Goal: Task Accomplishment & Management: Use online tool/utility

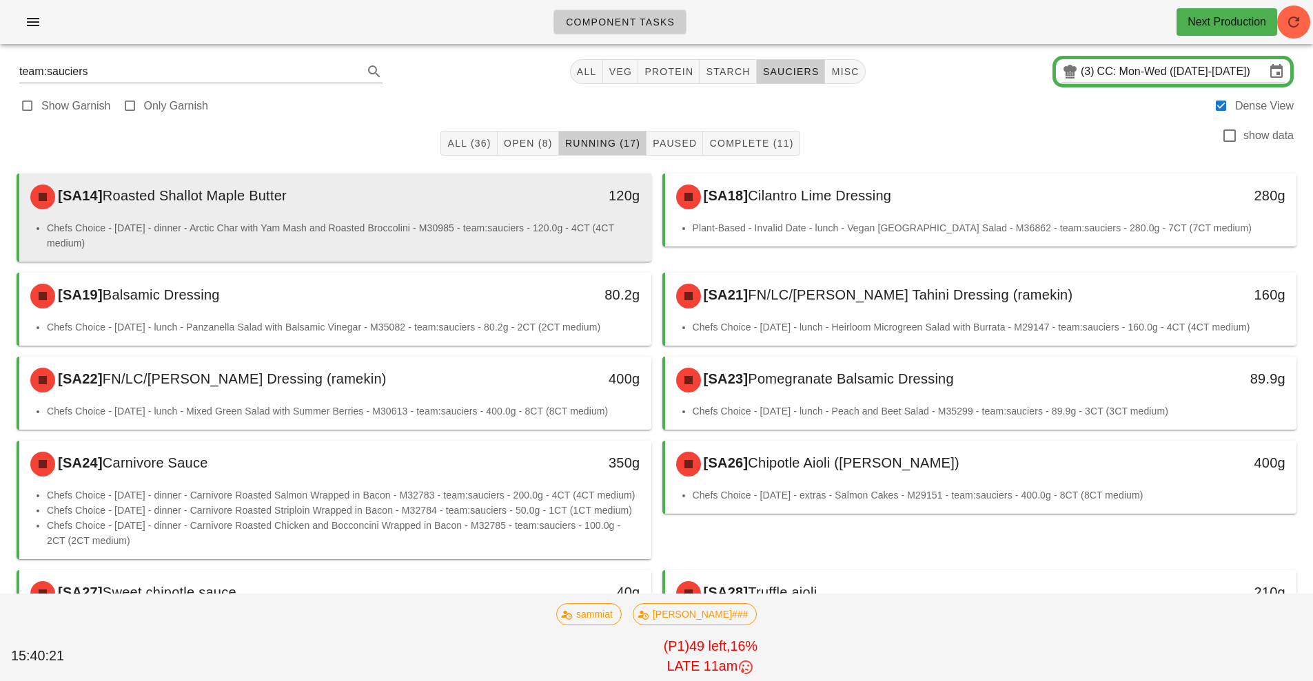
click at [531, 208] on div "120g" at bounding box center [569, 196] width 156 height 41
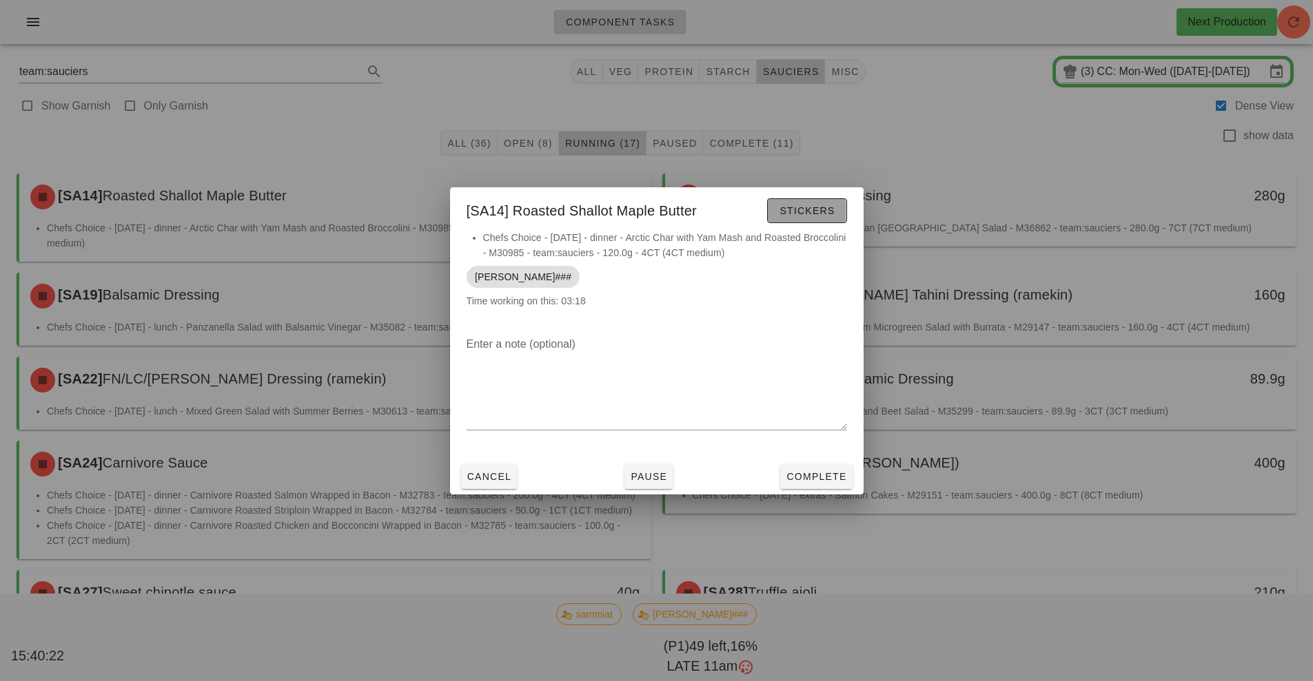
click at [803, 205] on span "Stickers" at bounding box center [807, 210] width 56 height 11
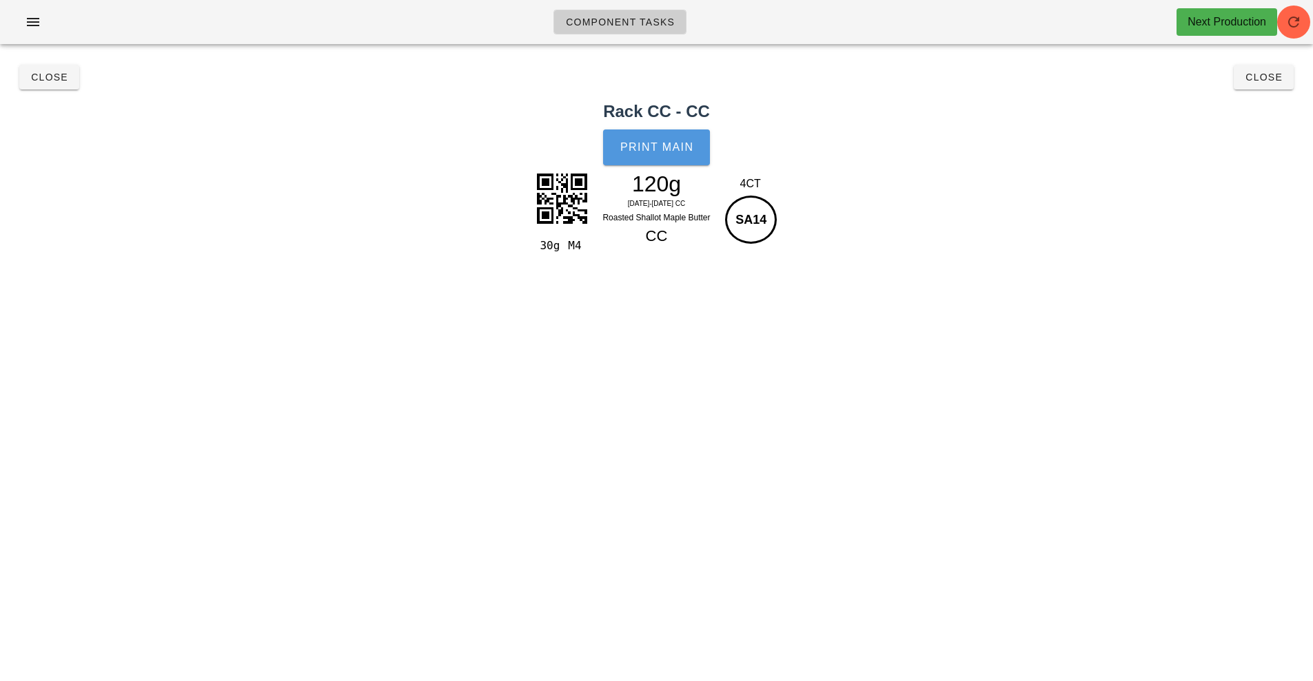
click at [648, 144] on span "Print Main" at bounding box center [656, 147] width 74 height 12
click at [54, 89] on button "Close" at bounding box center [49, 77] width 60 height 25
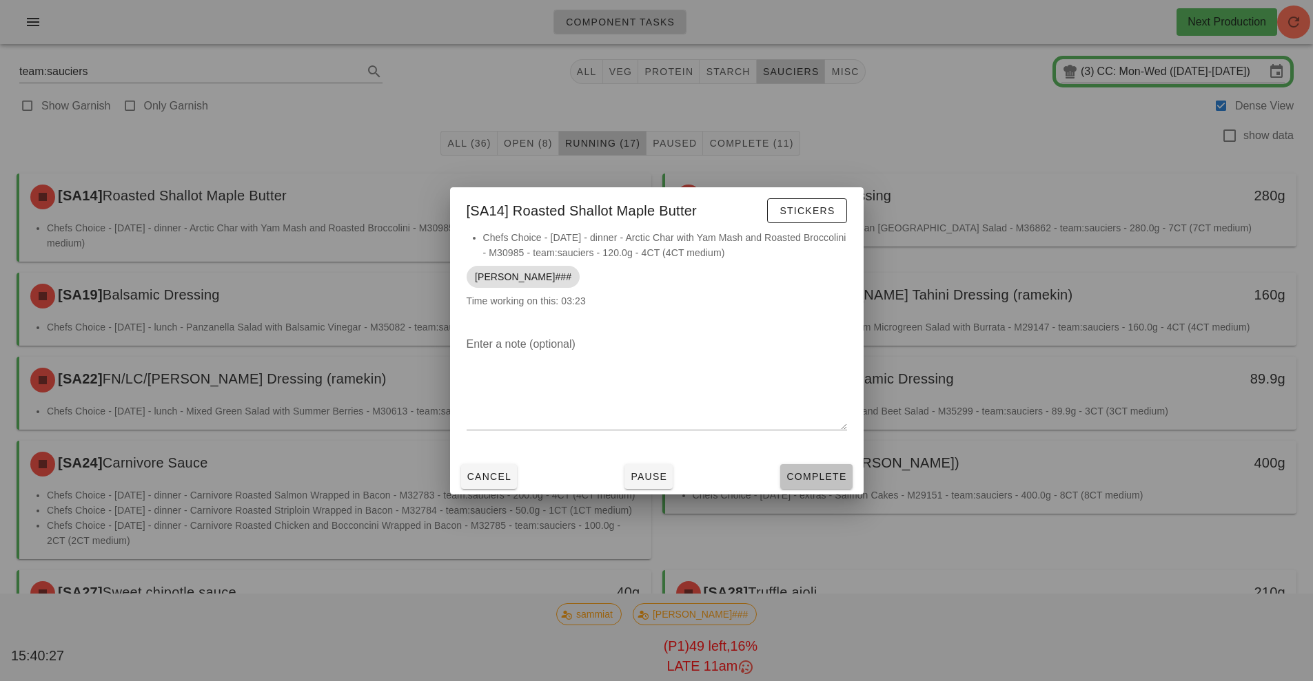
click at [807, 465] on button "Complete" at bounding box center [816, 476] width 72 height 25
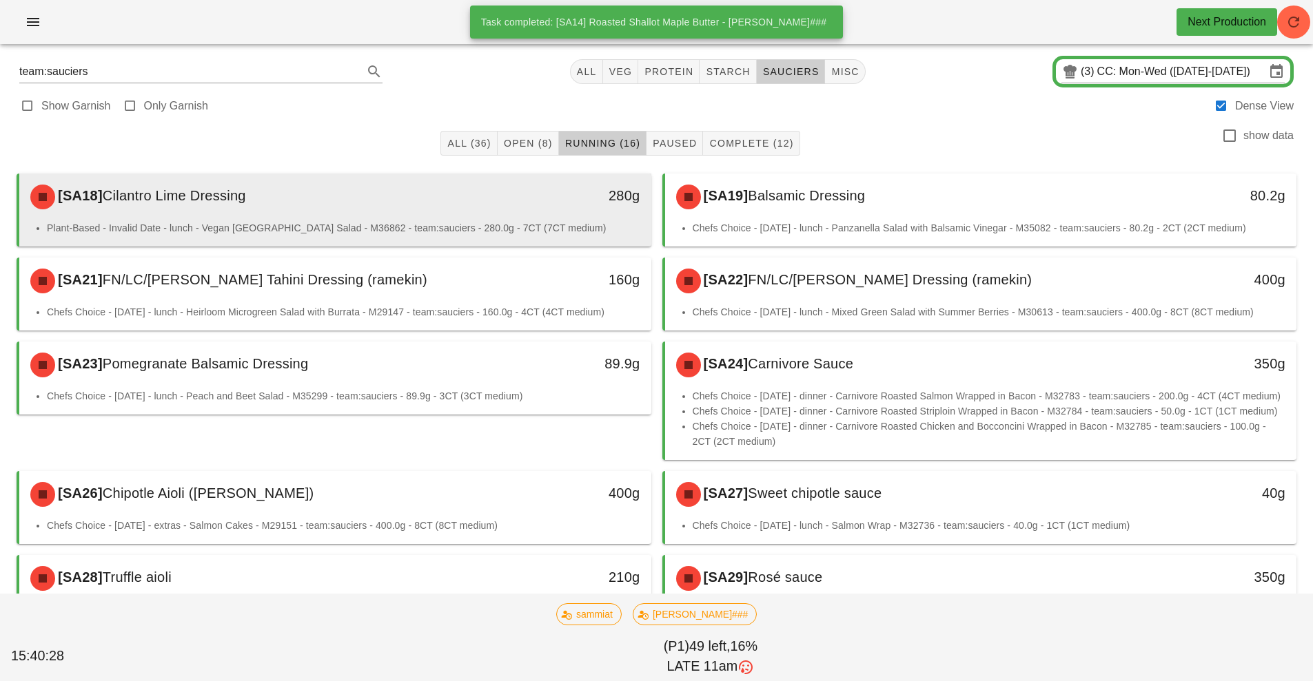
click at [495, 205] on div "280g" at bounding box center [569, 196] width 156 height 41
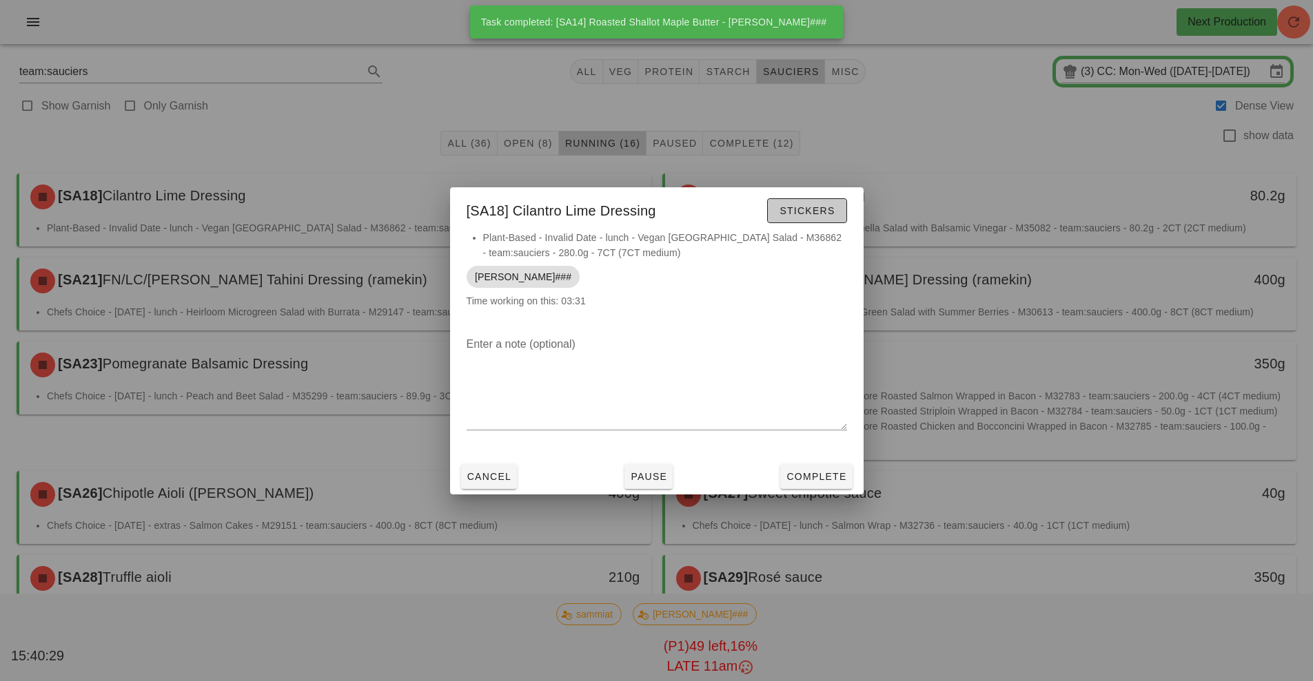
click at [816, 207] on span "Stickers" at bounding box center [807, 210] width 56 height 11
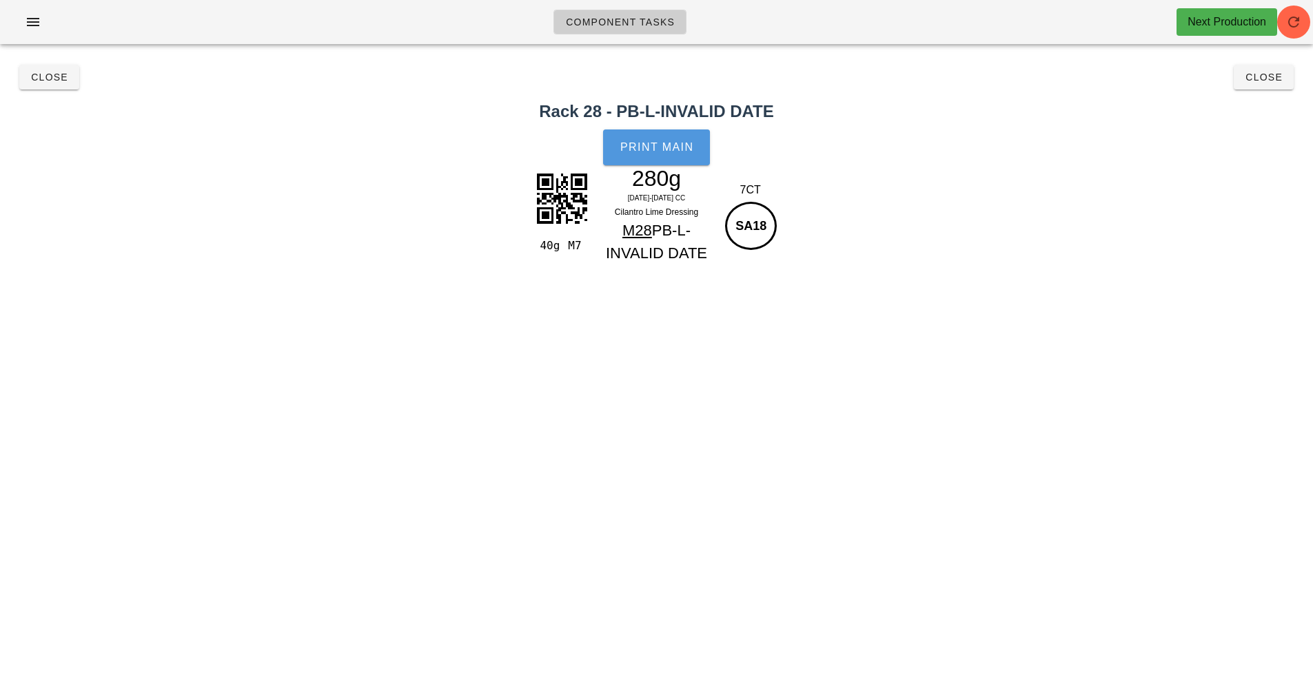
click at [645, 146] on span "Print Main" at bounding box center [656, 147] width 74 height 12
click at [63, 79] on span "Close" at bounding box center [49, 77] width 38 height 11
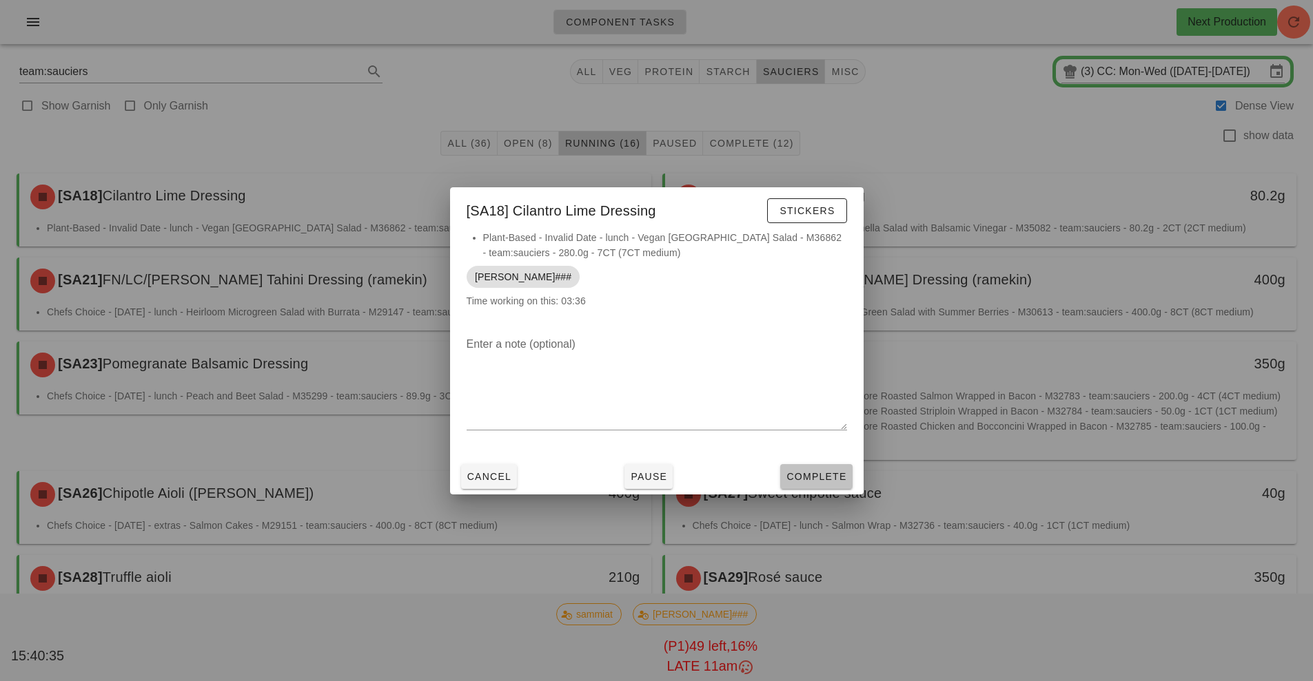
click at [810, 472] on span "Complete" at bounding box center [815, 476] width 61 height 11
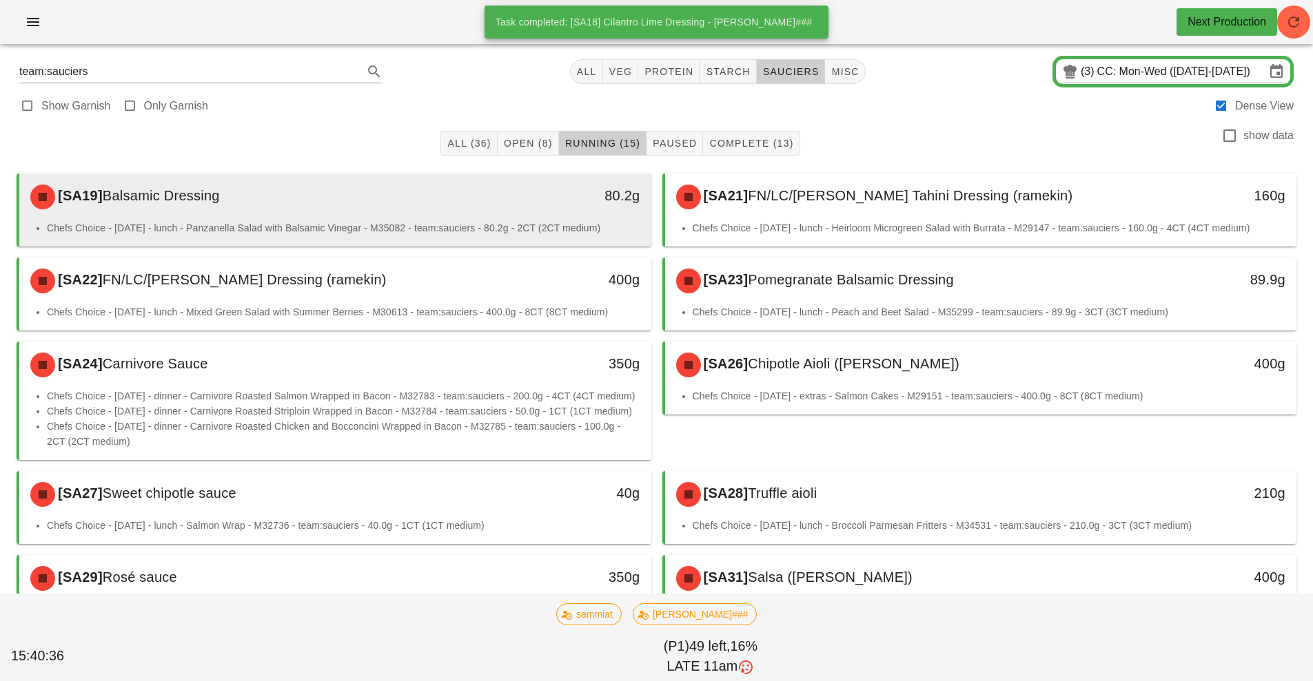
click at [517, 198] on div "80.2g" at bounding box center [570, 196] width 140 height 22
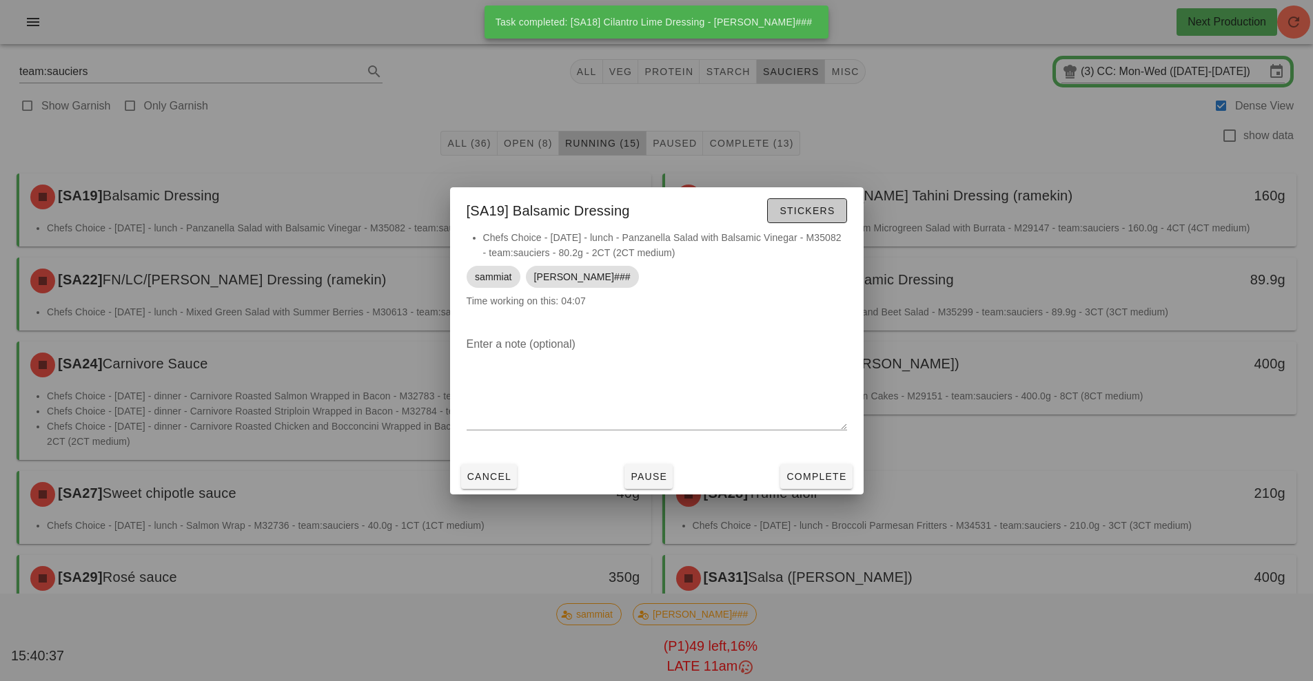
click at [803, 208] on span "Stickers" at bounding box center [807, 210] width 56 height 11
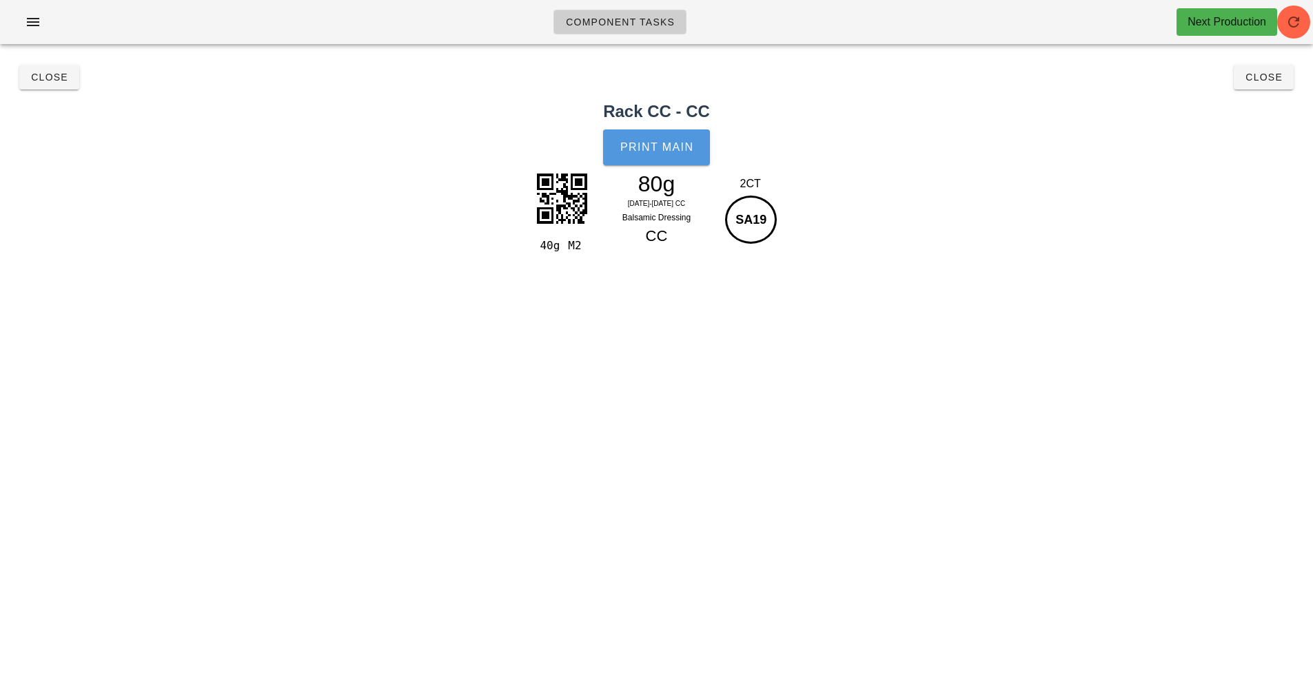
click at [652, 159] on button "Print Main" at bounding box center [656, 148] width 106 height 36
click at [24, 68] on button "Close" at bounding box center [49, 77] width 60 height 25
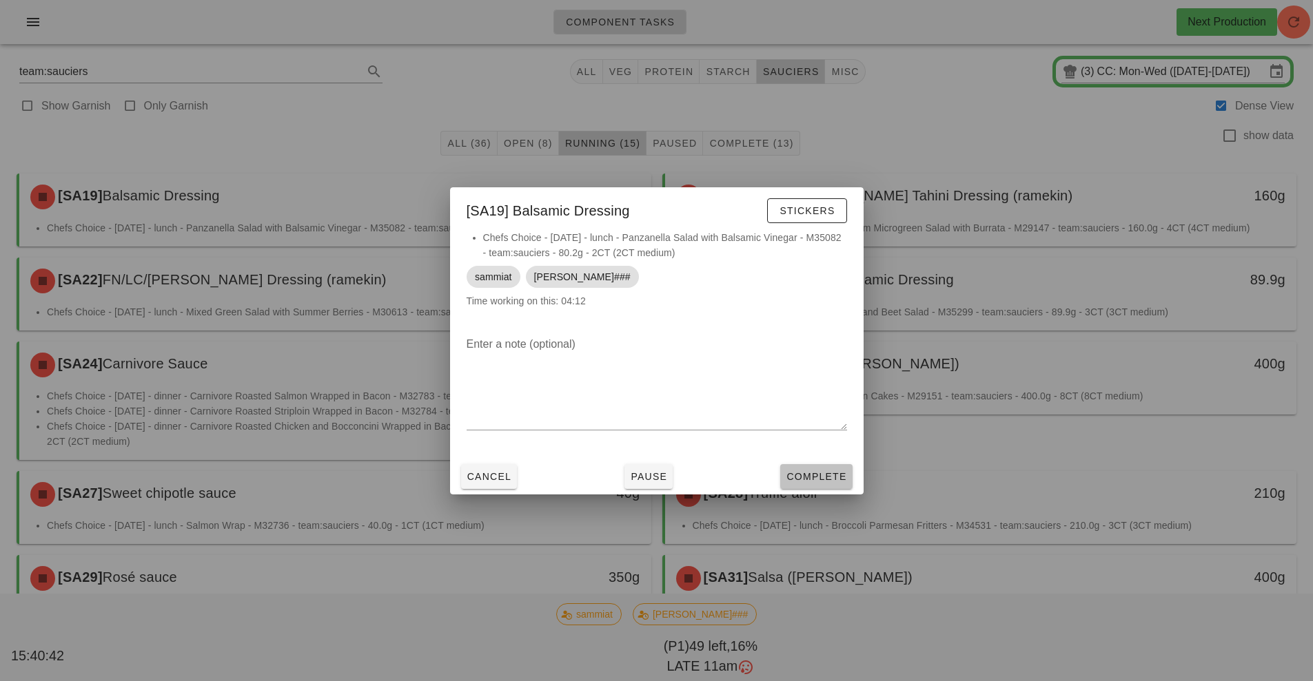
click at [796, 468] on button "Complete" at bounding box center [816, 476] width 72 height 25
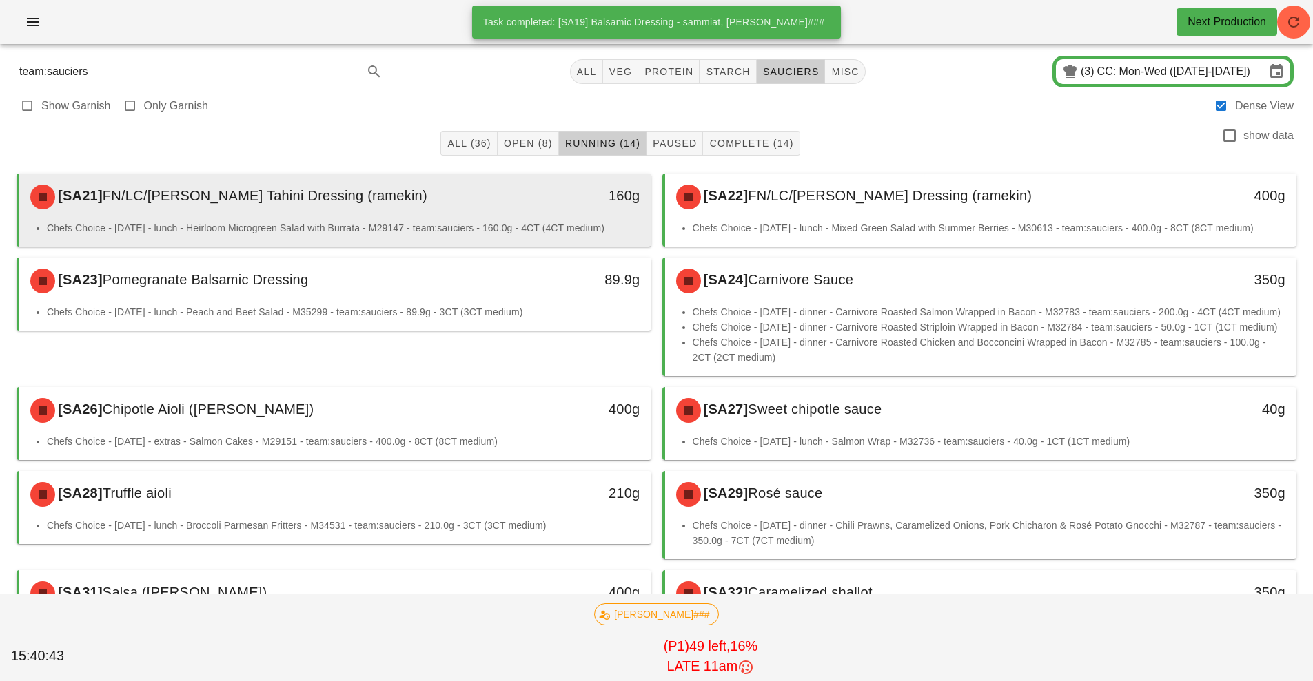
click at [531, 211] on div "160g" at bounding box center [569, 196] width 156 height 41
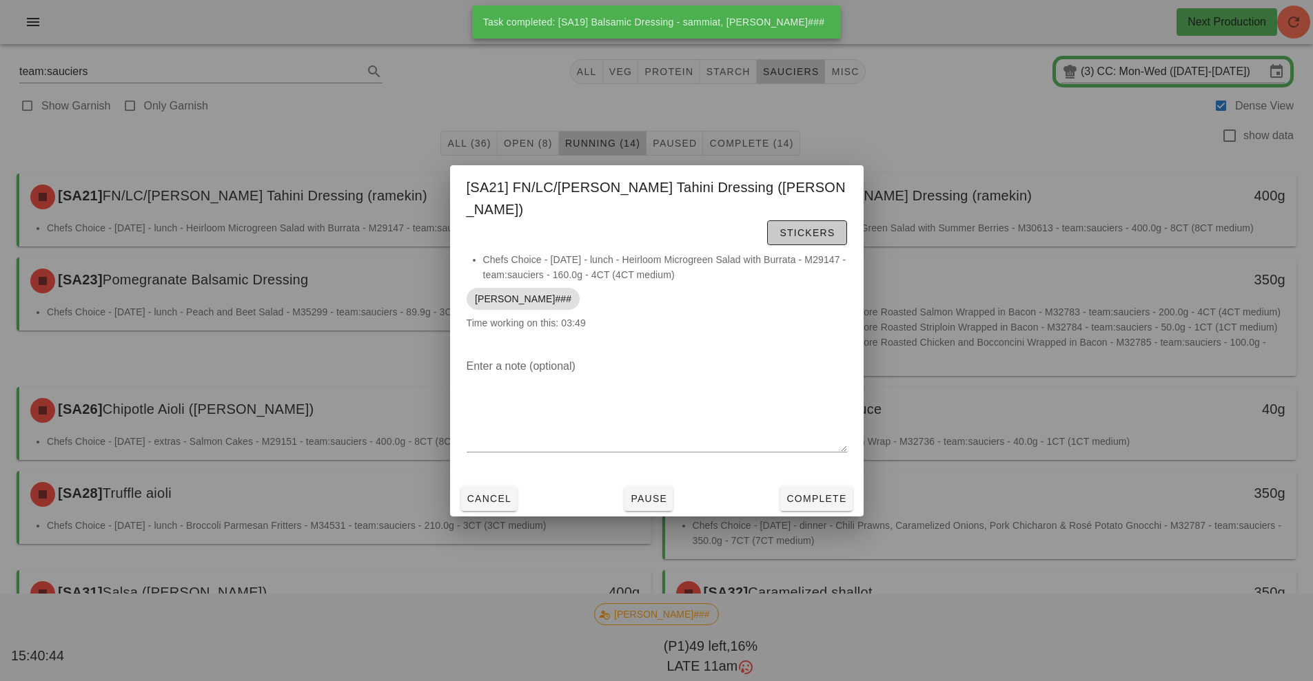
click at [779, 227] on span "Stickers" at bounding box center [807, 232] width 56 height 11
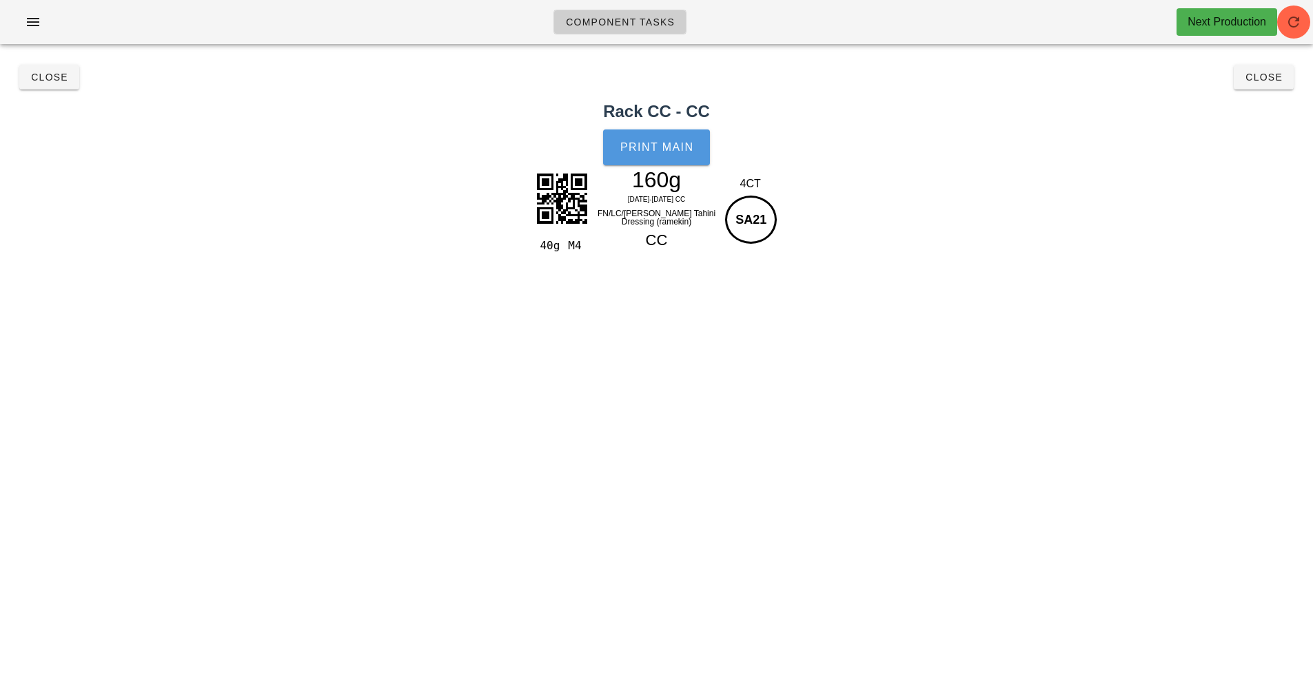
click at [655, 156] on button "Print Main" at bounding box center [656, 148] width 106 height 36
click at [63, 87] on button "Close" at bounding box center [49, 77] width 60 height 25
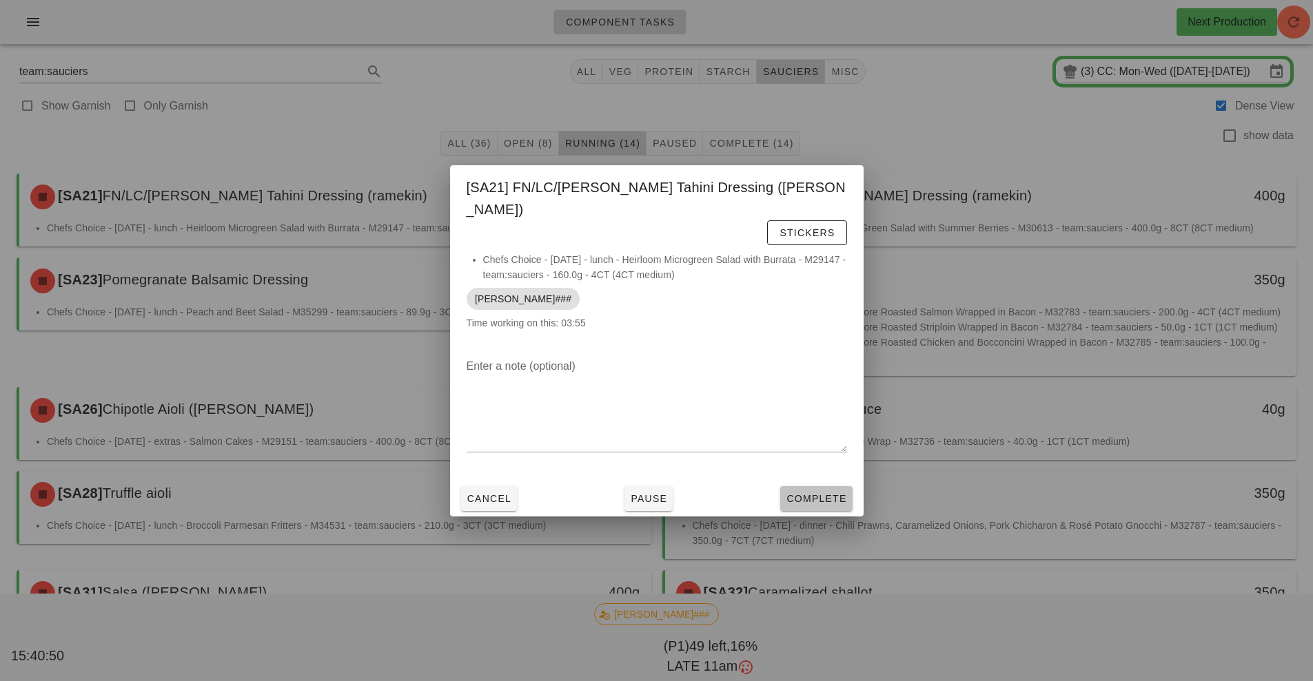
click at [824, 493] on span "Complete" at bounding box center [815, 498] width 61 height 11
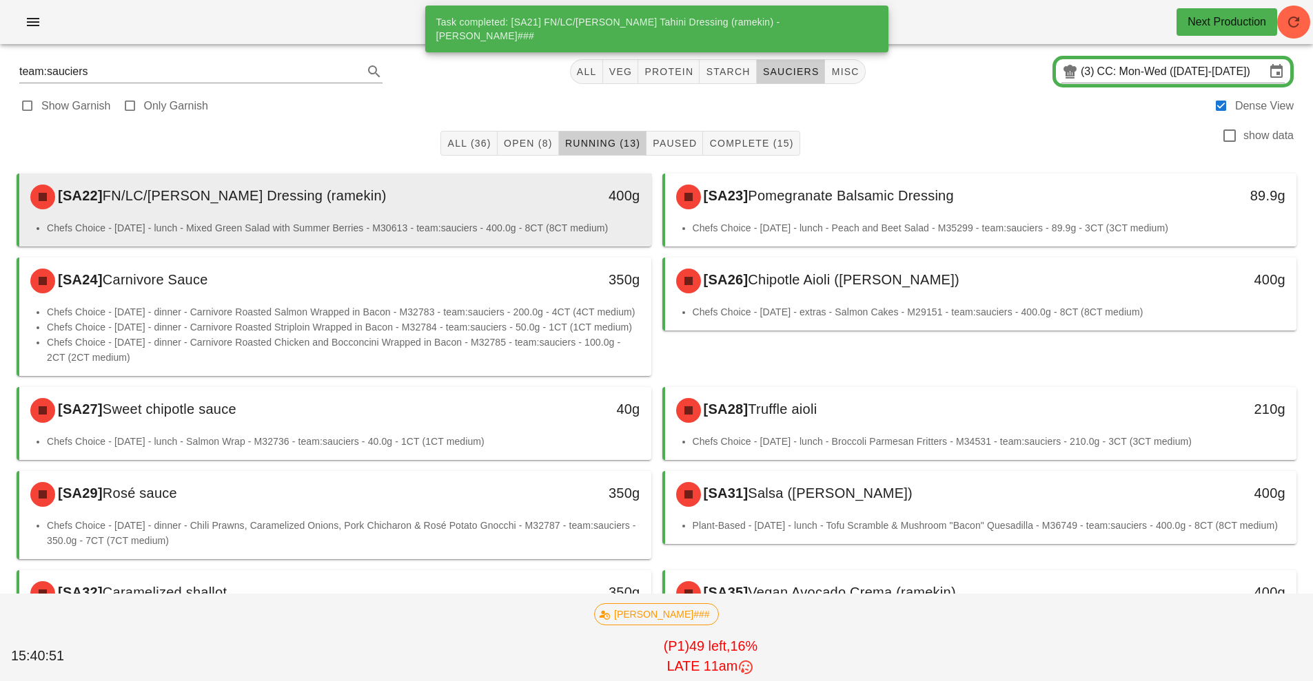
click at [511, 192] on div "400g" at bounding box center [570, 196] width 140 height 22
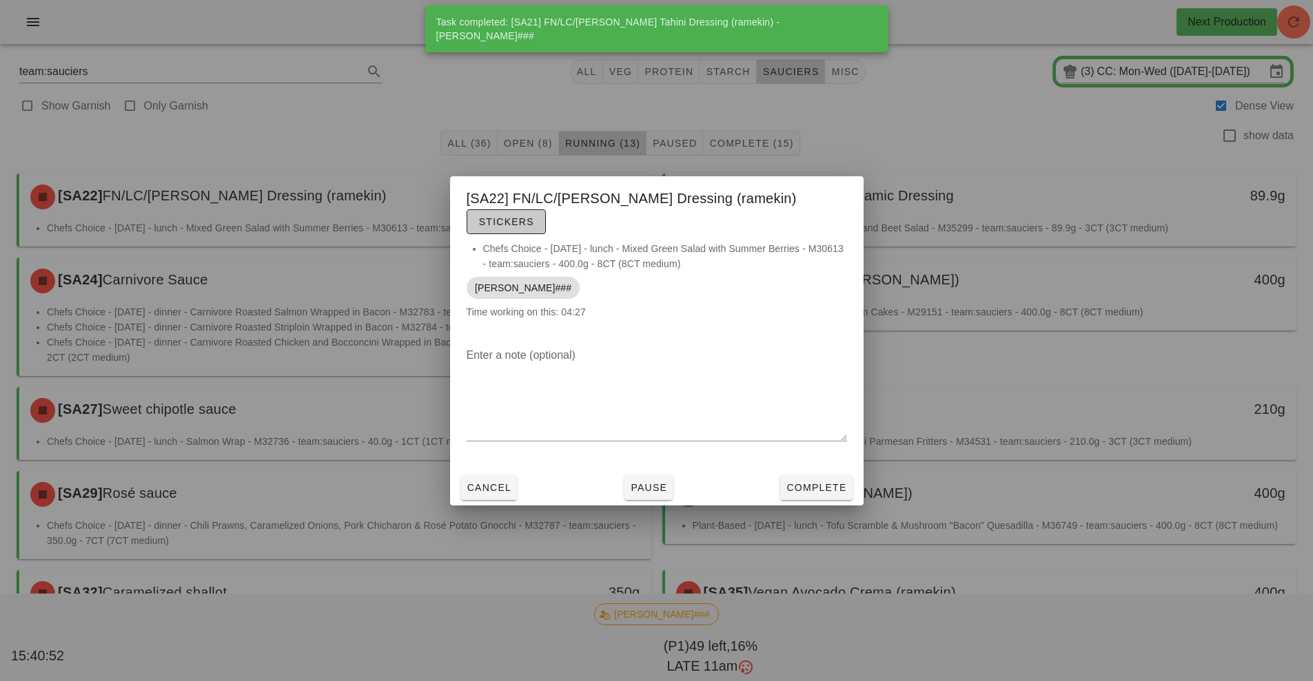
click at [534, 216] on span "Stickers" at bounding box center [506, 221] width 56 height 11
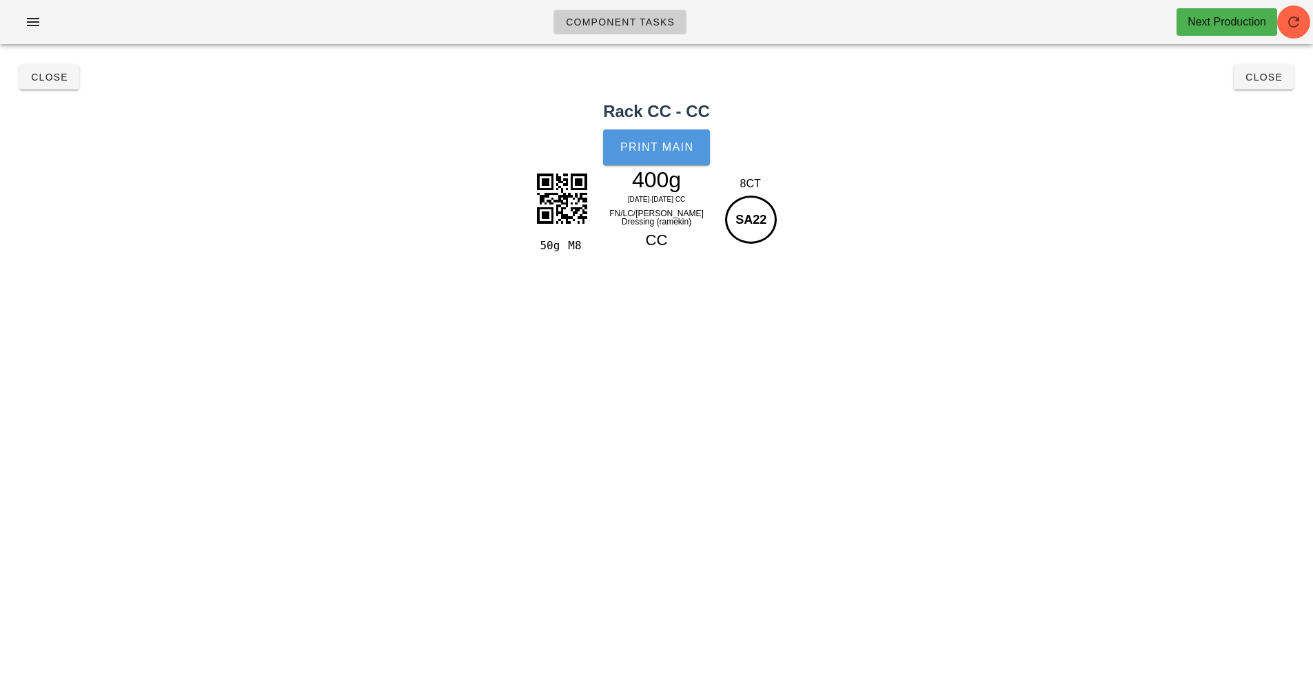
click at [642, 155] on button "Print Main" at bounding box center [656, 148] width 106 height 36
click at [60, 72] on span "Close" at bounding box center [49, 77] width 38 height 11
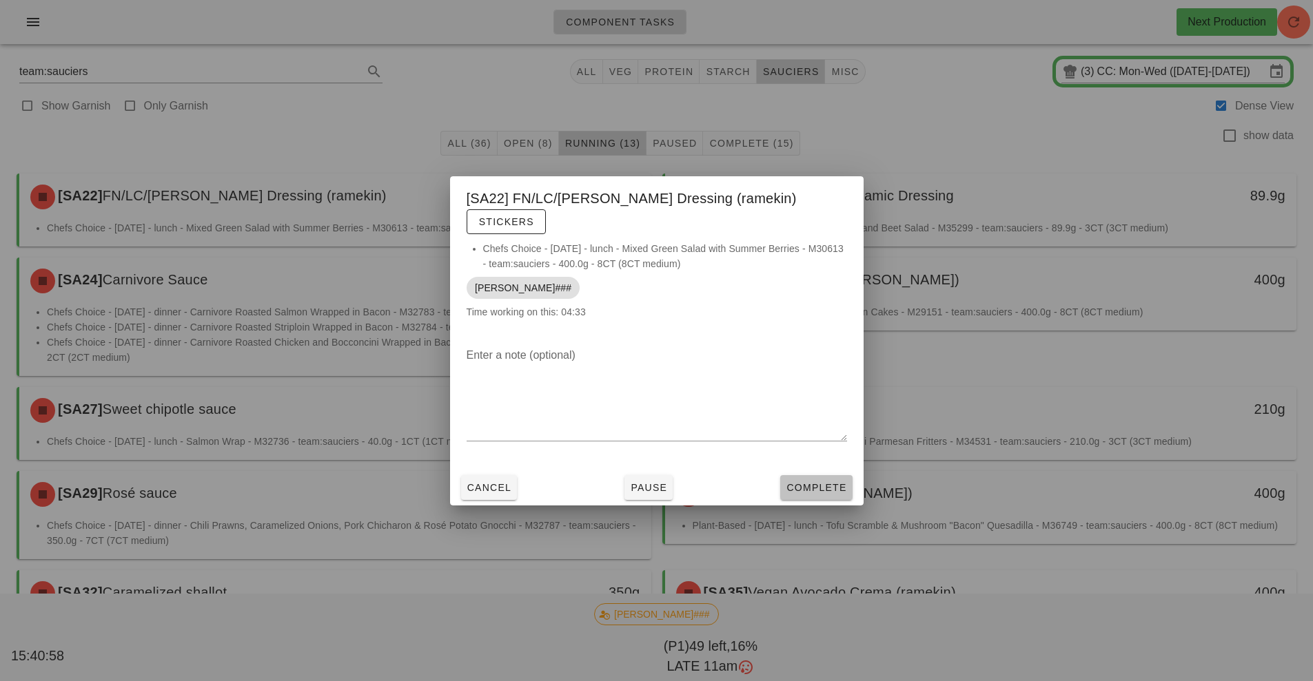
click at [814, 482] on span "Complete" at bounding box center [815, 487] width 61 height 11
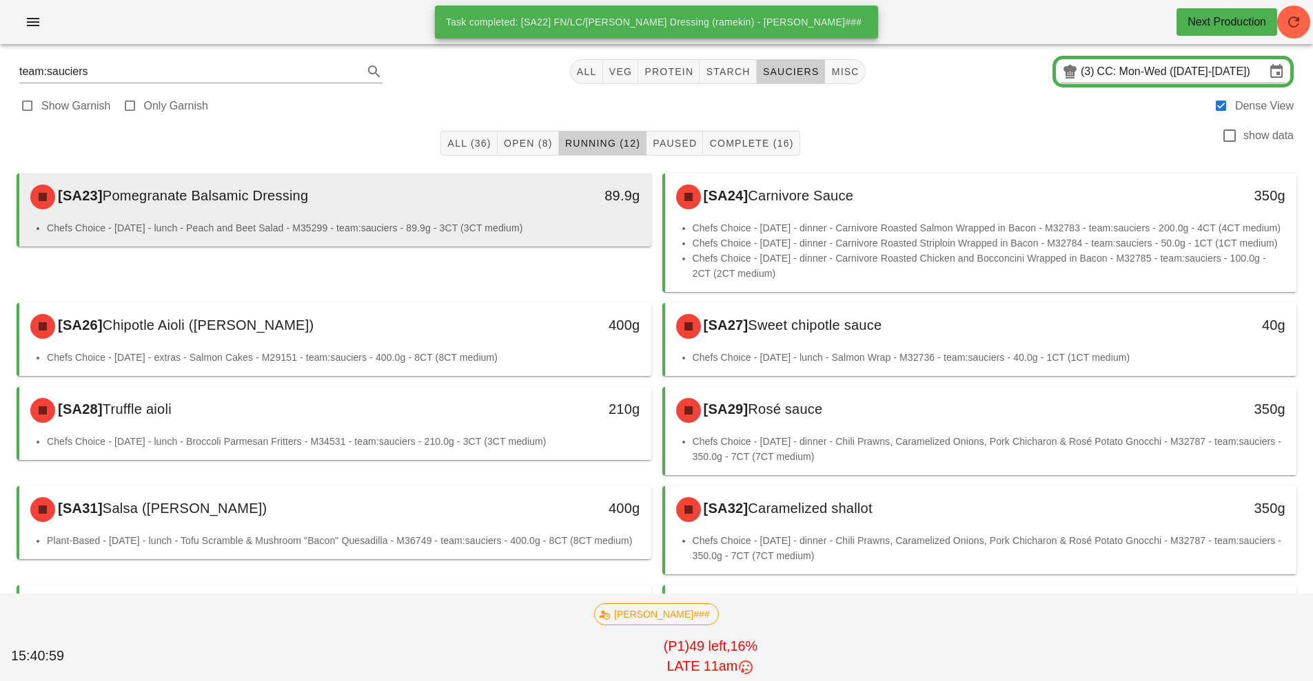
click at [496, 222] on li "Chefs Choice - [DATE] - lunch - Peach and Beet Salad - M35299 - team:sauciers -…" at bounding box center [343, 227] width 593 height 15
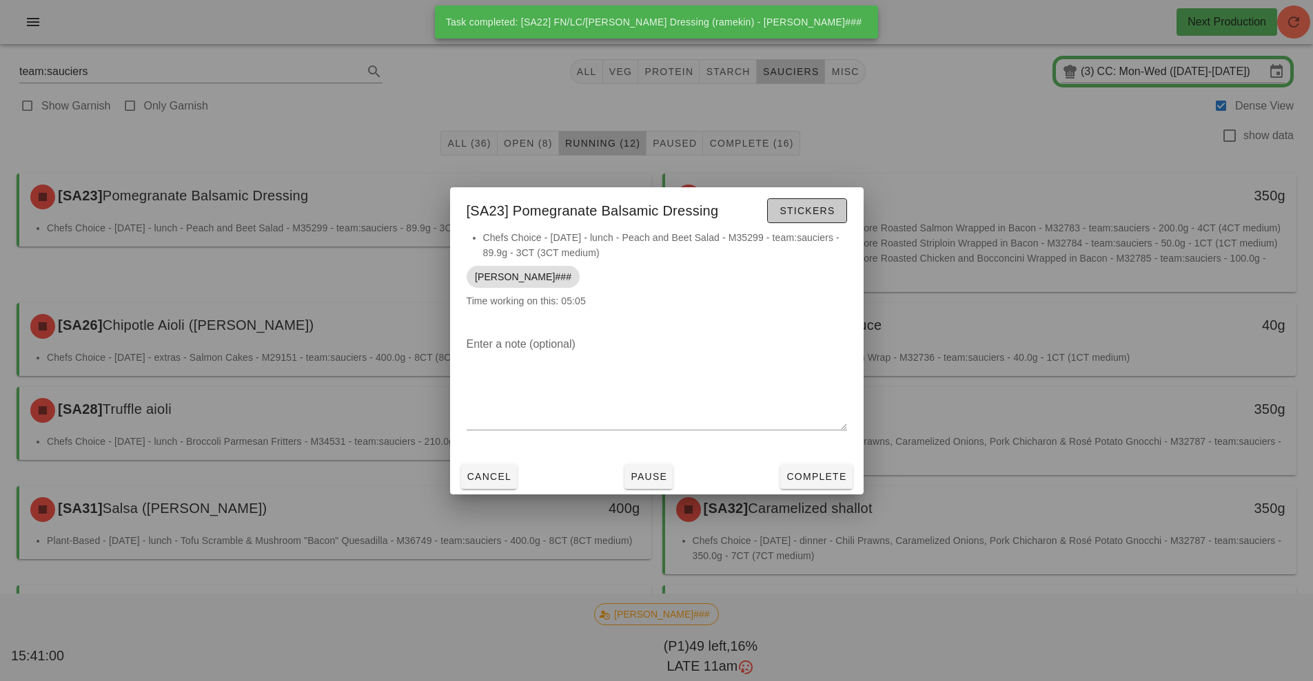
click at [781, 220] on button "Stickers" at bounding box center [806, 210] width 79 height 25
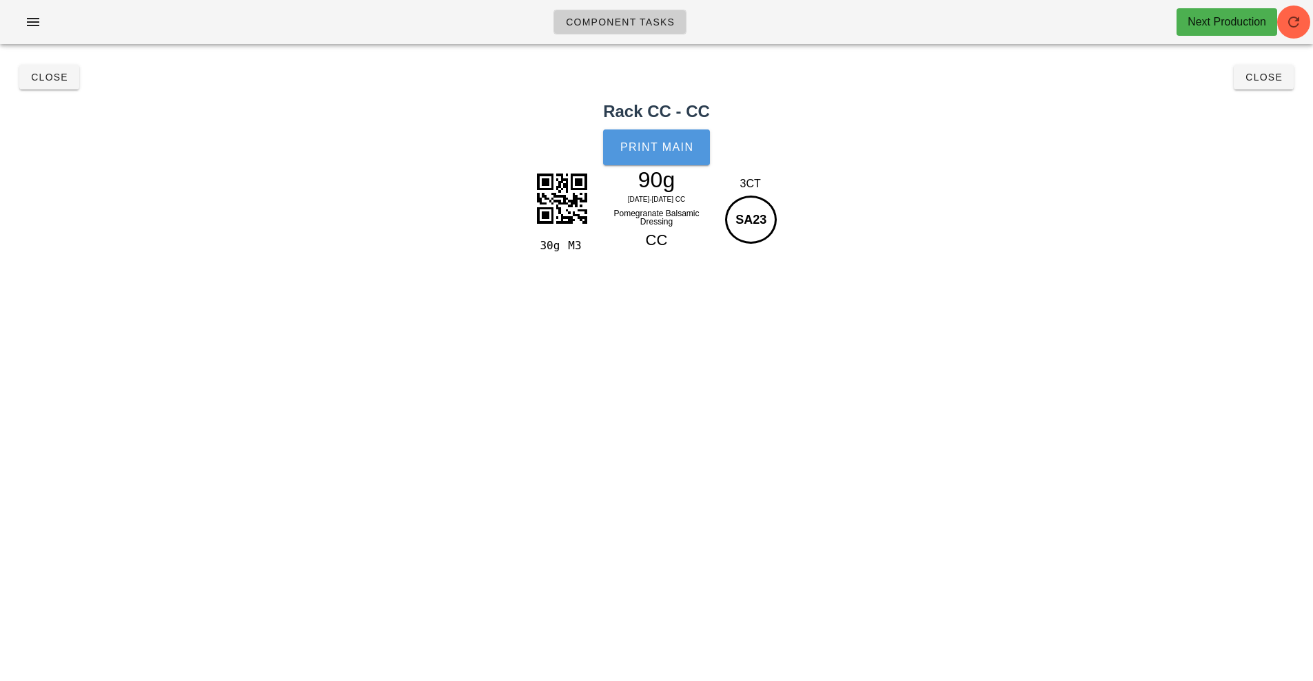
click at [666, 151] on span "Print Main" at bounding box center [656, 147] width 74 height 12
click at [31, 79] on span "Close" at bounding box center [49, 77] width 38 height 11
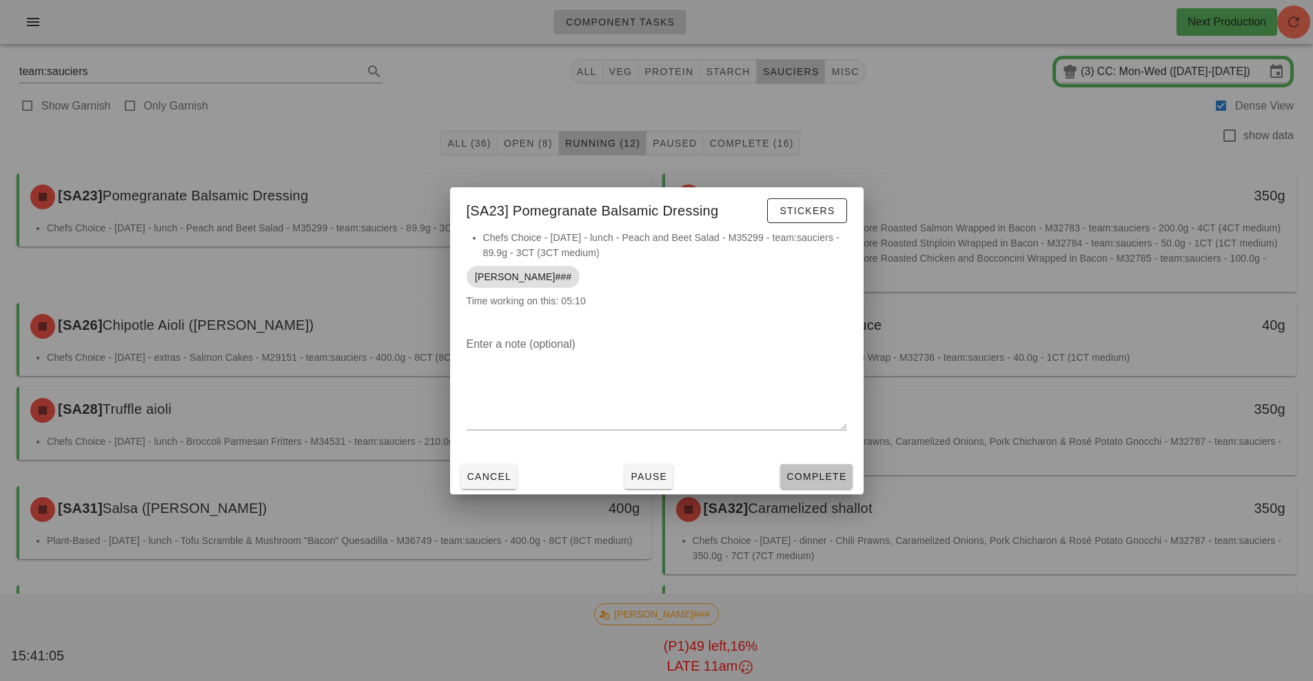
click at [814, 476] on span "Complete" at bounding box center [815, 476] width 61 height 11
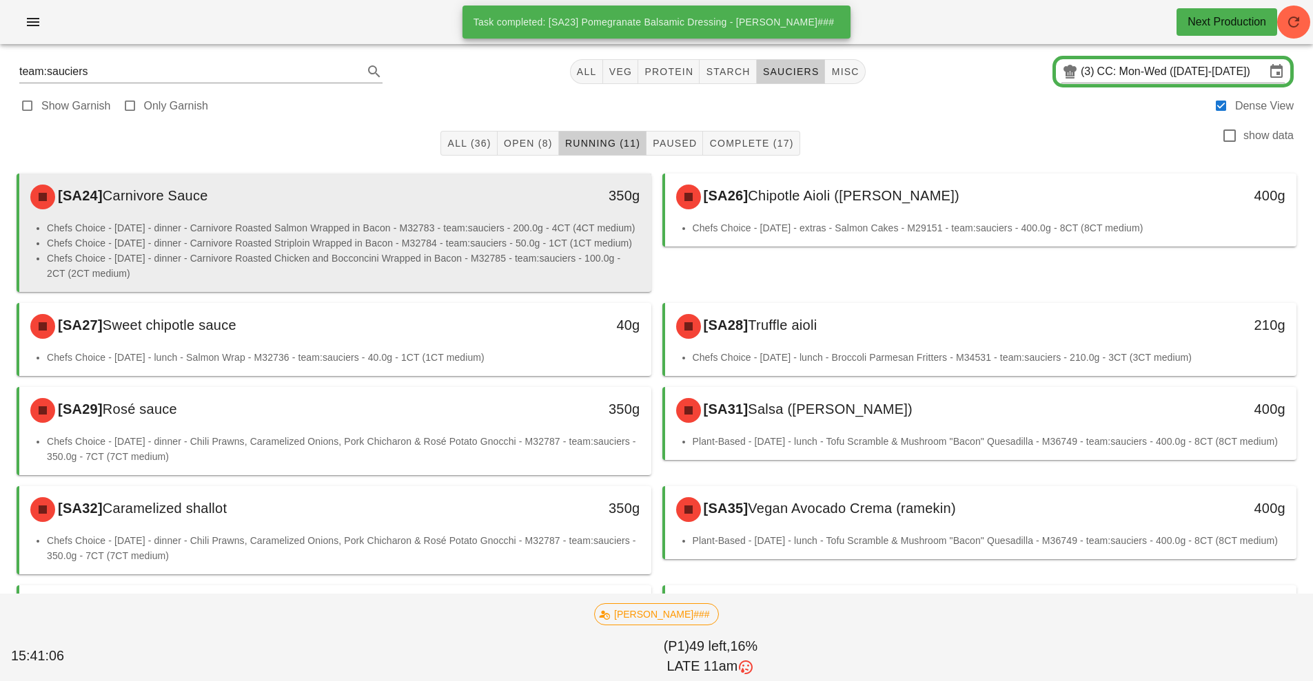
click at [508, 225] on li "Chefs Choice - [DATE] - dinner - Carnivore Roasted Salmon Wrapped in Bacon - M3…" at bounding box center [343, 227] width 593 height 15
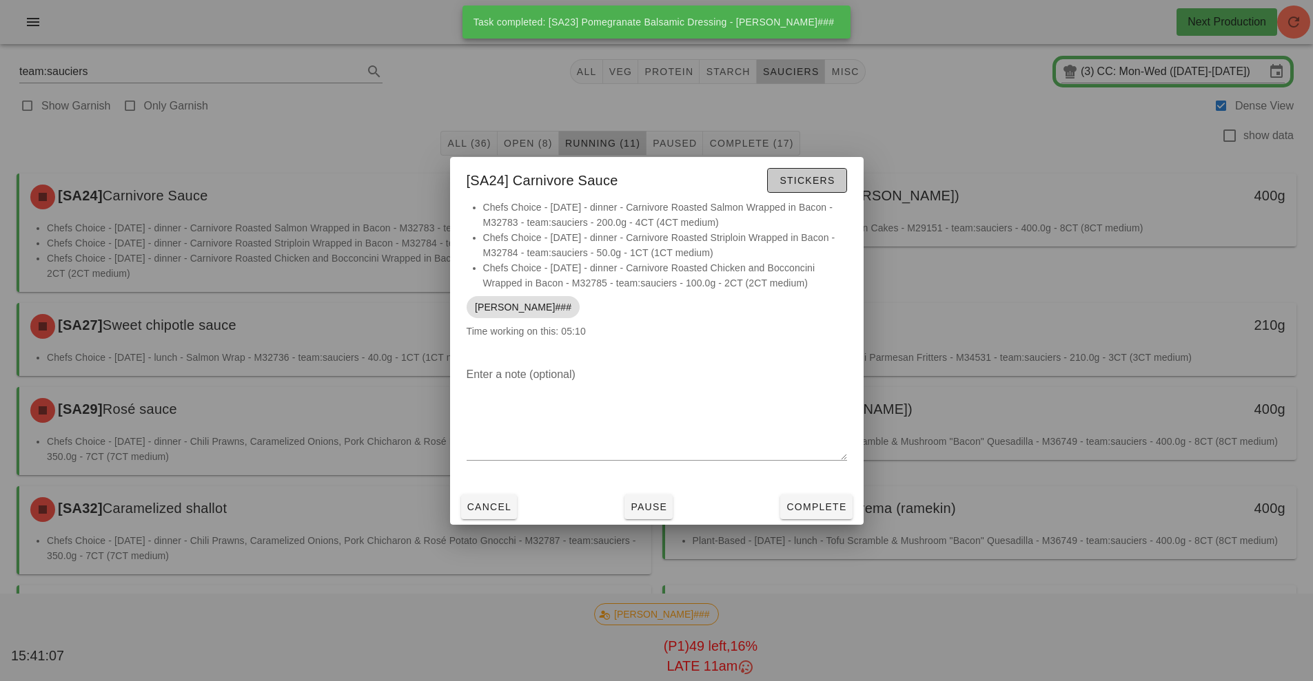
click at [827, 177] on span "Stickers" at bounding box center [807, 180] width 56 height 11
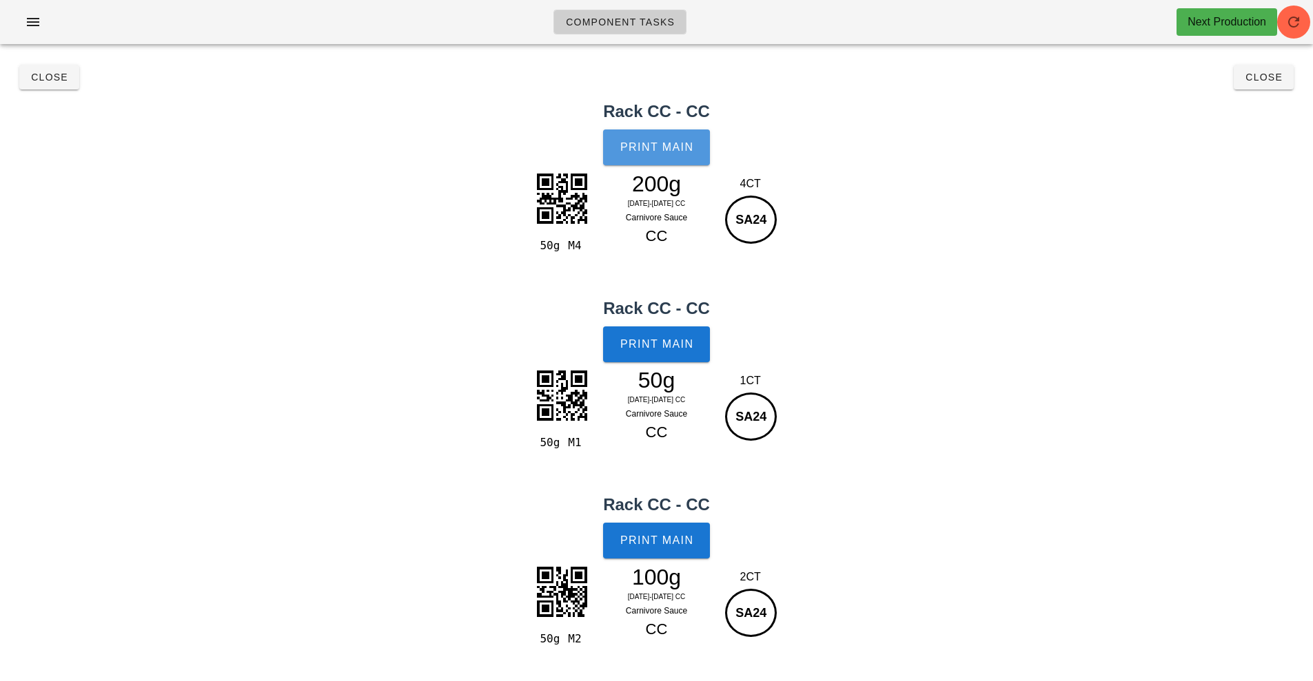
click at [684, 159] on button "Print Main" at bounding box center [656, 148] width 106 height 36
click at [65, 83] on button "Close" at bounding box center [49, 77] width 60 height 25
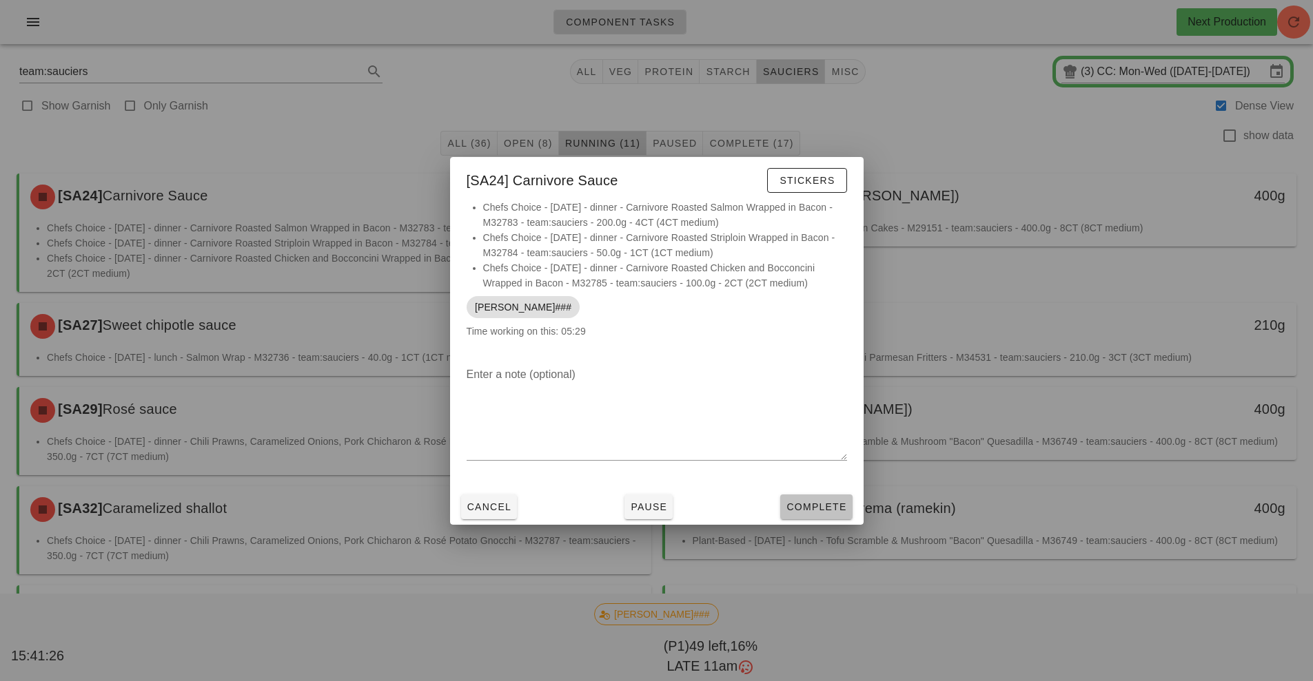
click at [831, 505] on span "Complete" at bounding box center [815, 507] width 61 height 11
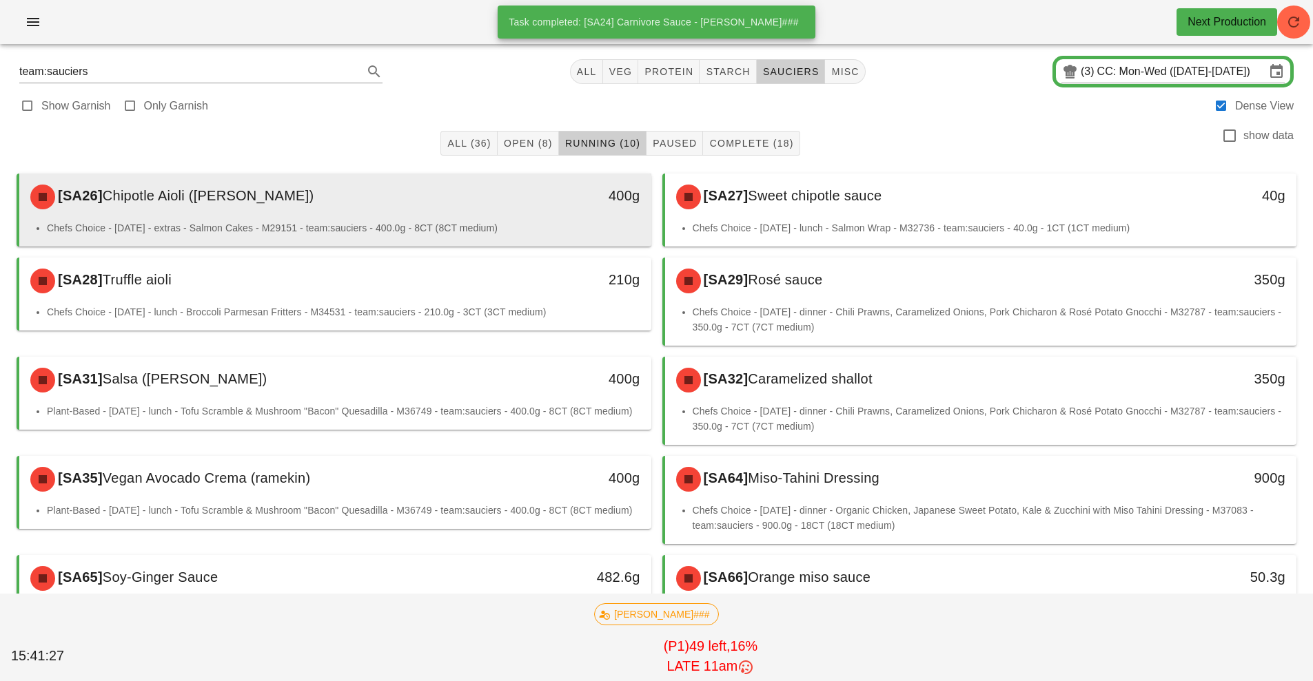
click at [475, 214] on div "[SA26] [PERSON_NAME] ([PERSON_NAME])" at bounding box center [256, 196] width 469 height 41
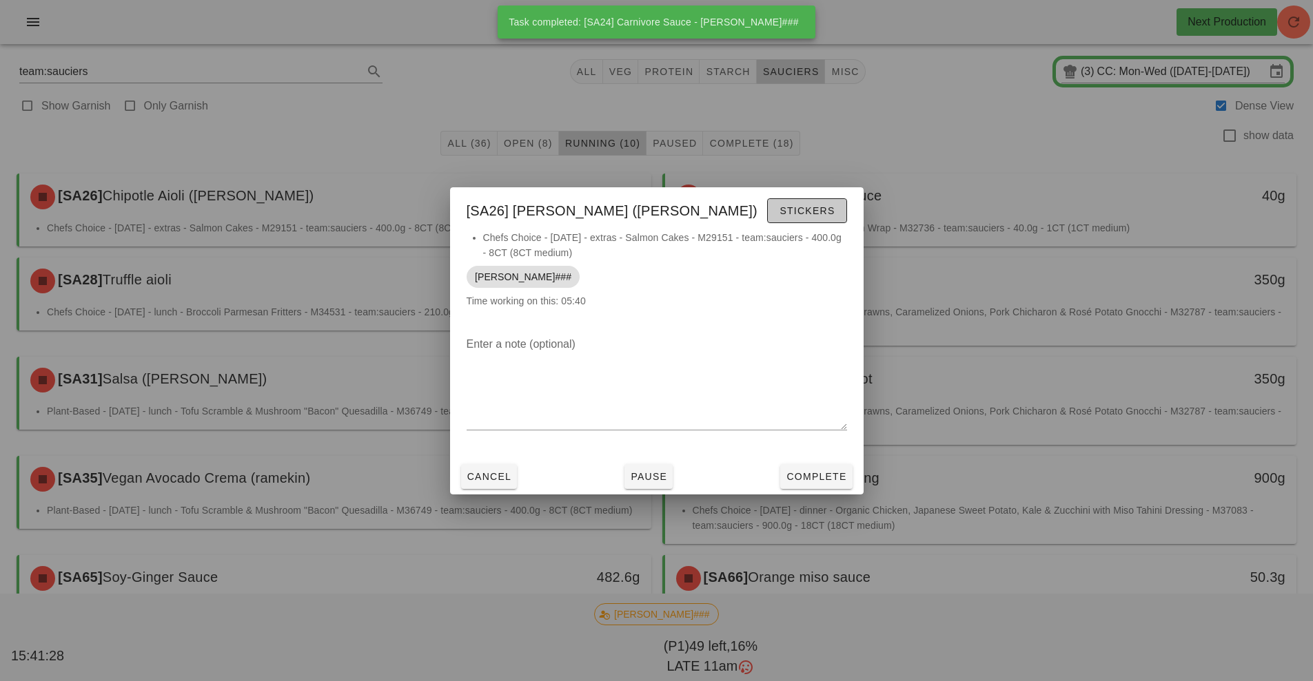
click at [819, 213] on span "Stickers" at bounding box center [807, 210] width 56 height 11
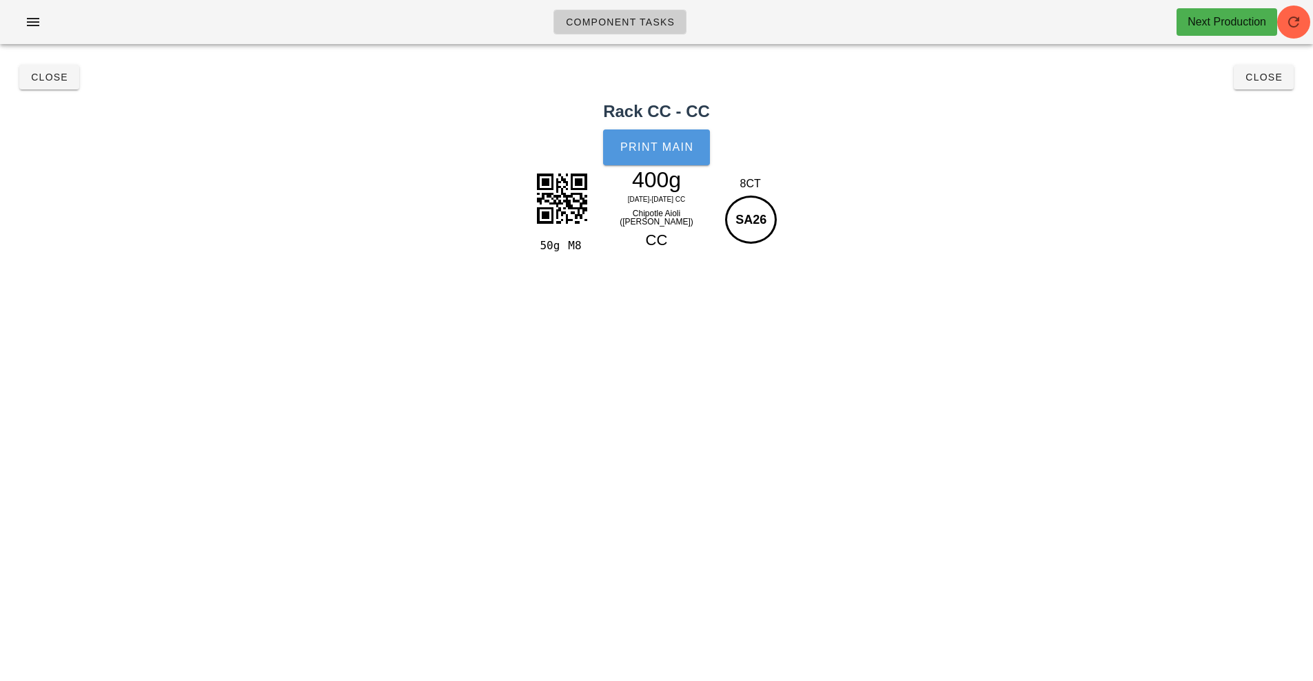
click at [653, 143] on span "Print Main" at bounding box center [656, 147] width 74 height 12
click at [55, 76] on span "Close" at bounding box center [49, 77] width 38 height 11
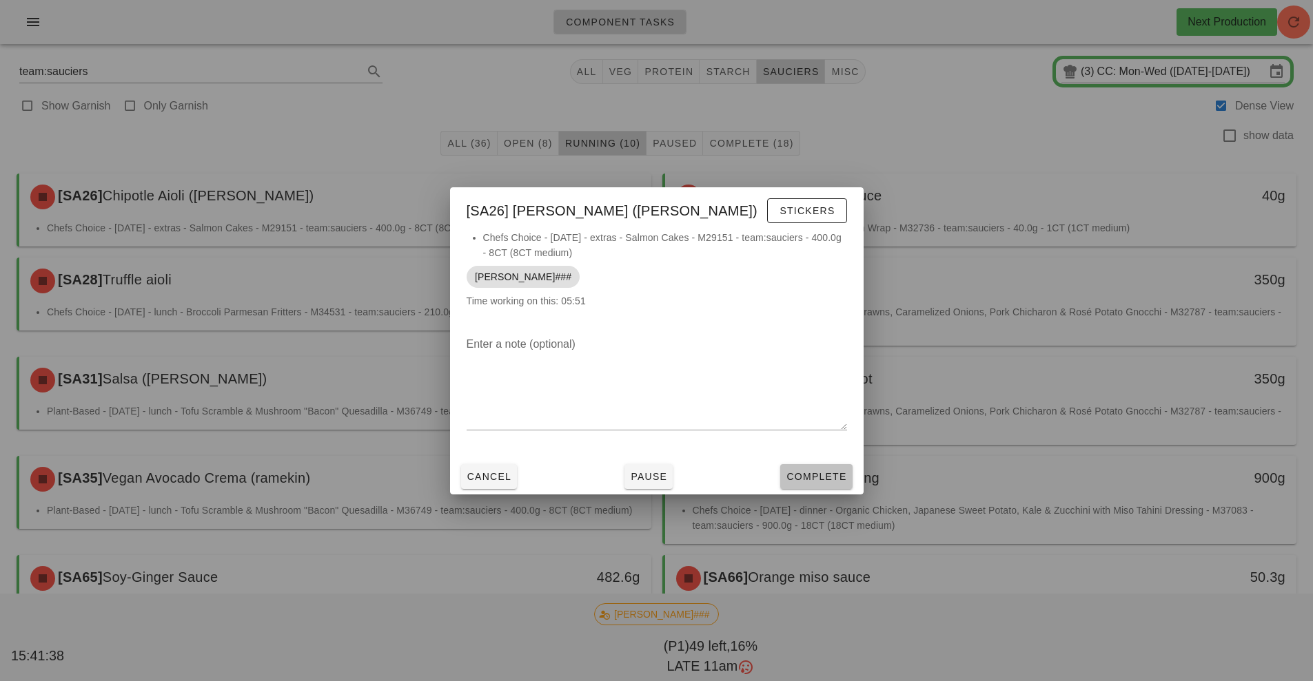
click at [823, 467] on button "Complete" at bounding box center [816, 476] width 72 height 25
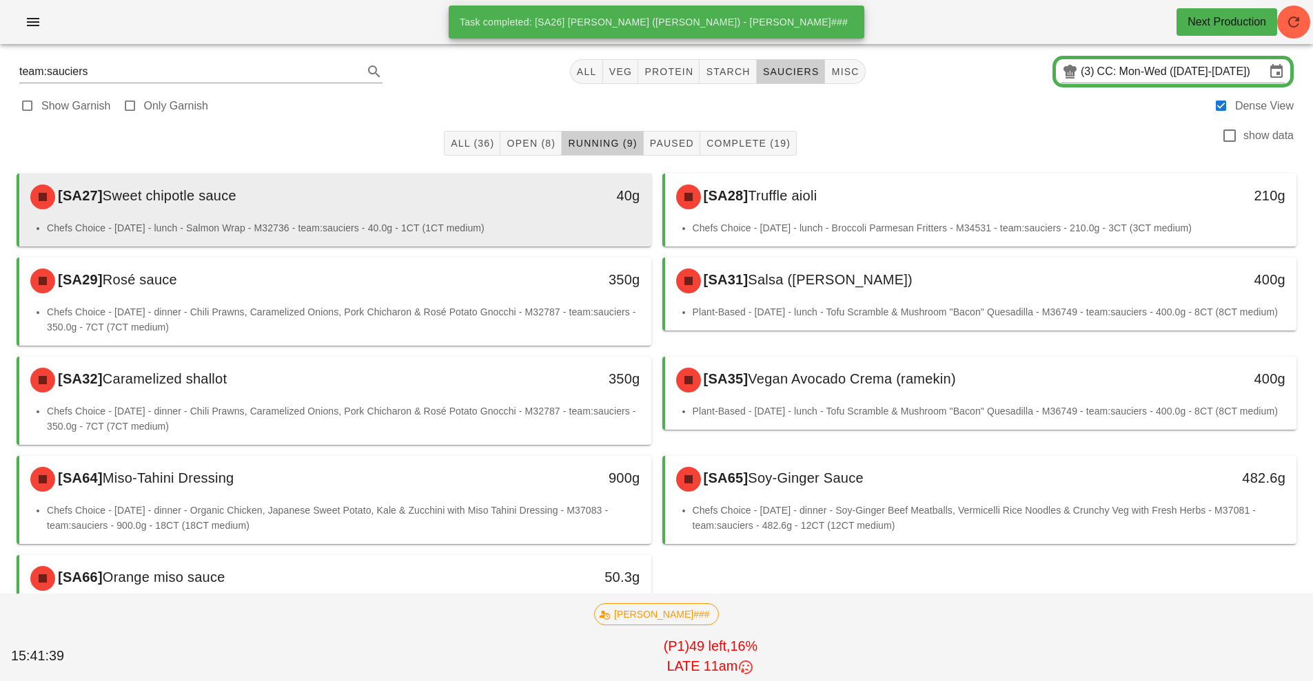
click at [450, 212] on div "[SA27] Sweet chipotle sauce" at bounding box center [256, 196] width 469 height 41
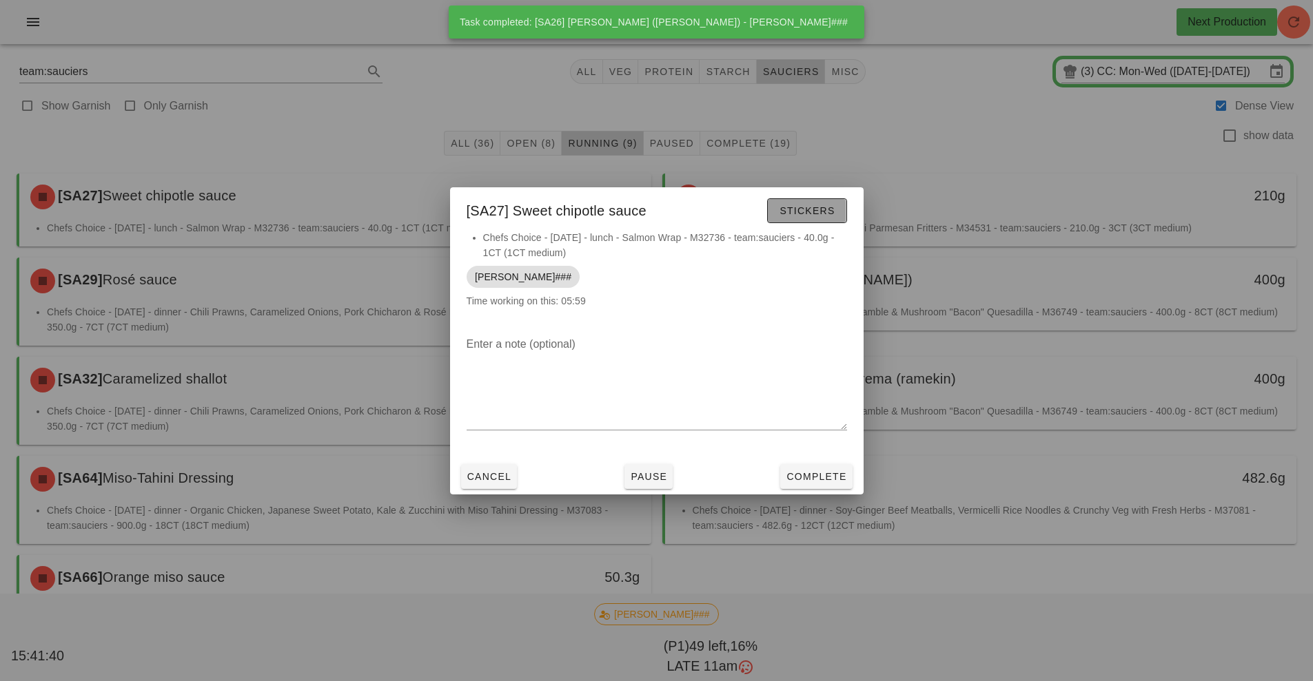
click at [807, 212] on span "Stickers" at bounding box center [807, 210] width 56 height 11
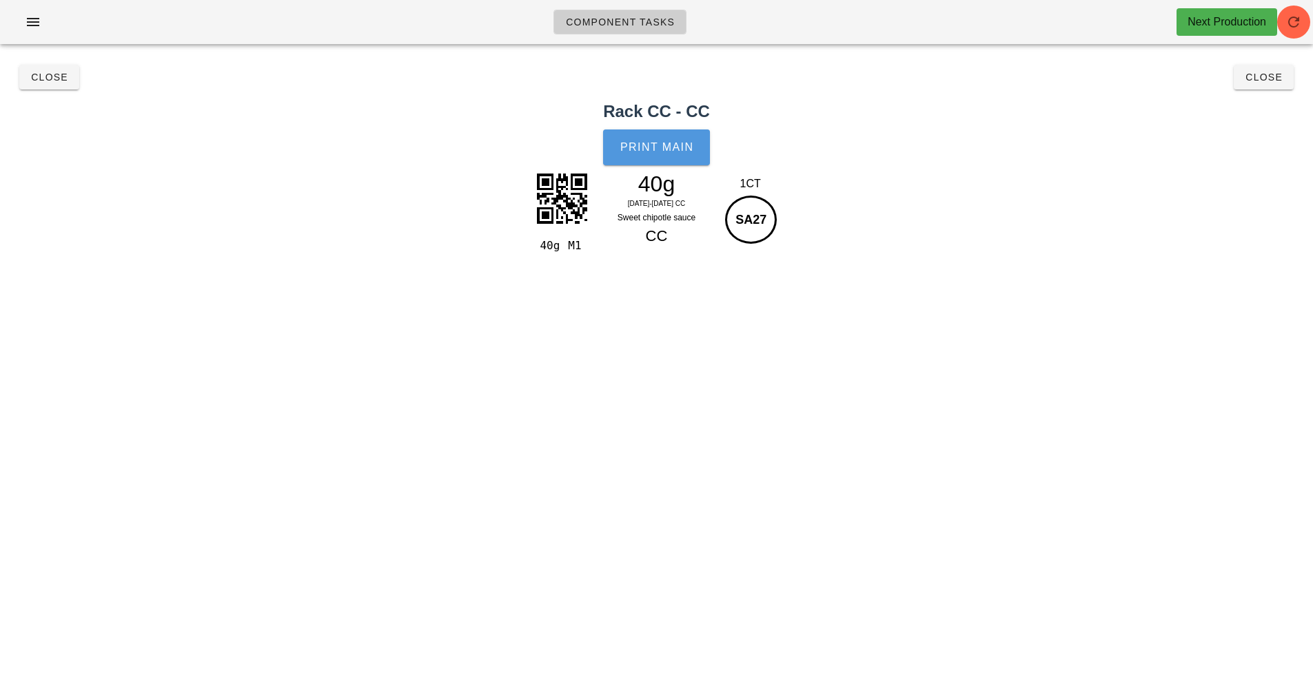
click at [676, 139] on button "Print Main" at bounding box center [656, 148] width 106 height 36
click at [41, 78] on span "Close" at bounding box center [49, 77] width 38 height 11
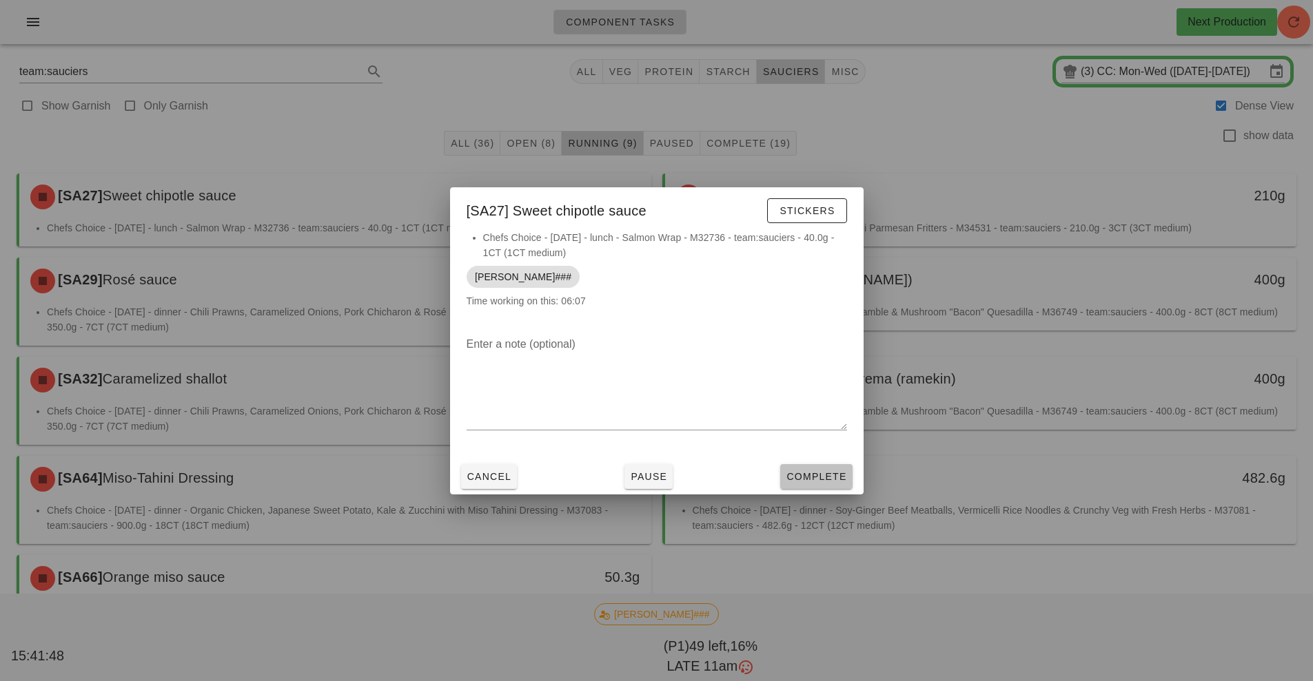
click at [807, 475] on span "Complete" at bounding box center [815, 476] width 61 height 11
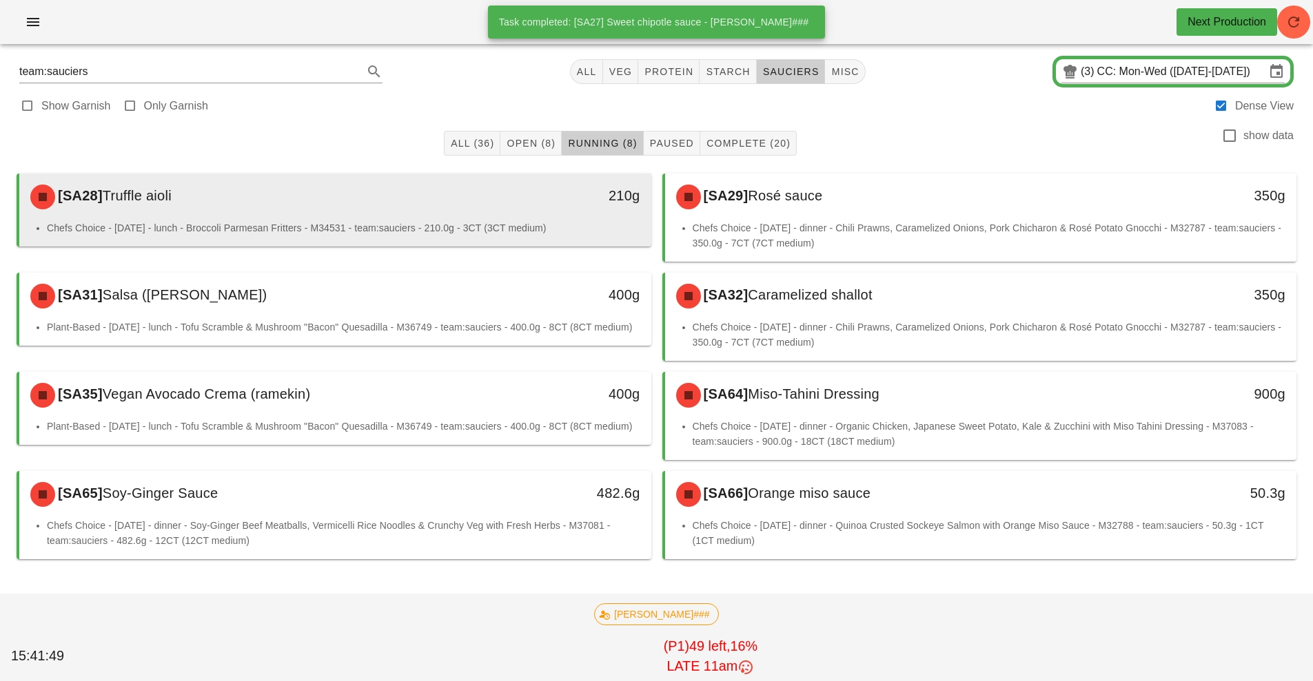
click at [413, 223] on li "Chefs Choice - [DATE] - lunch - Broccoli Parmesan Fritters - M34531 - team:sauc…" at bounding box center [343, 227] width 593 height 15
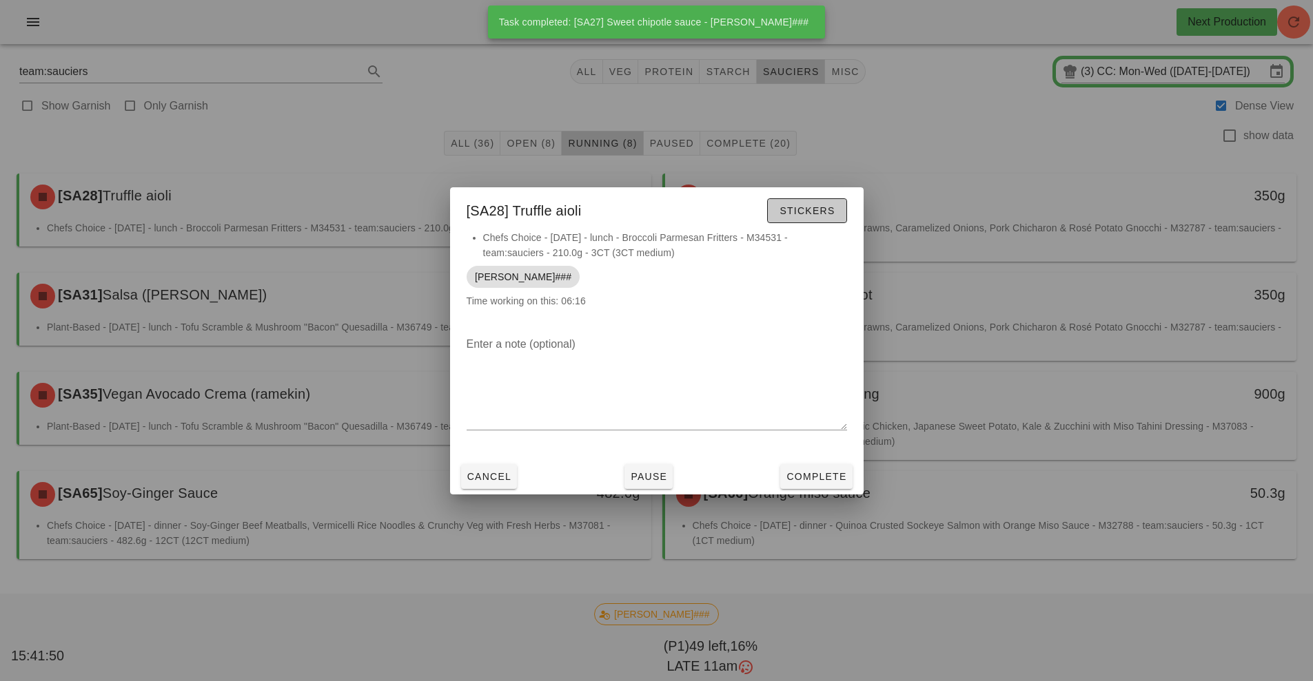
click at [810, 223] on button "Stickers" at bounding box center [806, 210] width 79 height 25
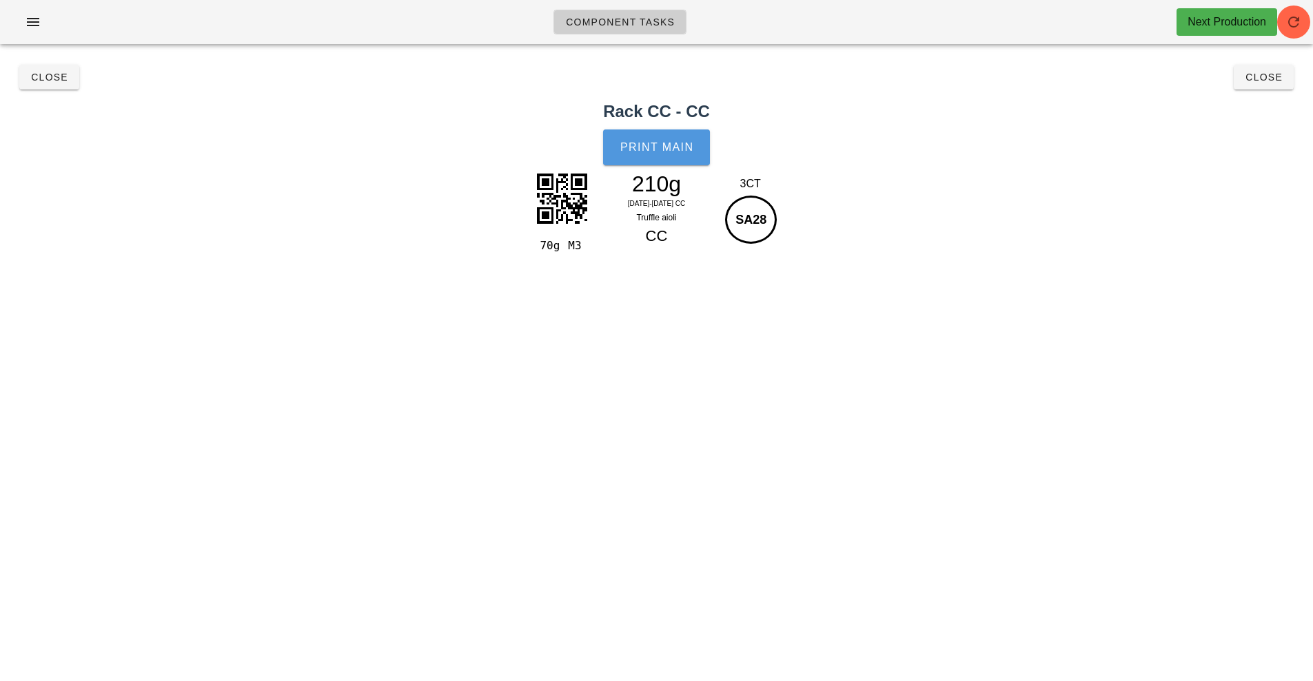
click at [657, 156] on button "Print Main" at bounding box center [656, 148] width 106 height 36
click at [58, 78] on span "Close" at bounding box center [49, 77] width 38 height 11
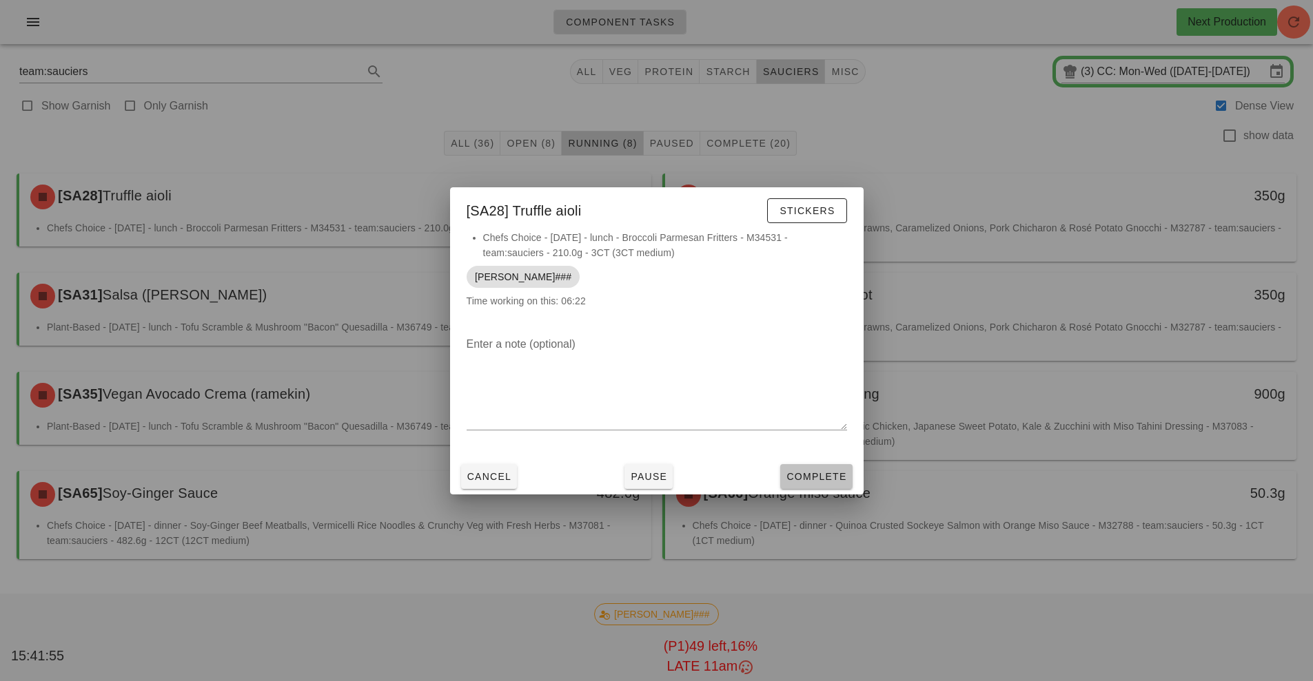
click at [828, 464] on button "Complete" at bounding box center [816, 476] width 72 height 25
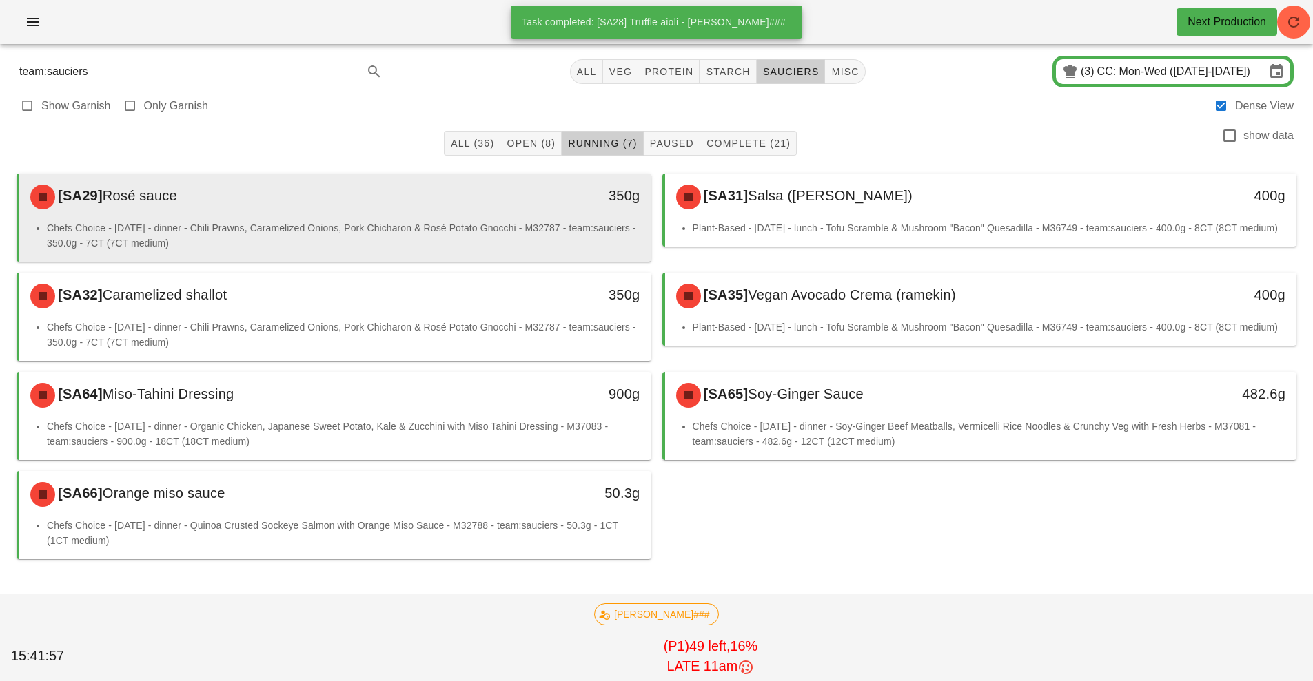
click at [230, 198] on div "[SA29] Rosé sauce" at bounding box center [256, 196] width 469 height 41
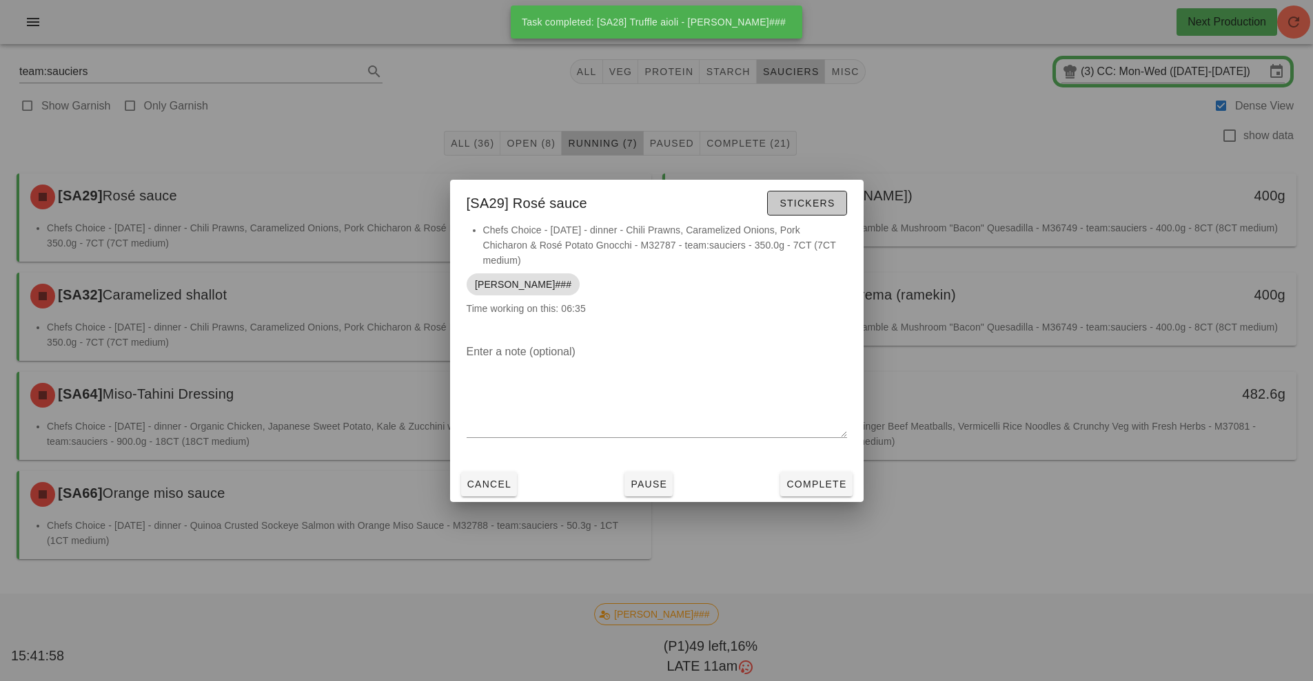
click at [822, 200] on span "Stickers" at bounding box center [807, 203] width 56 height 11
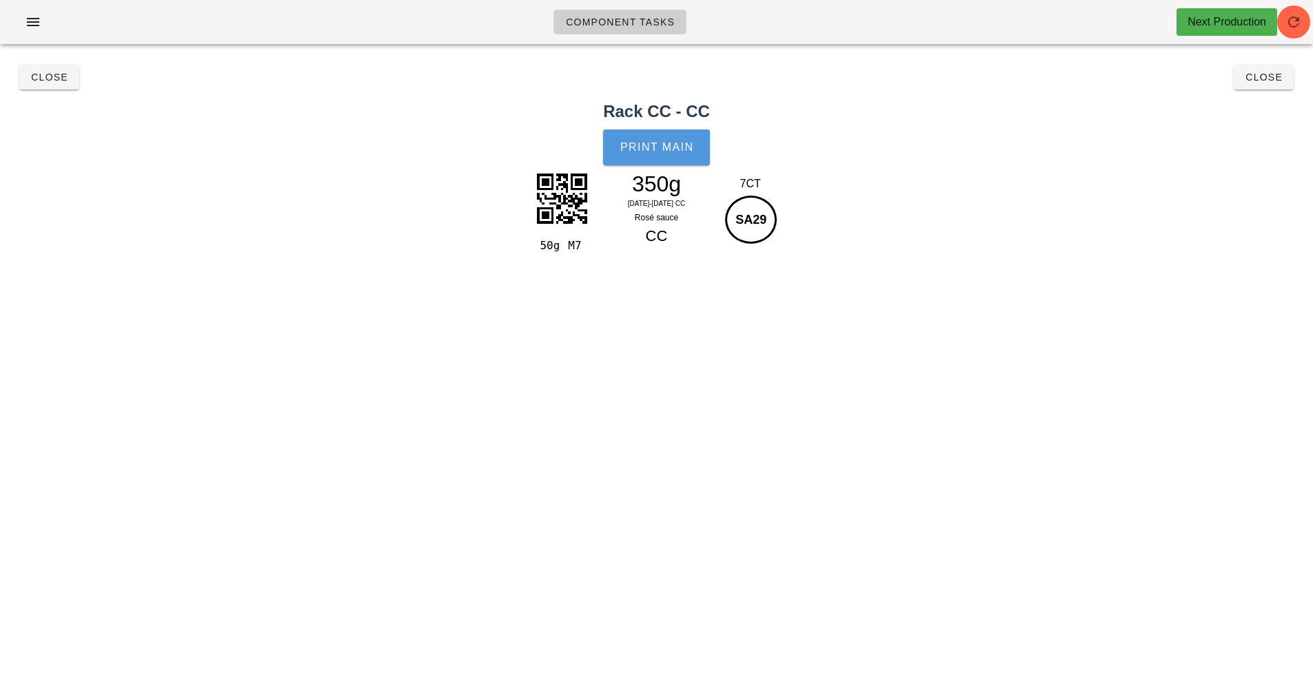
click at [676, 146] on span "Print Main" at bounding box center [656, 147] width 74 height 12
click at [43, 80] on span "Close" at bounding box center [49, 77] width 38 height 11
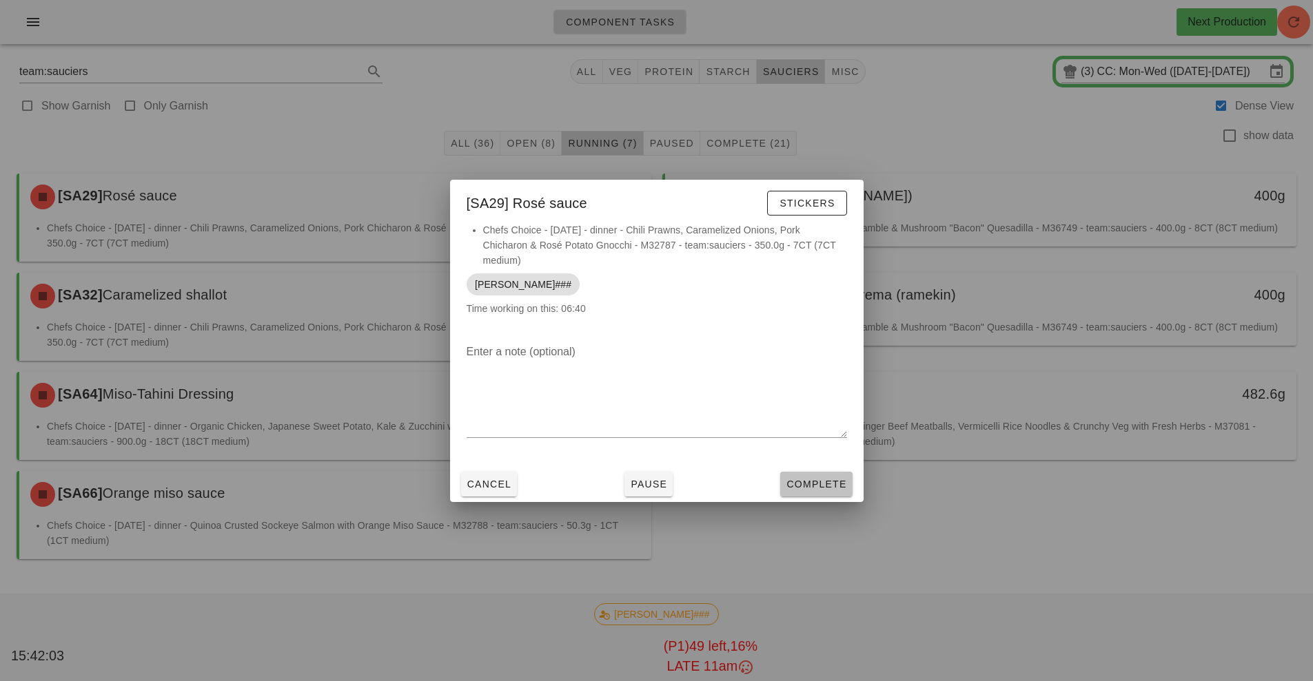
click at [839, 479] on span "Complete" at bounding box center [815, 484] width 61 height 11
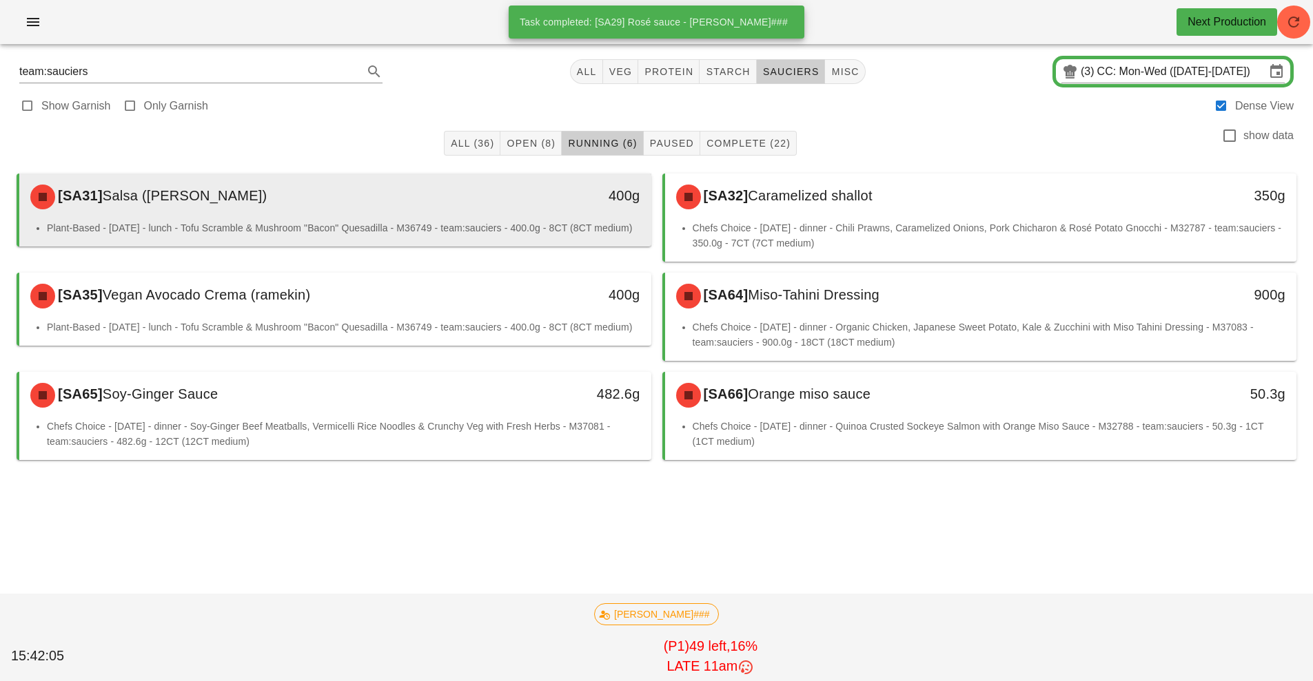
click at [490, 186] on div "[SA31] Salsa ([PERSON_NAME])" at bounding box center [256, 196] width 469 height 41
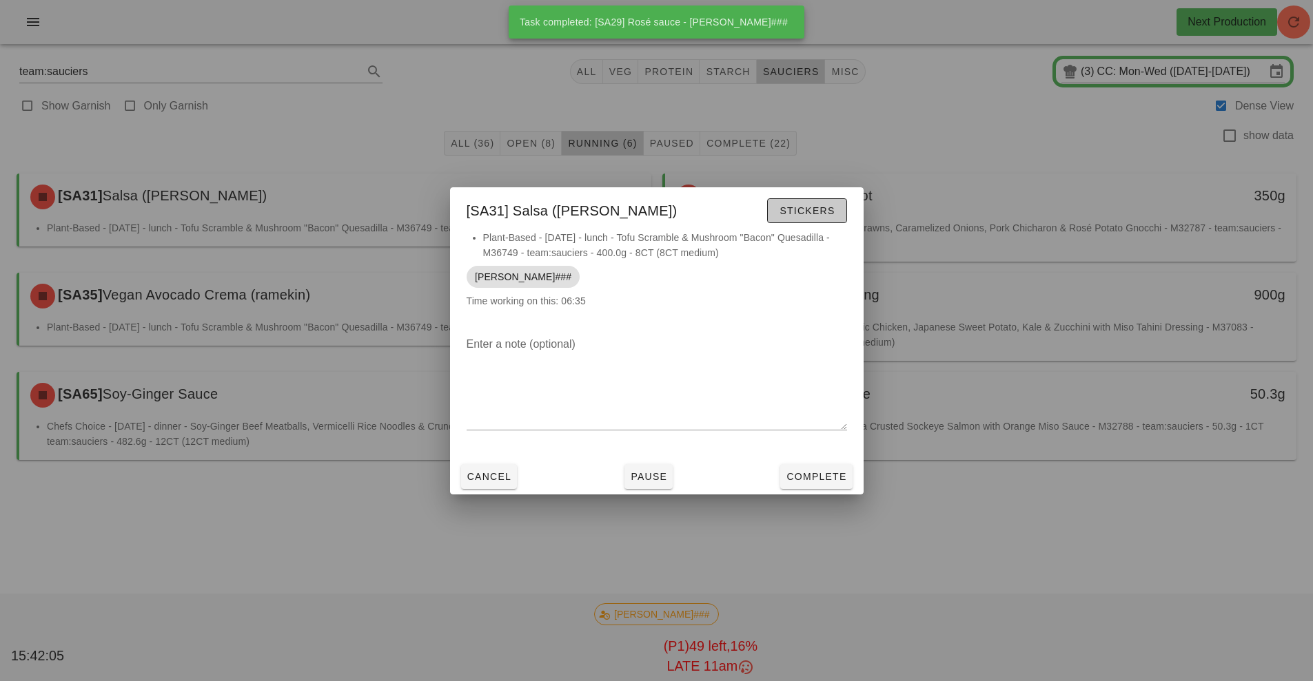
click at [795, 207] on span "Stickers" at bounding box center [807, 210] width 56 height 11
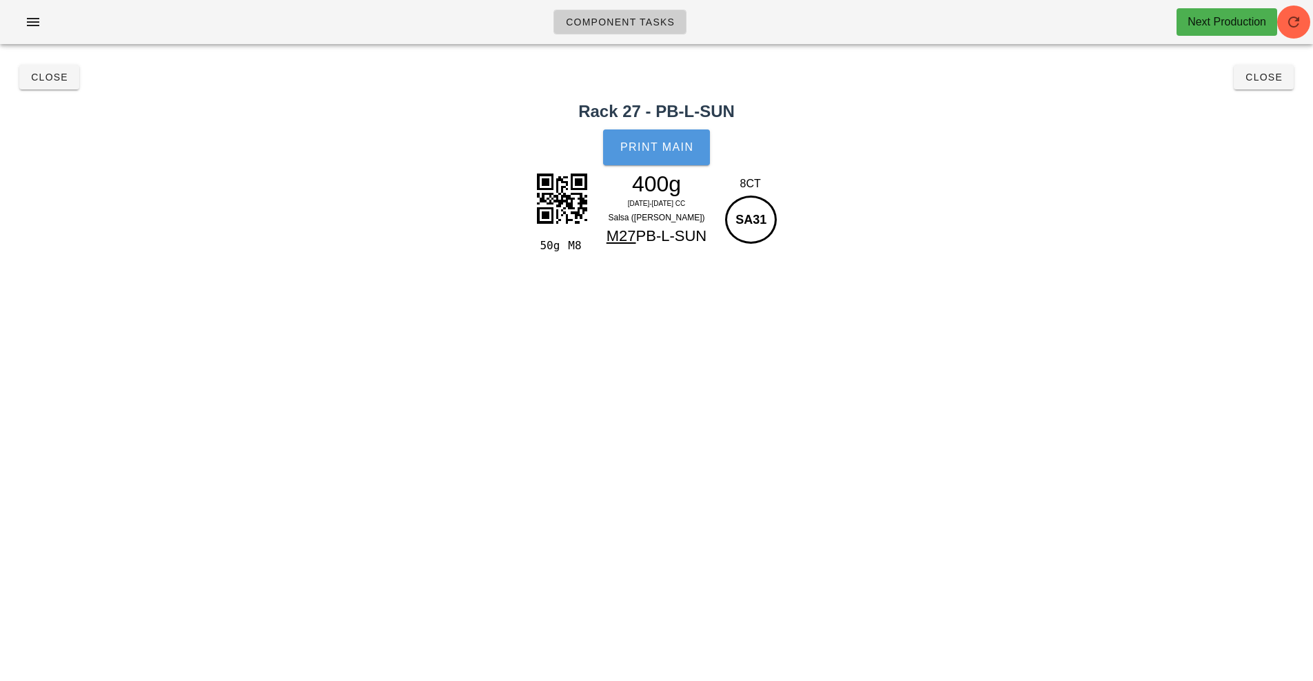
click at [658, 156] on button "Print Main" at bounding box center [656, 148] width 106 height 36
click at [53, 81] on span "Close" at bounding box center [49, 77] width 38 height 11
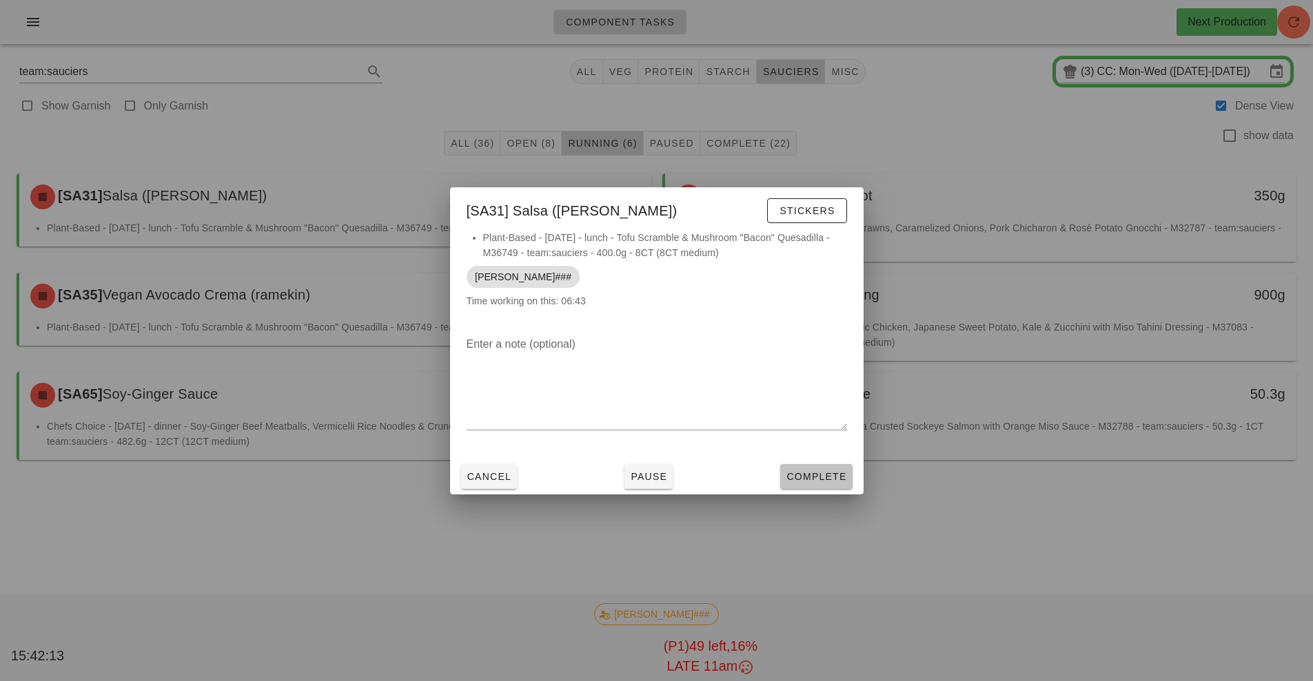
click at [814, 464] on button "Complete" at bounding box center [816, 476] width 72 height 25
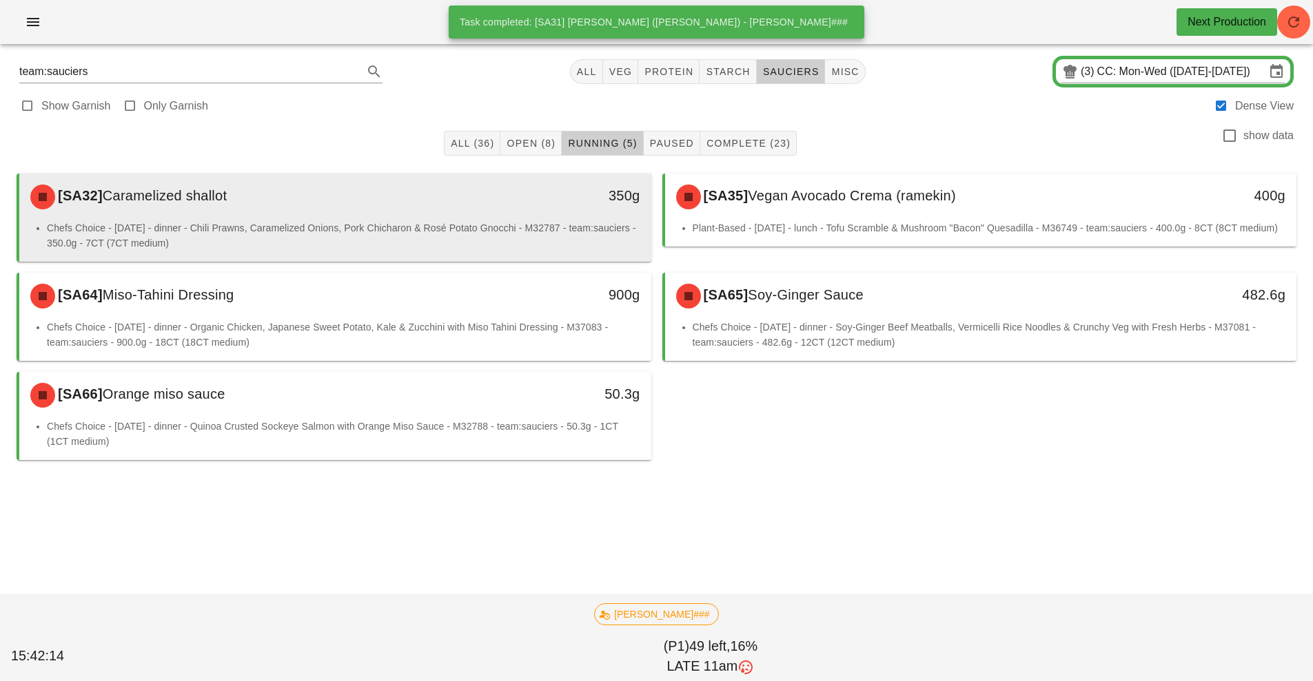
click at [493, 205] on div "350g" at bounding box center [569, 196] width 156 height 41
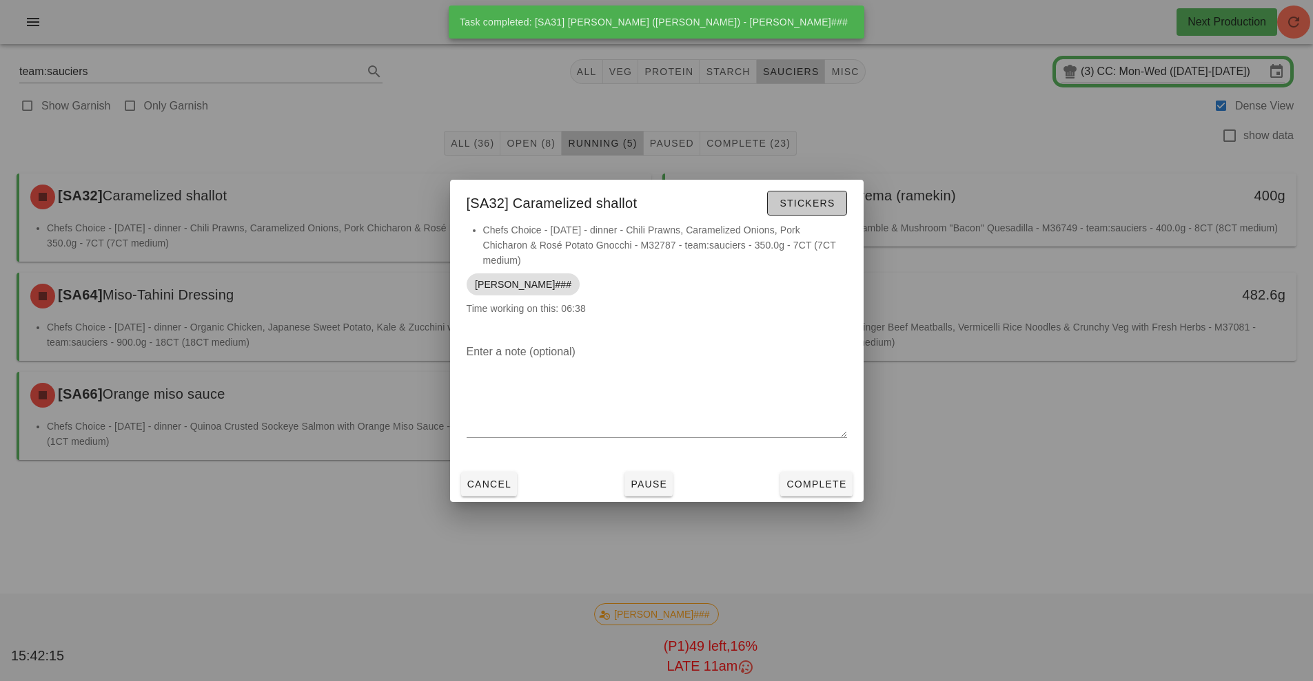
click at [825, 207] on span "Stickers" at bounding box center [807, 203] width 56 height 11
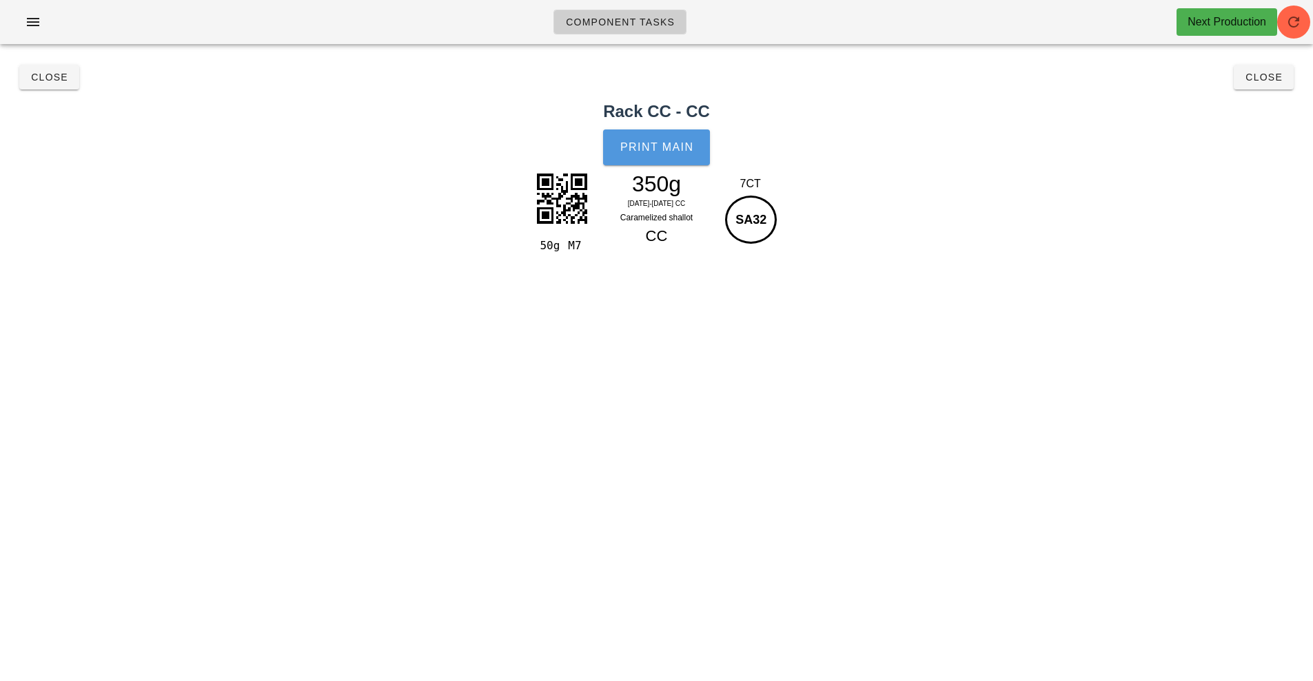
click at [644, 146] on span "Print Main" at bounding box center [656, 147] width 74 height 12
click at [48, 85] on button "Close" at bounding box center [49, 77] width 60 height 25
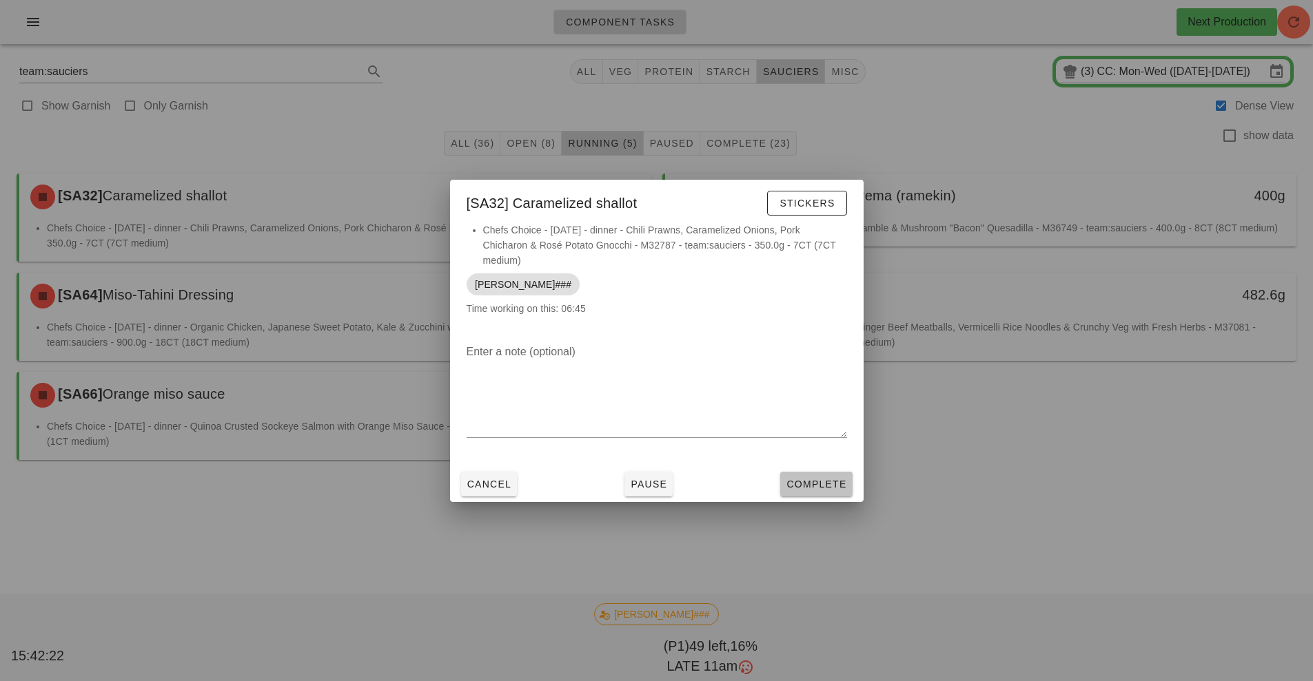
click at [807, 475] on button "Complete" at bounding box center [816, 484] width 72 height 25
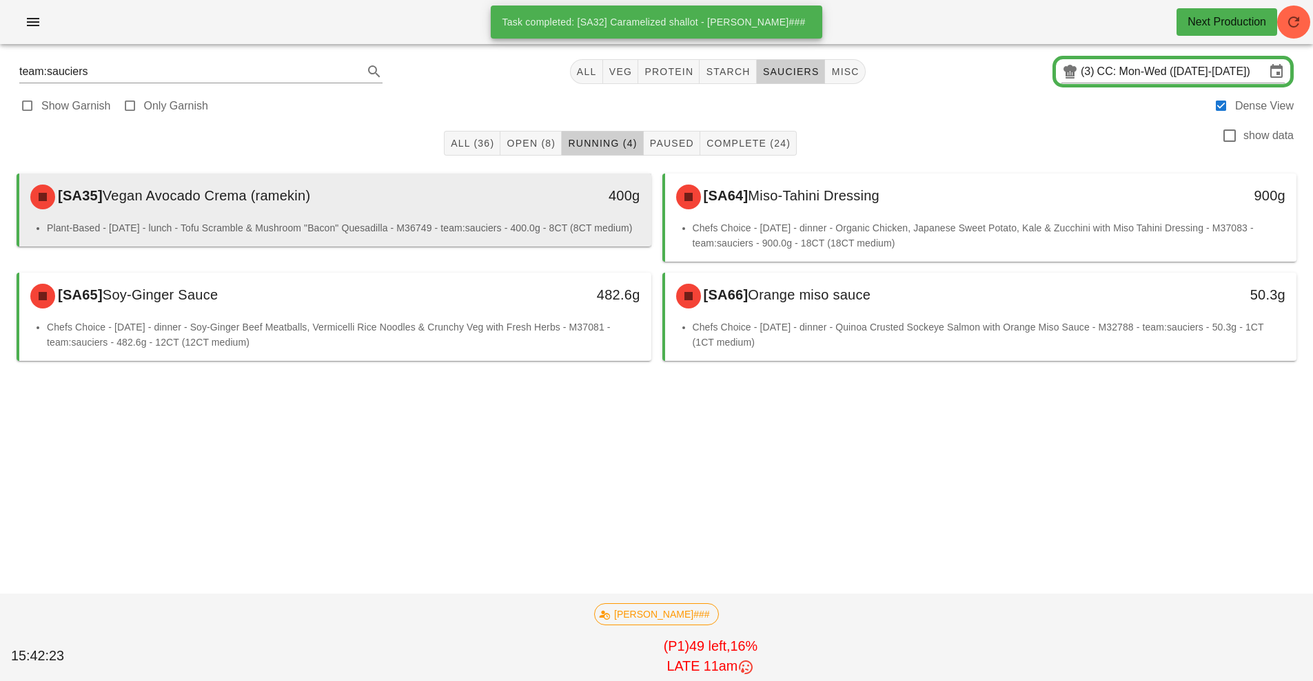
click at [519, 214] on div "400g" at bounding box center [569, 196] width 156 height 41
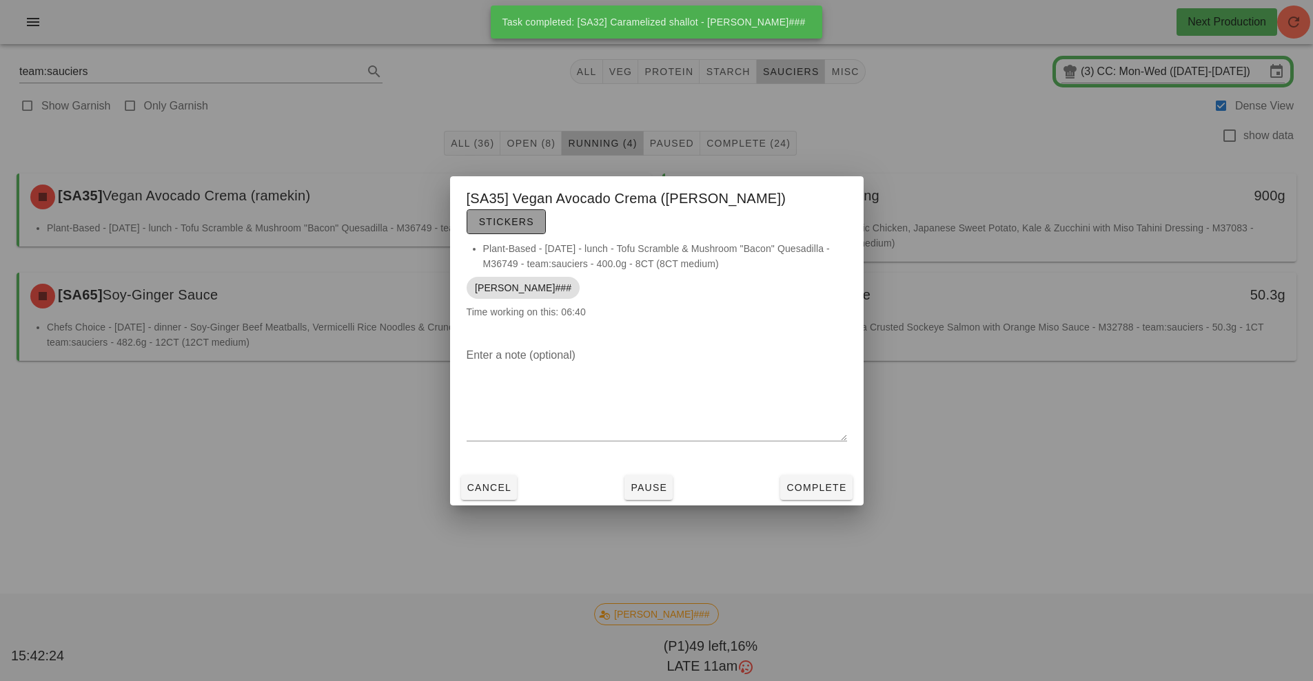
click at [534, 216] on span "Stickers" at bounding box center [506, 221] width 56 height 11
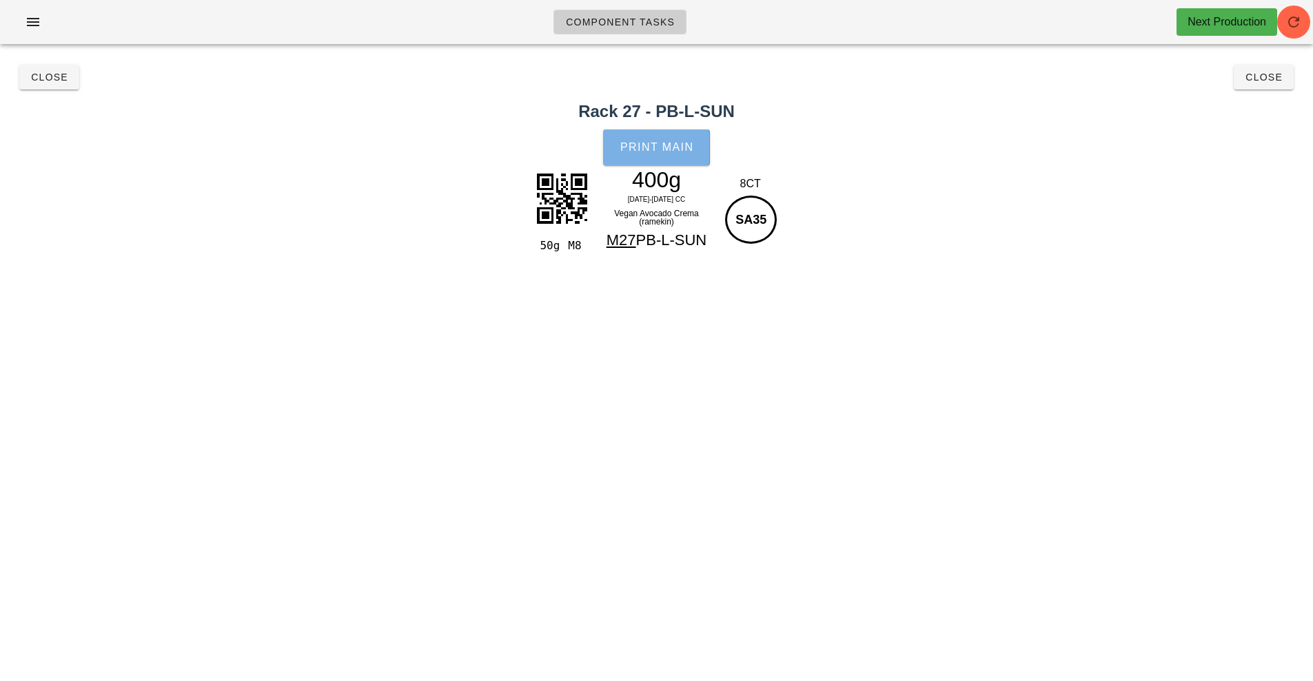
click at [664, 154] on button "Print Main" at bounding box center [656, 148] width 106 height 36
click at [40, 88] on button "Close" at bounding box center [49, 77] width 60 height 25
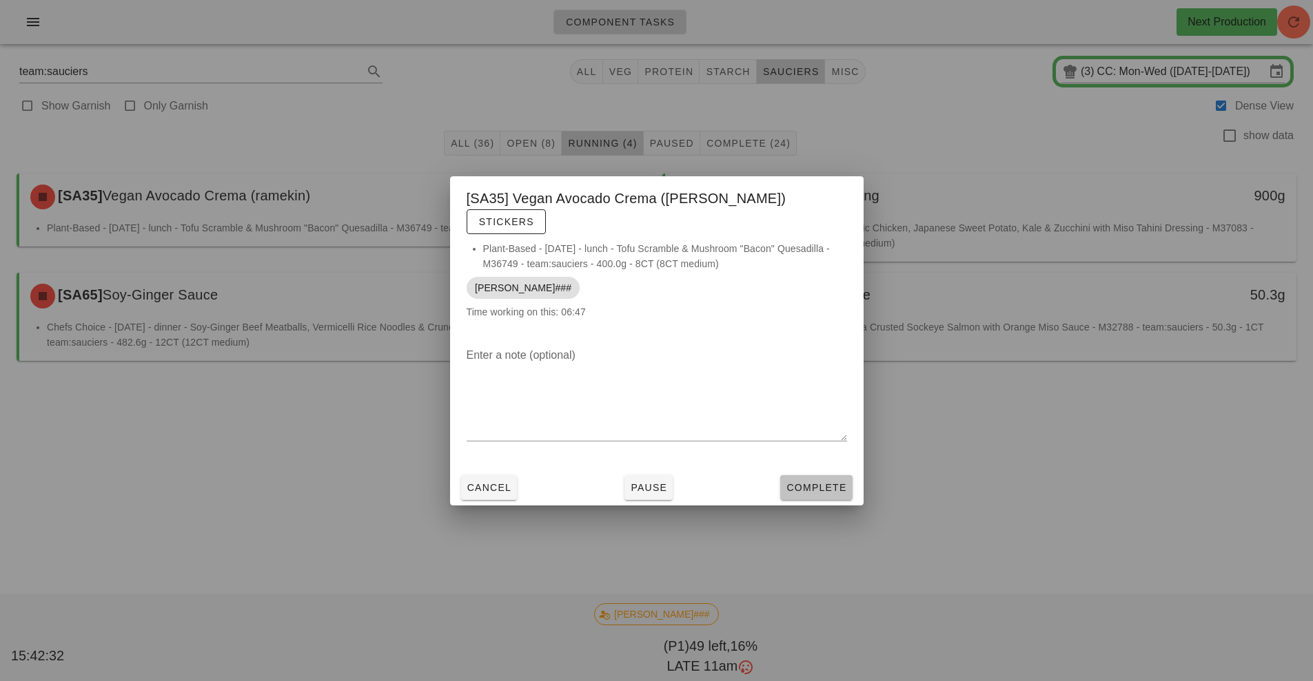
click at [817, 482] on span "Complete" at bounding box center [815, 487] width 61 height 11
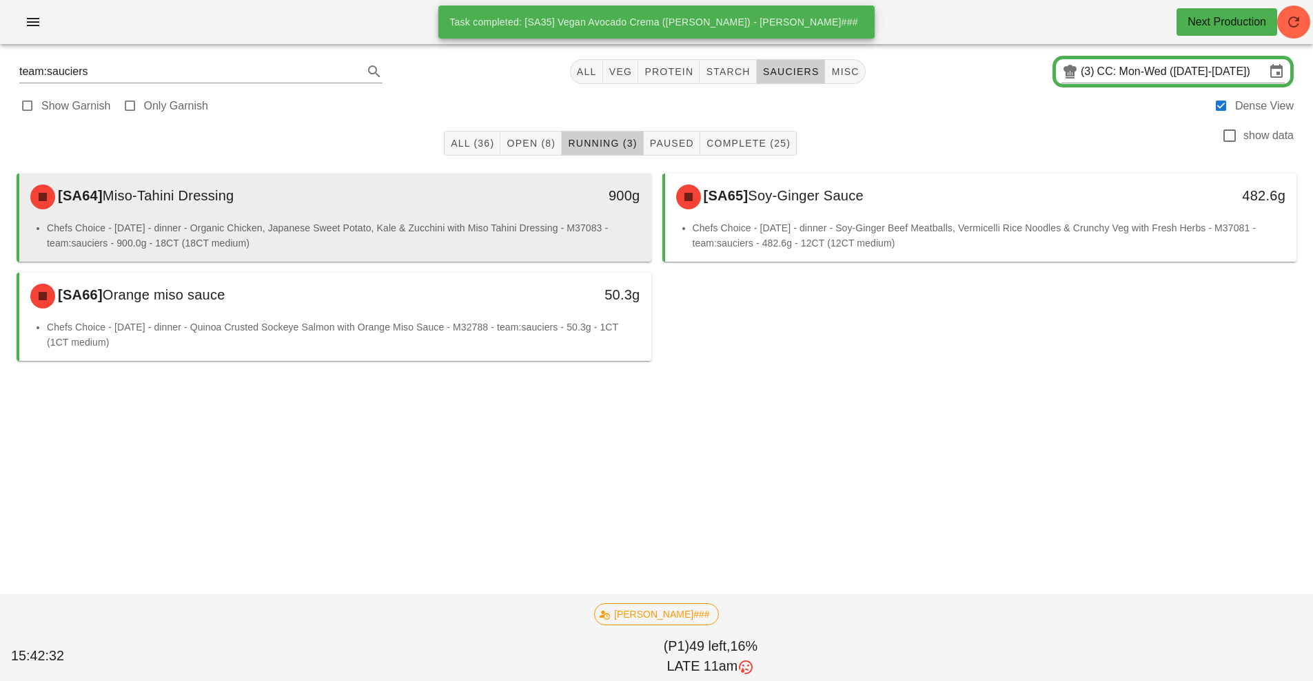
click at [500, 209] on div "900g" at bounding box center [569, 196] width 156 height 41
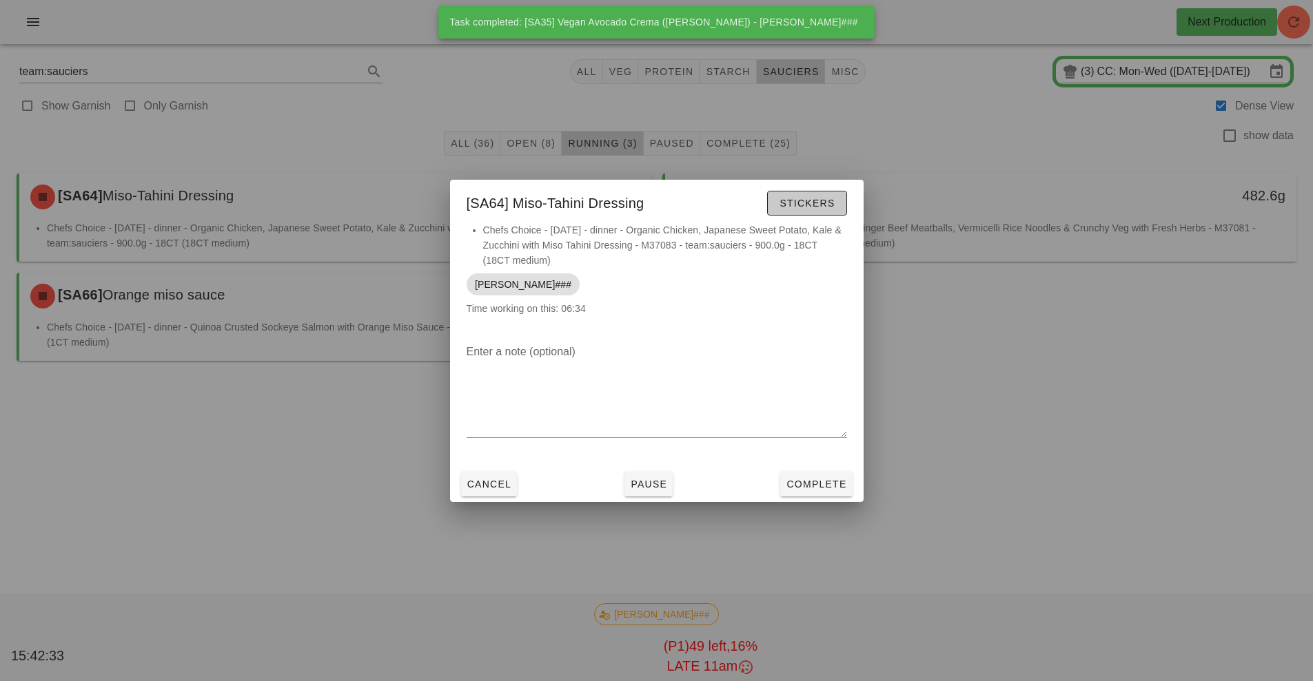
click at [825, 207] on span "Stickers" at bounding box center [807, 203] width 56 height 11
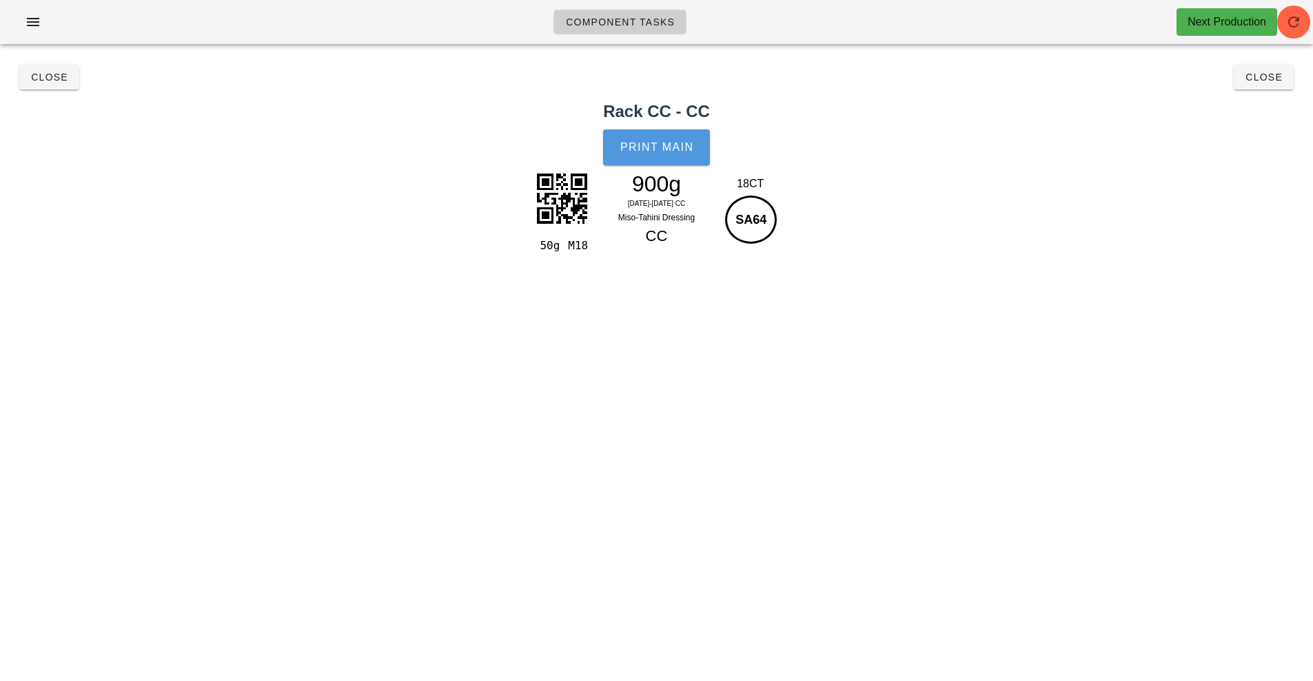
click at [661, 152] on span "Print Main" at bounding box center [656, 147] width 74 height 12
click at [60, 86] on button "Close" at bounding box center [49, 77] width 60 height 25
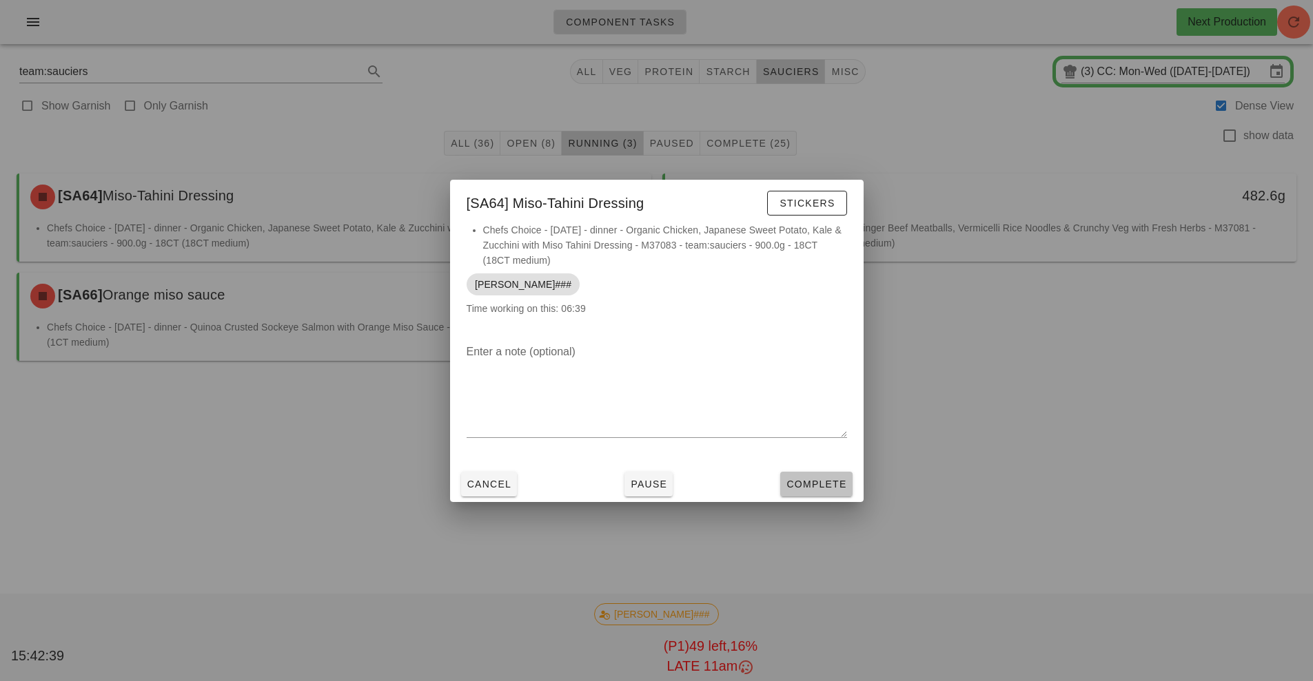
click at [825, 484] on span "Complete" at bounding box center [815, 484] width 61 height 11
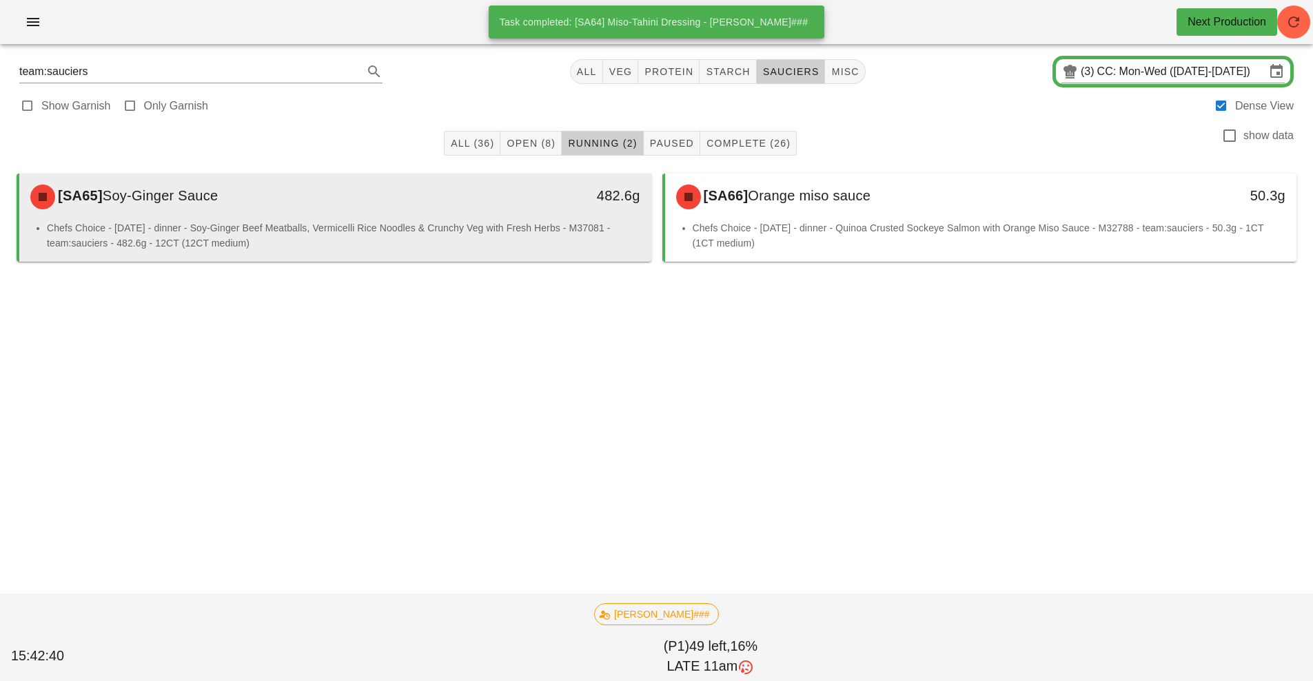
click at [487, 215] on div "[SA65] Soy-Ginger Sauce" at bounding box center [256, 196] width 469 height 41
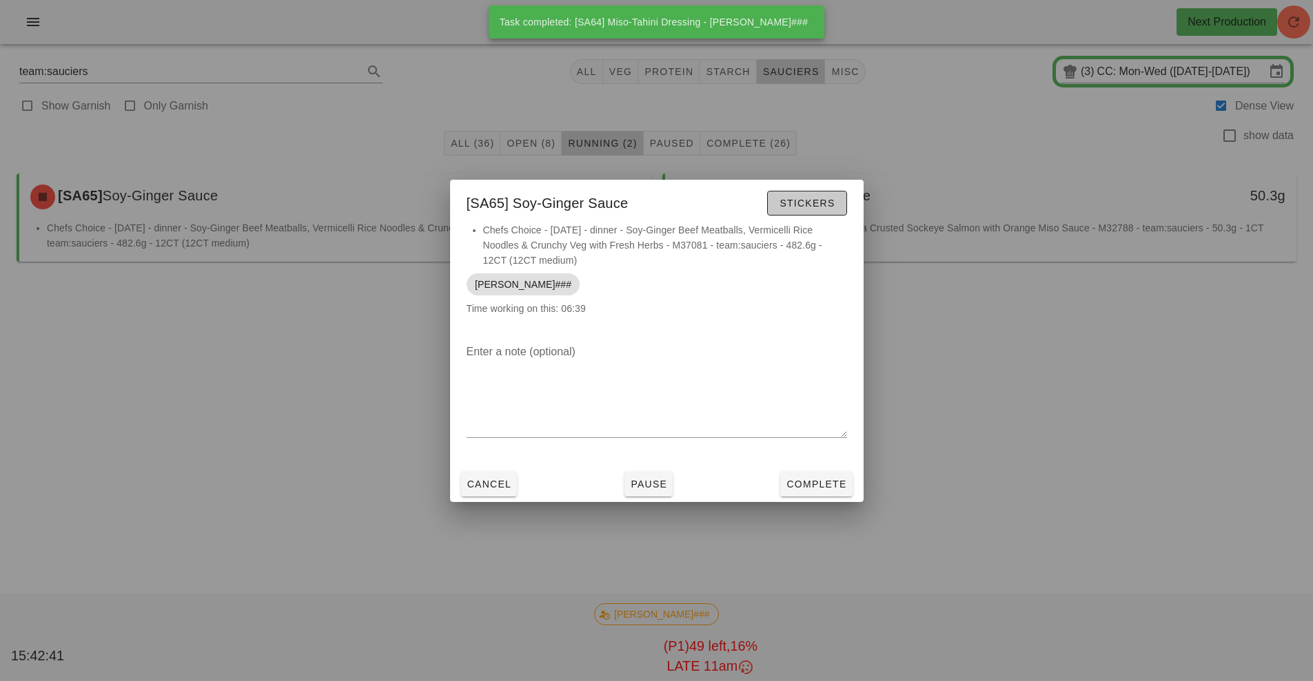
click at [827, 203] on span "Stickers" at bounding box center [807, 203] width 56 height 11
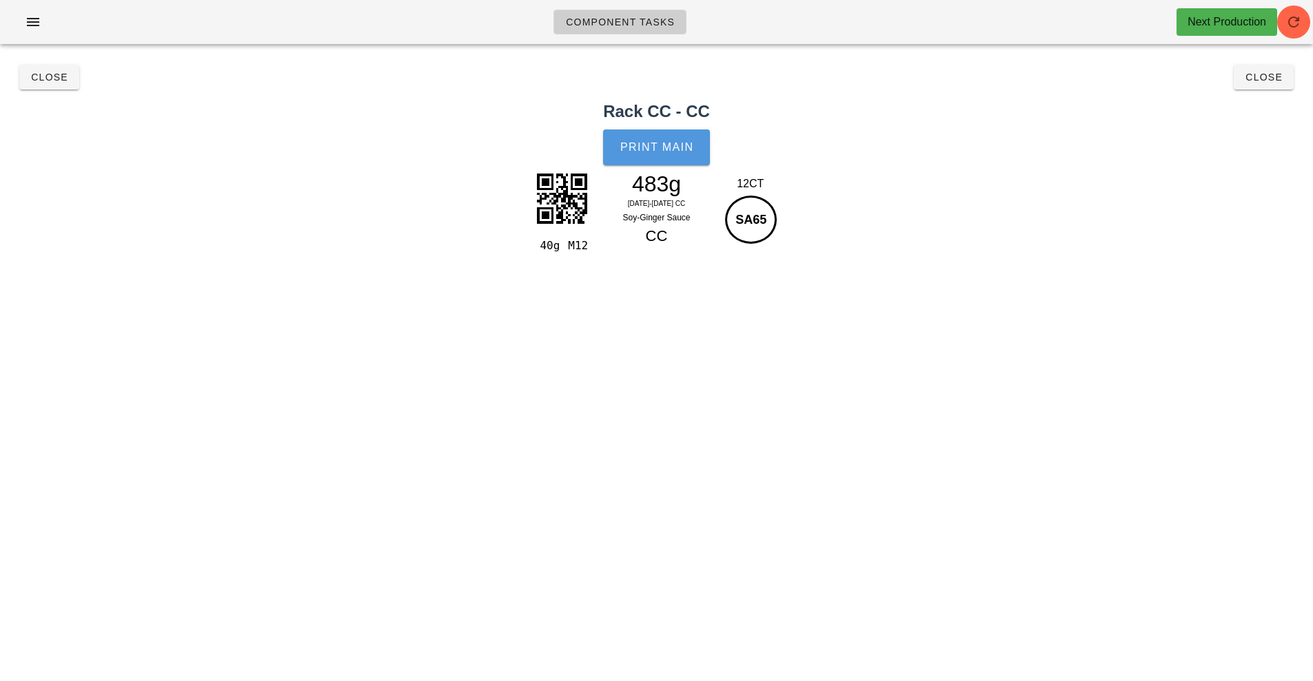
click at [675, 149] on span "Print Main" at bounding box center [656, 147] width 74 height 12
click at [43, 77] on span "Close" at bounding box center [49, 77] width 38 height 11
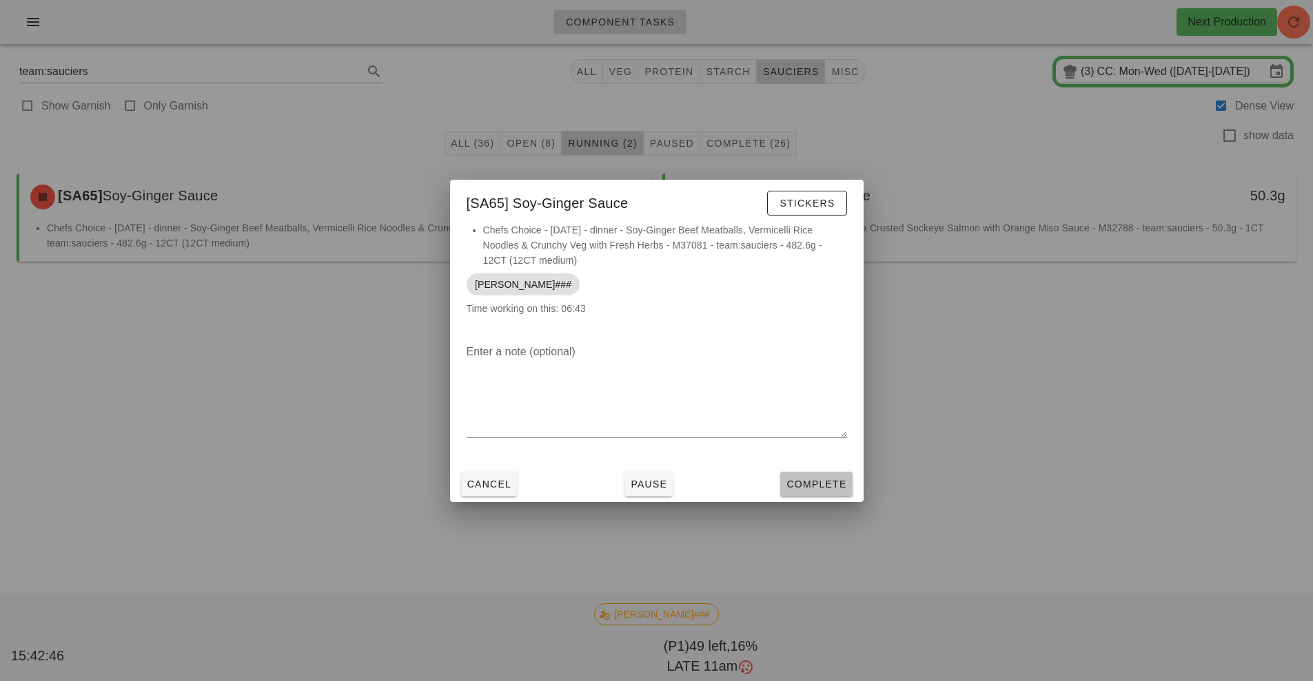
click at [817, 486] on span "Complete" at bounding box center [815, 484] width 61 height 11
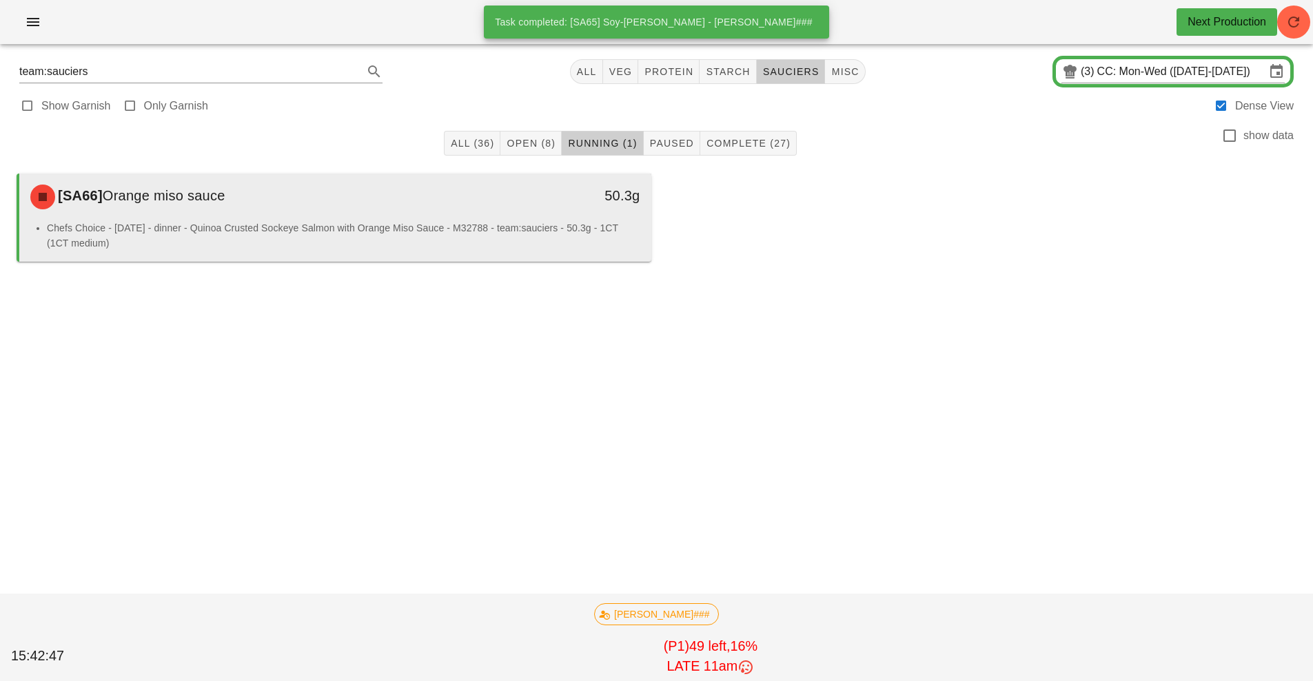
click at [484, 203] on div "[SA66] Orange miso sauce" at bounding box center [256, 196] width 469 height 41
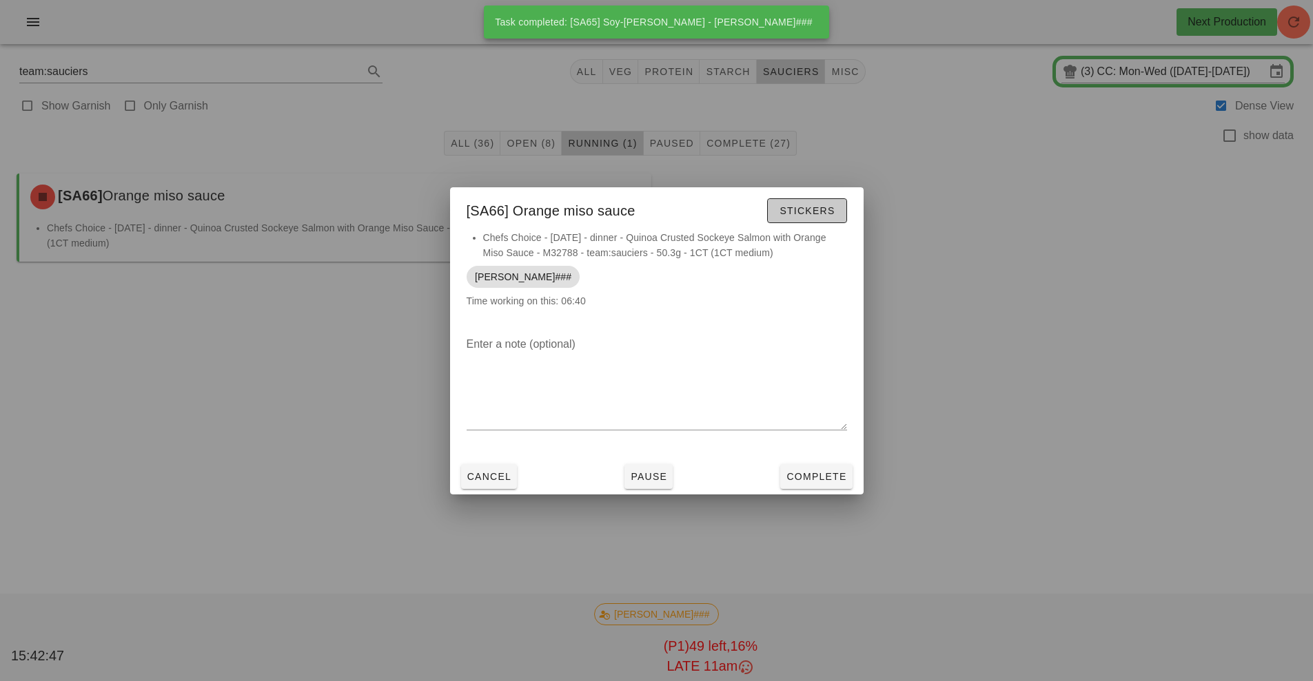
click at [822, 205] on span "Stickers" at bounding box center [807, 210] width 56 height 11
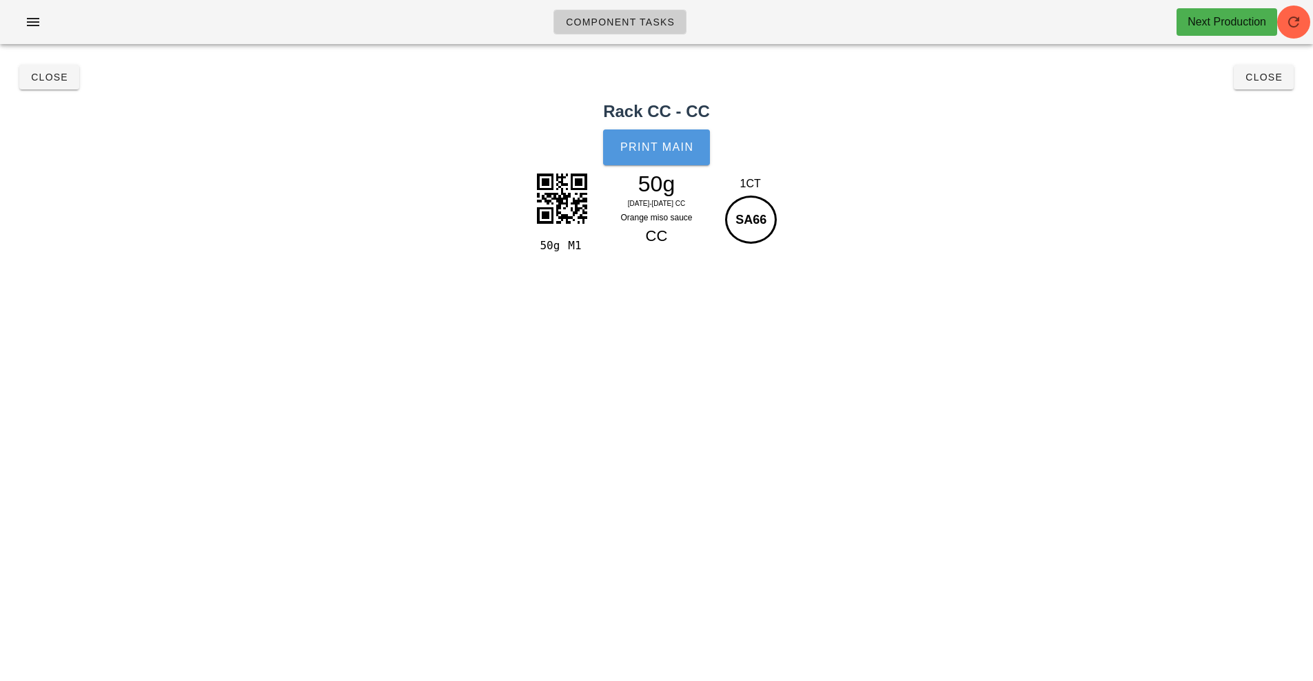
click at [663, 150] on span "Print Main" at bounding box center [656, 147] width 74 height 12
click at [22, 76] on button "Close" at bounding box center [49, 77] width 60 height 25
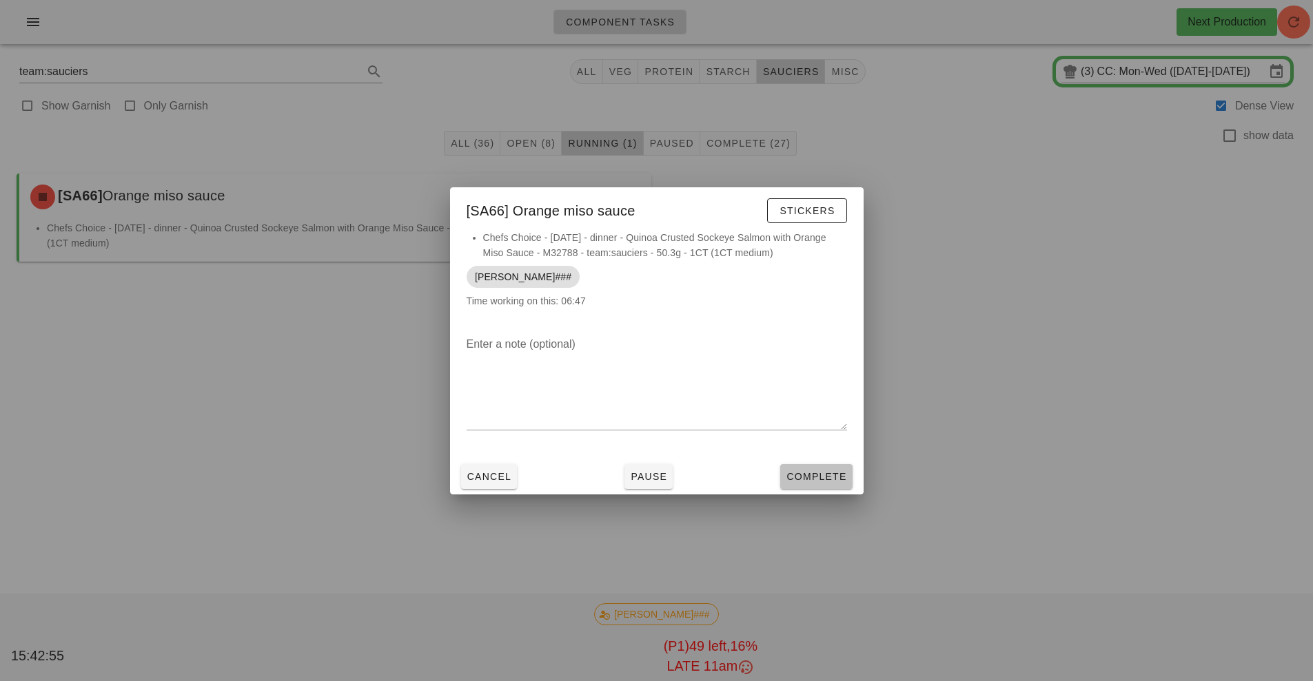
click at [822, 471] on span "Complete" at bounding box center [815, 476] width 61 height 11
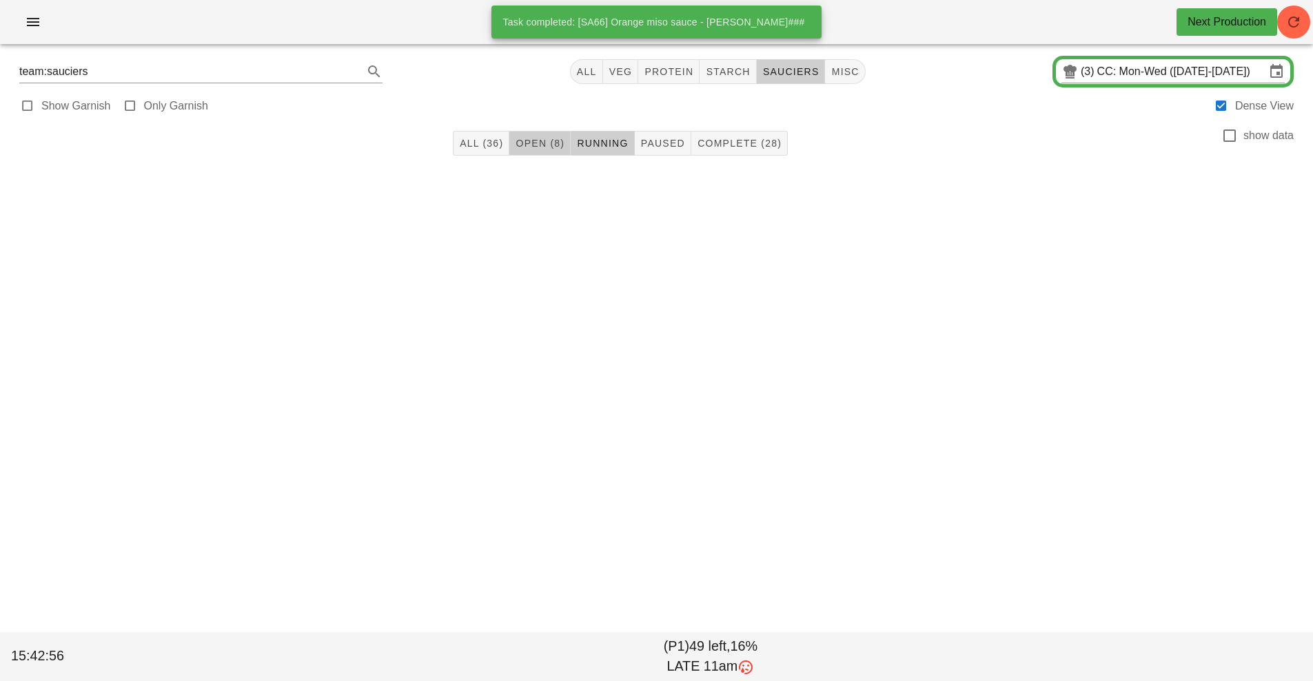
click at [528, 143] on span "Open (8)" at bounding box center [540, 143] width 50 height 11
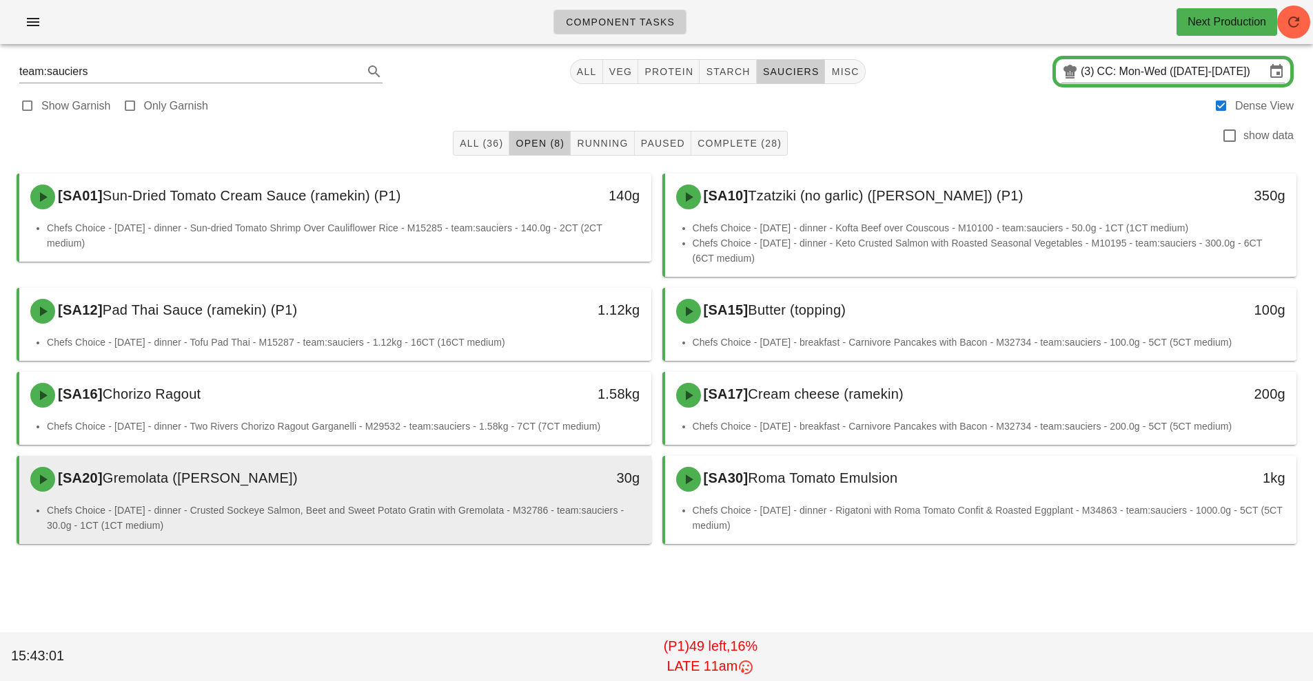
click at [525, 526] on li "Chefs Choice - [DATE] - dinner - Crusted Sockeye Salmon, Beet and Sweet Potato …" at bounding box center [343, 518] width 593 height 30
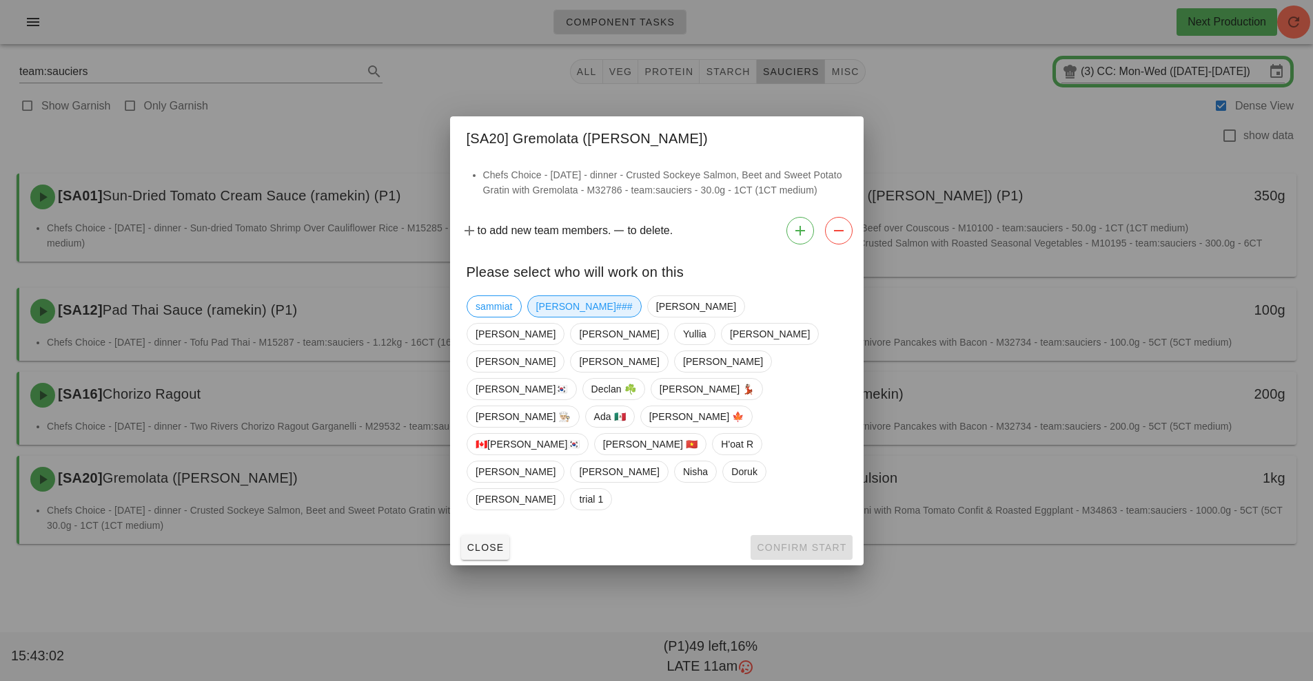
click at [555, 317] on span "[PERSON_NAME]###" at bounding box center [583, 306] width 96 height 21
click at [818, 542] on span "Confirm Start" at bounding box center [801, 547] width 90 height 11
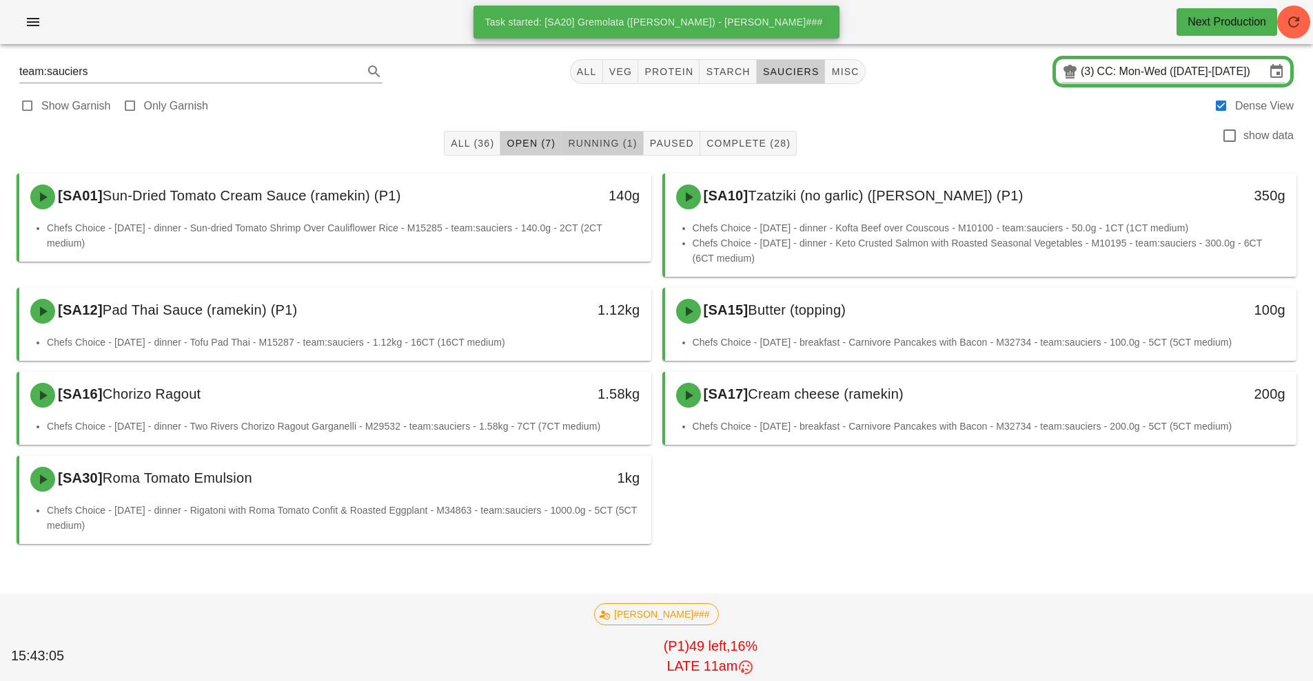
click at [613, 148] on span "Running (1)" at bounding box center [602, 143] width 70 height 11
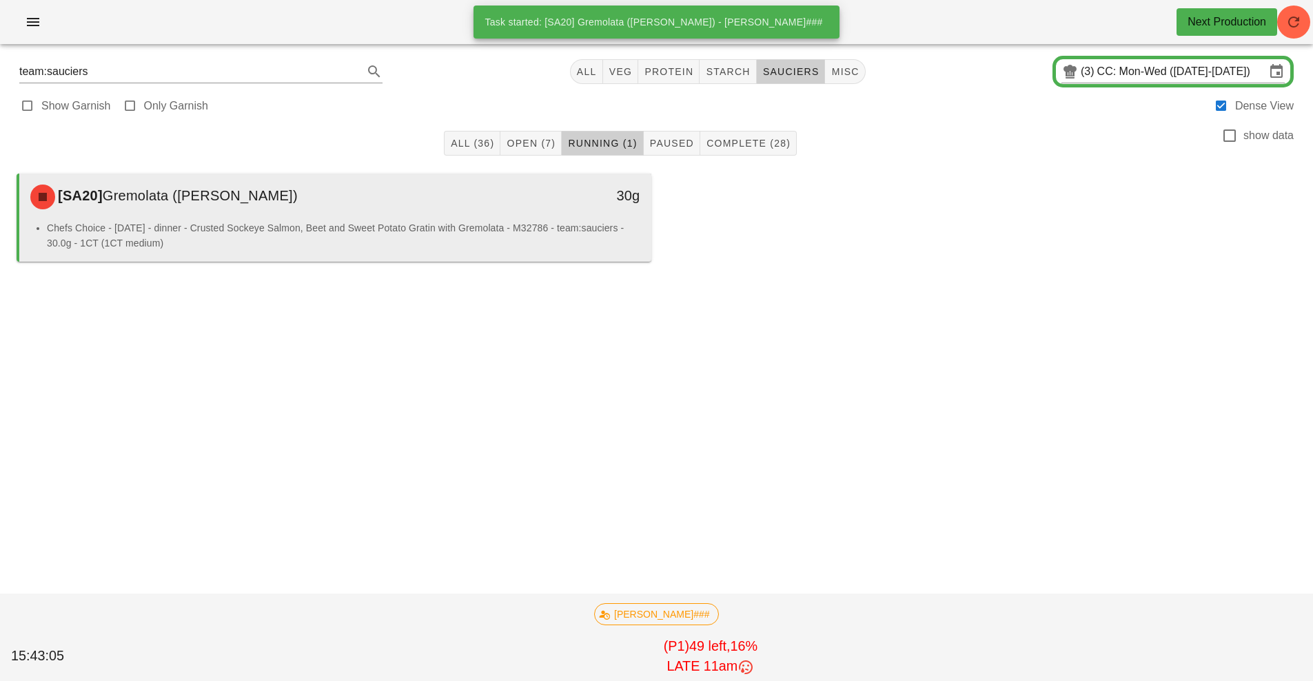
click at [455, 209] on div "[SA20] Gremolata ([PERSON_NAME])" at bounding box center [256, 196] width 469 height 41
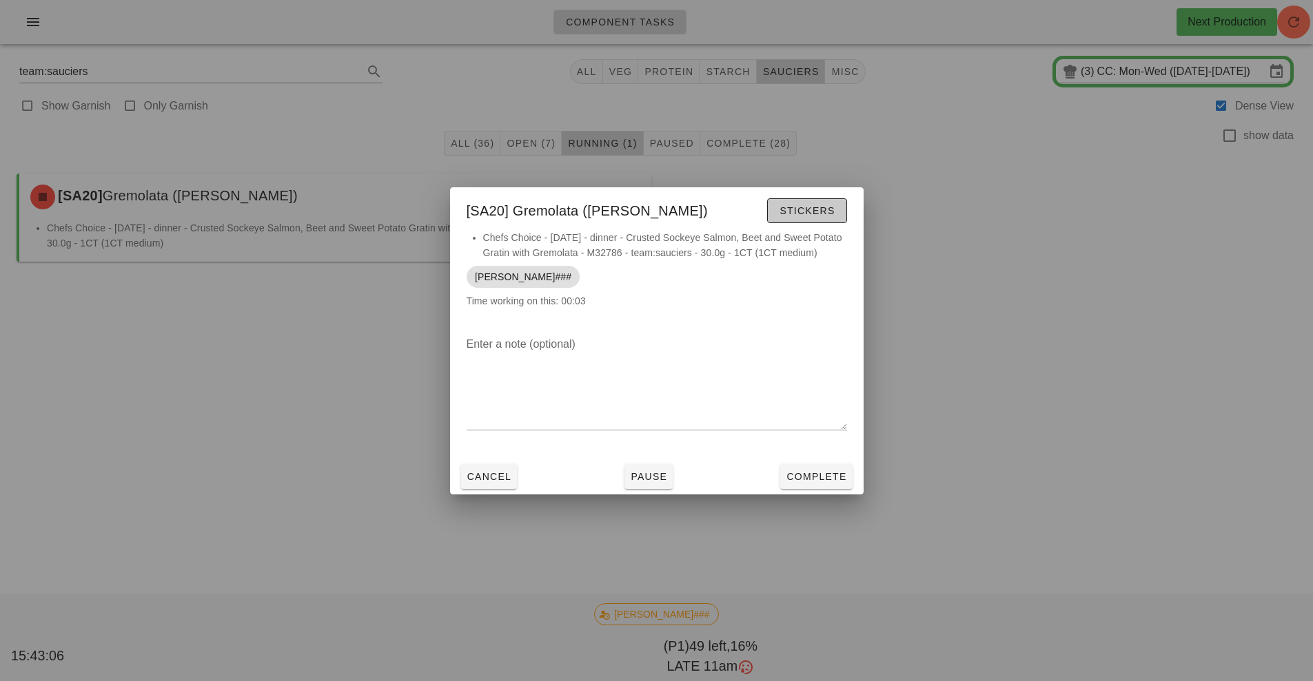
click at [812, 207] on span "Stickers" at bounding box center [807, 210] width 56 height 11
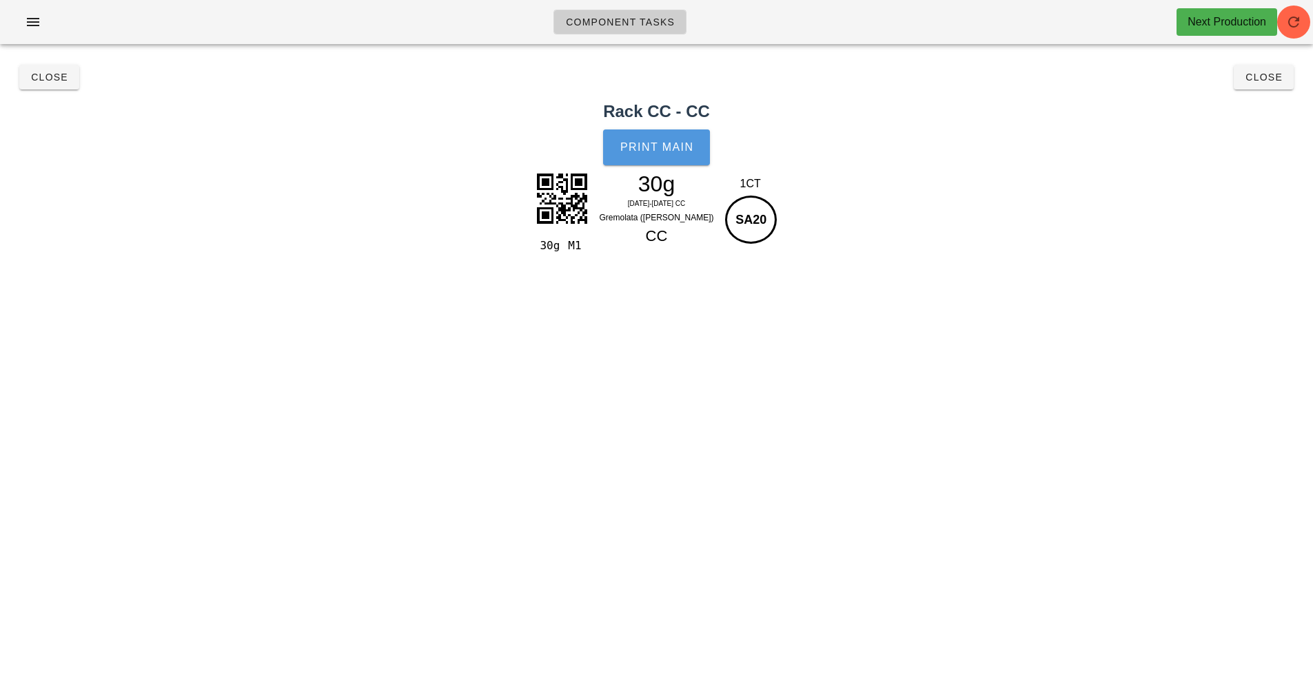
click at [669, 162] on button "Print Main" at bounding box center [656, 148] width 106 height 36
click at [42, 87] on button "Close" at bounding box center [49, 77] width 60 height 25
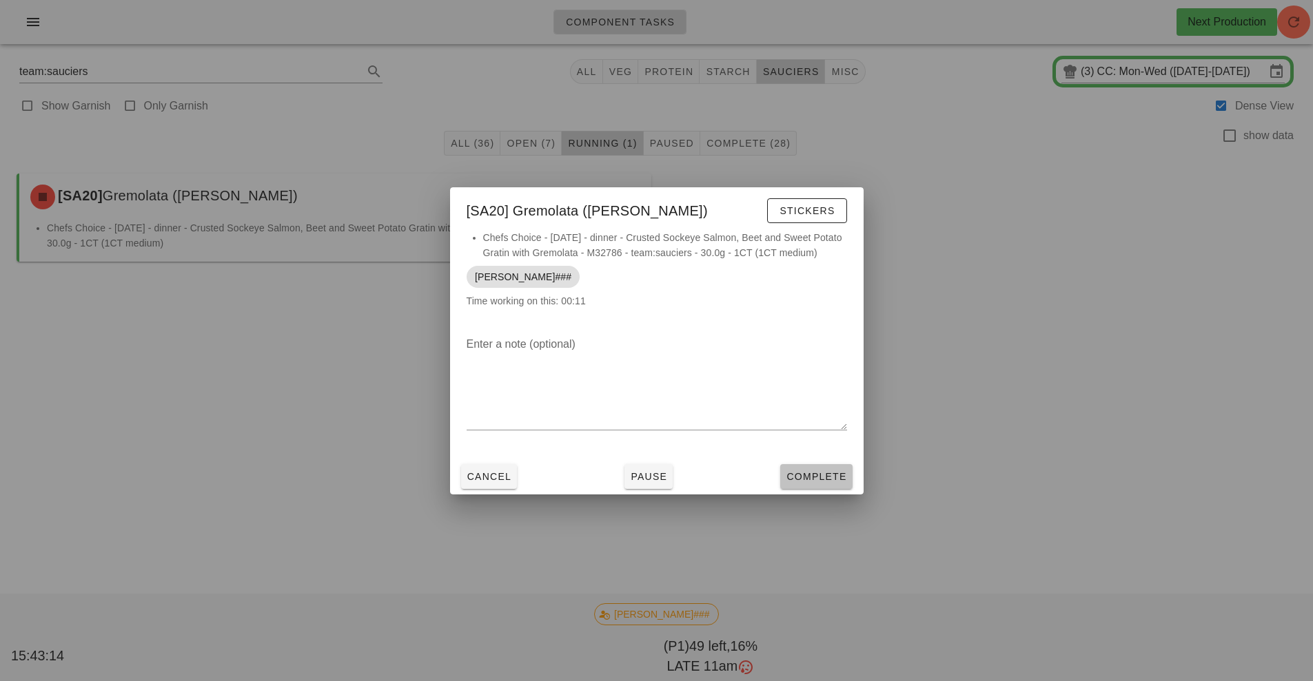
click at [817, 471] on span "Complete" at bounding box center [815, 476] width 61 height 11
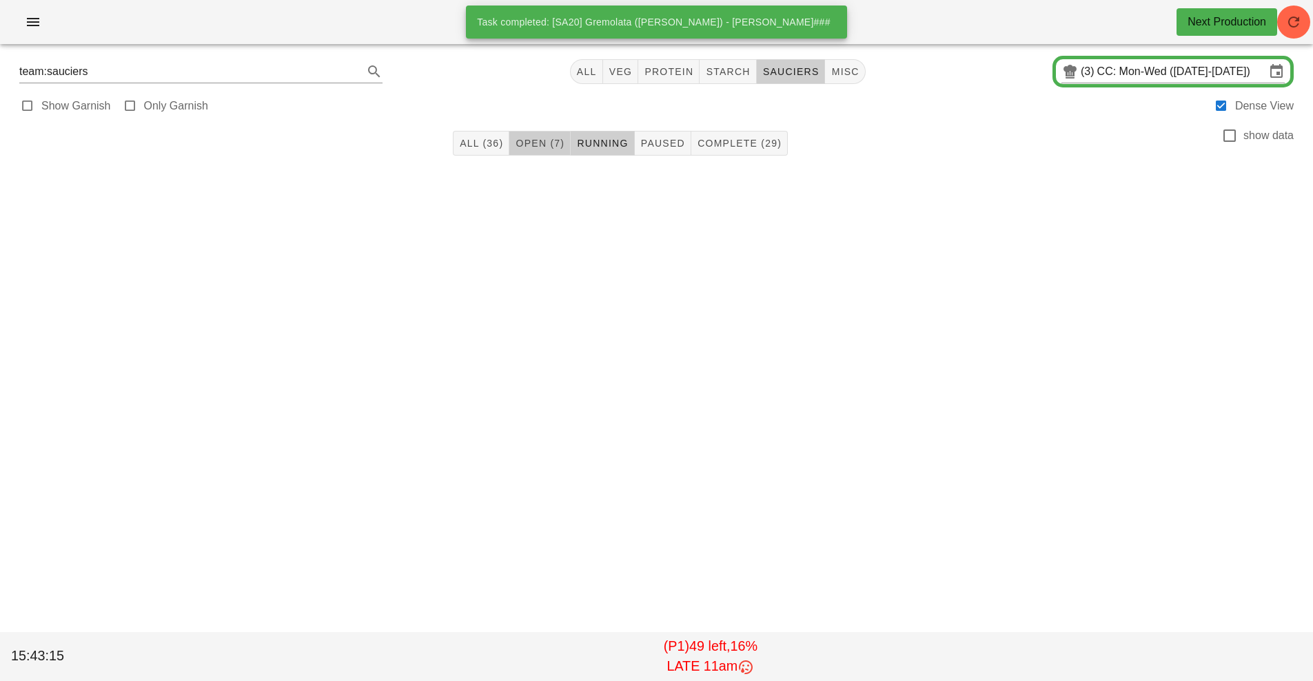
click at [533, 140] on span "Open (7)" at bounding box center [540, 143] width 50 height 11
